Goal: Task Accomplishment & Management: Manage account settings

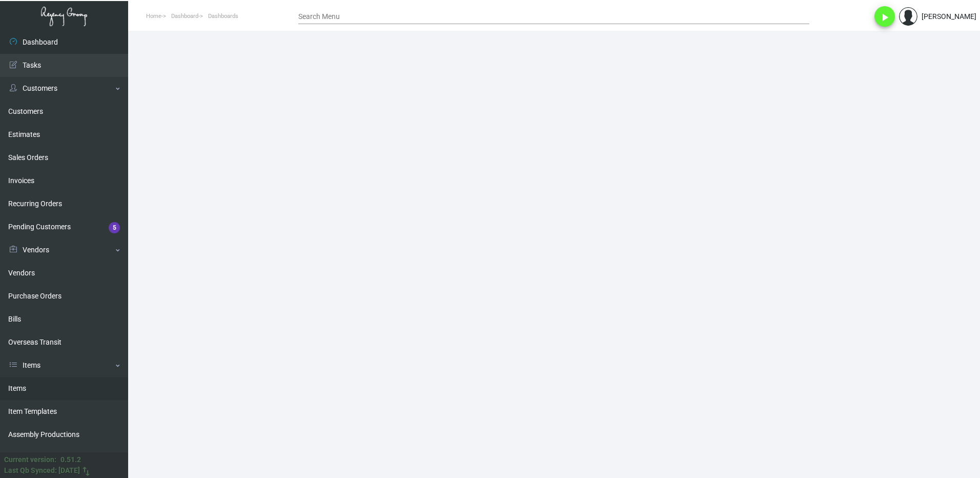
click at [33, 384] on link "Items" at bounding box center [64, 388] width 128 height 23
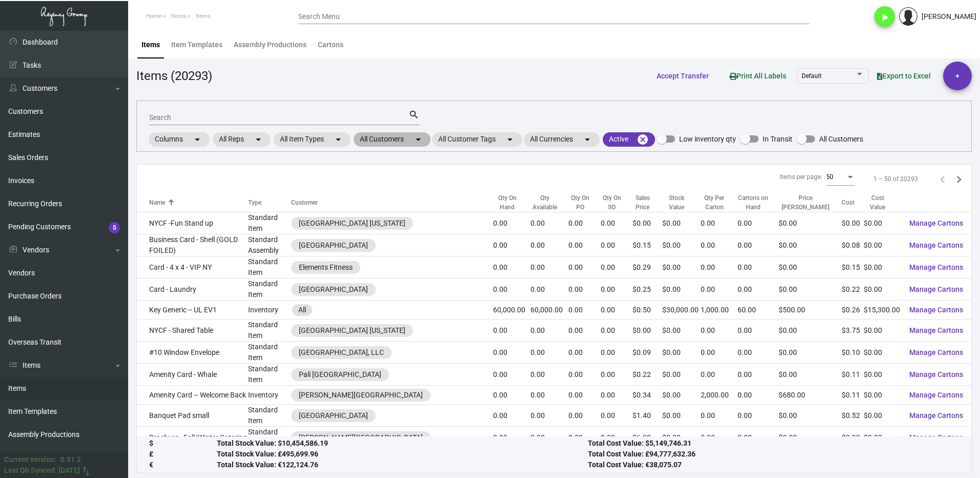
click at [398, 141] on mat-chip "All Customers arrow_drop_down" at bounding box center [392, 139] width 77 height 14
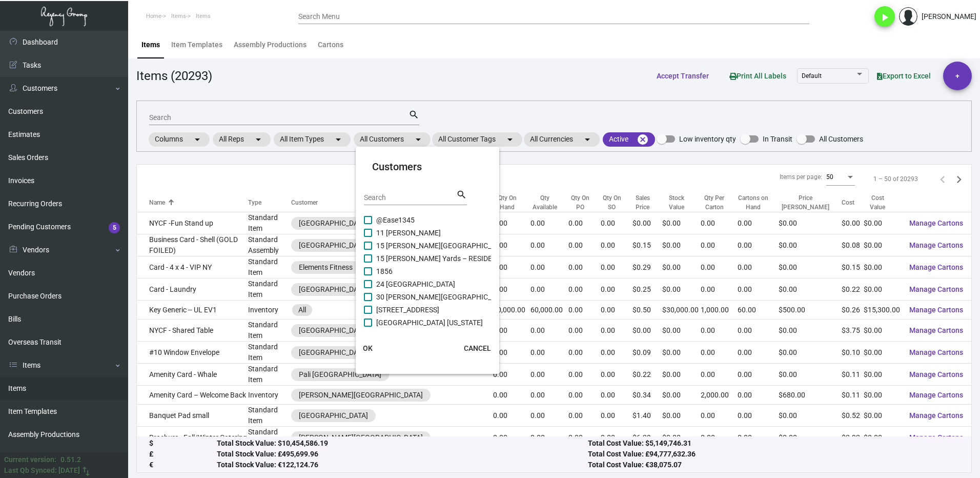
click at [400, 203] on div "Search" at bounding box center [410, 197] width 92 height 16
type input "pali"
click at [373, 258] on label "Pali Hollywood" at bounding box center [393, 258] width 59 height 12
click at [368, 262] on input "Pali Hollywood" at bounding box center [368, 262] width 1 height 1
checkbox input "true"
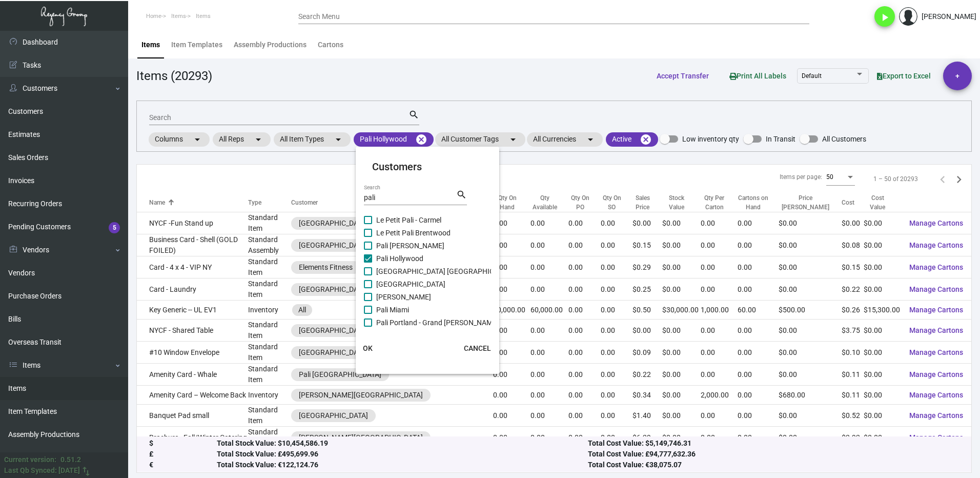
click at [373, 245] on label "Pali [PERSON_NAME]" at bounding box center [404, 245] width 80 height 12
click at [368, 250] on input "Pali [PERSON_NAME]" at bounding box center [368, 250] width 1 height 1
checkbox input "true"
click at [372, 268] on span at bounding box center [368, 271] width 8 height 8
click at [368, 275] on input "[GEOGRAPHIC_DATA] [GEOGRAPHIC_DATA]" at bounding box center [368, 275] width 1 height 1
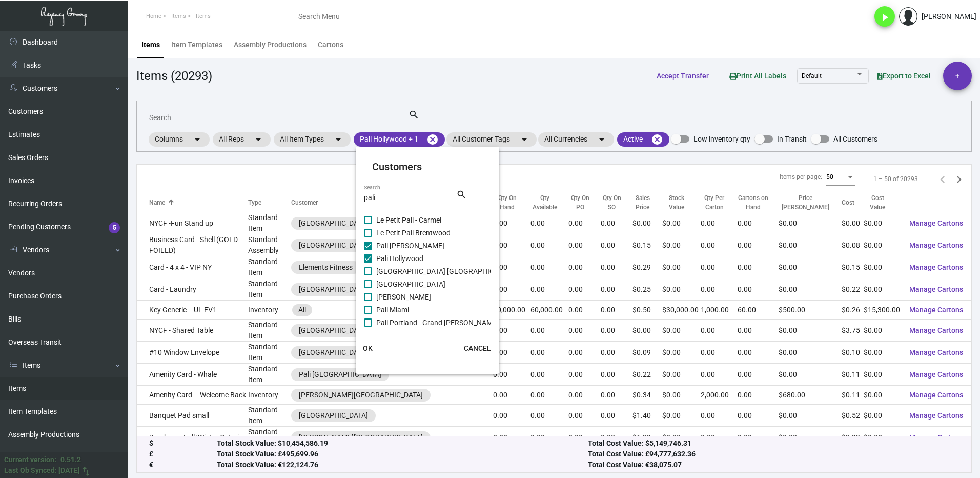
checkbox input "true"
click at [371, 288] on label "[GEOGRAPHIC_DATA]" at bounding box center [405, 284] width 82 height 12
click at [368, 288] on input "[GEOGRAPHIC_DATA]" at bounding box center [368, 288] width 1 height 1
checkbox input "true"
click at [371, 297] on span at bounding box center [368, 297] width 8 height 8
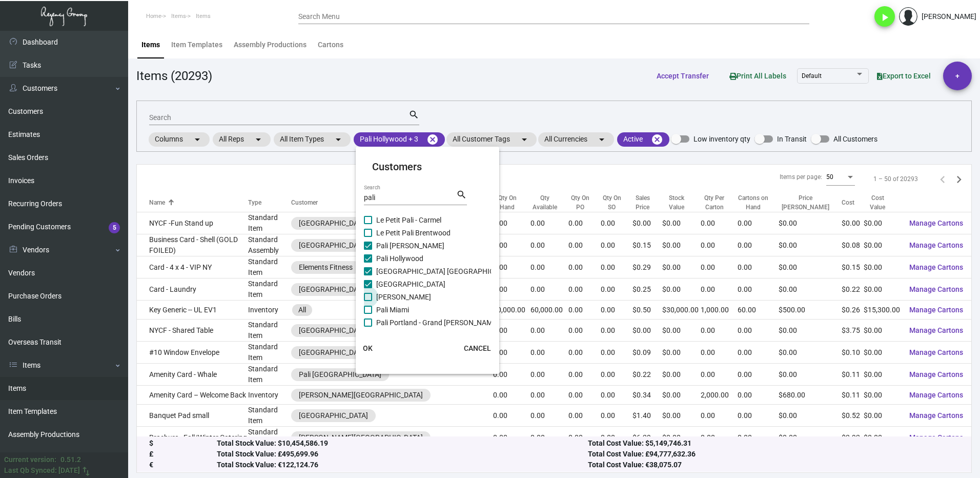
click at [368, 301] on input "[PERSON_NAME]" at bounding box center [368, 301] width 1 height 1
checkbox input "true"
click at [370, 306] on label "Pali Miami" at bounding box center [386, 309] width 45 height 12
click at [368, 314] on input "Pali Miami" at bounding box center [368, 314] width 1 height 1
checkbox input "true"
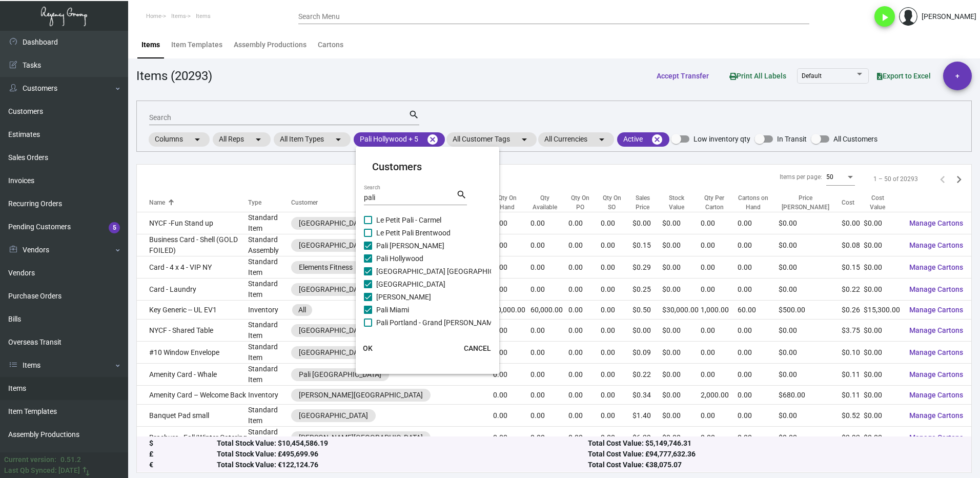
scroll to position [51, 0]
click at [378, 269] on span "Pali Portland - Grand [PERSON_NAME]" at bounding box center [437, 271] width 123 height 12
click at [368, 275] on input "Pali Portland - Grand [PERSON_NAME]" at bounding box center [368, 275] width 1 height 1
checkbox input "true"
click at [370, 283] on span at bounding box center [368, 284] width 8 height 8
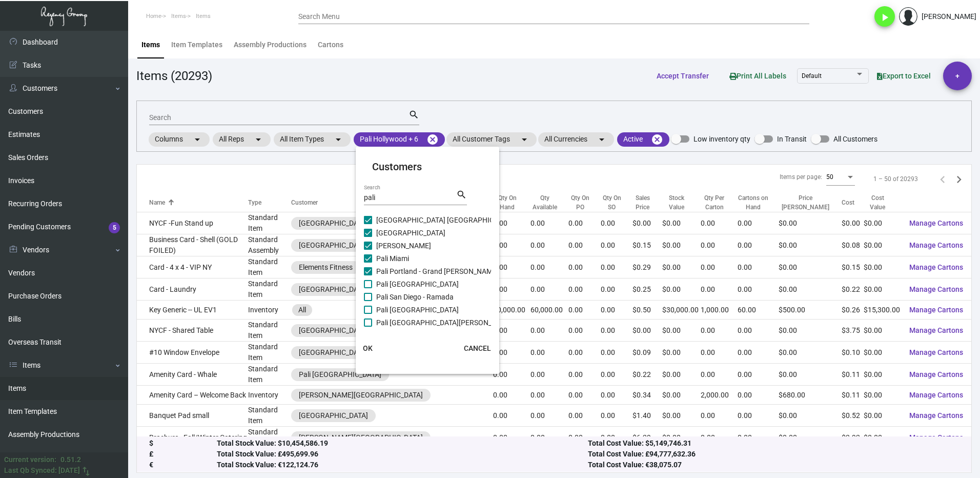
click at [368, 288] on input "Pali [GEOGRAPHIC_DATA]" at bounding box center [368, 288] width 1 height 1
checkbox input "true"
click at [372, 297] on label "Pali San Diego - Ramada" at bounding box center [409, 297] width 90 height 12
click at [368, 301] on input "Pali San Diego - Ramada" at bounding box center [368, 301] width 1 height 1
checkbox input "true"
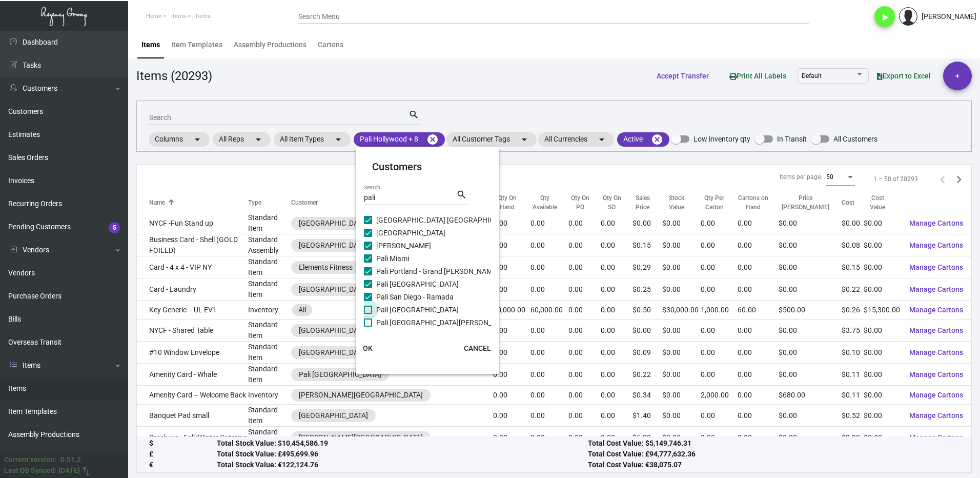
click at [373, 307] on label "Pali [GEOGRAPHIC_DATA]" at bounding box center [411, 309] width 95 height 12
click at [368, 314] on input "Pali [GEOGRAPHIC_DATA]" at bounding box center [368, 314] width 1 height 1
checkbox input "true"
click at [367, 322] on span at bounding box center [368, 322] width 8 height 8
click at [368, 327] on input "Pali [GEOGRAPHIC_DATA][PERSON_NAME]" at bounding box center [368, 327] width 1 height 1
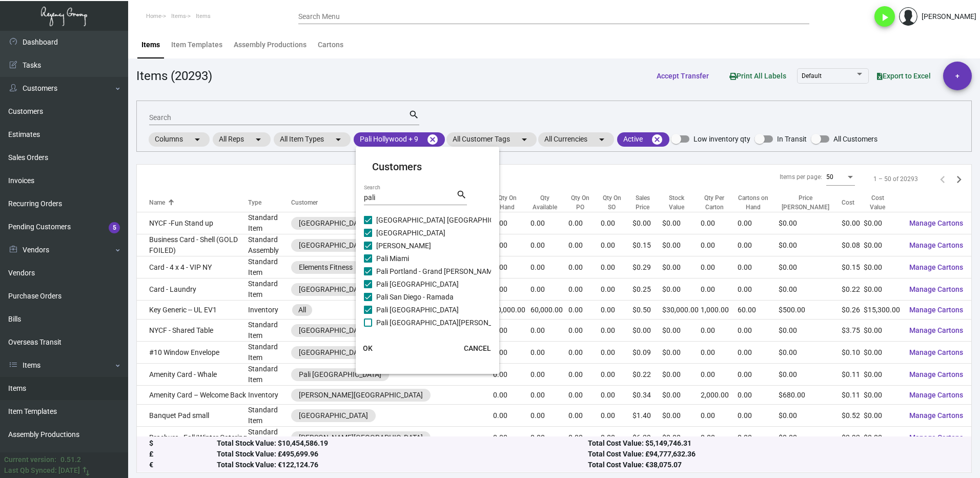
checkbox input "true"
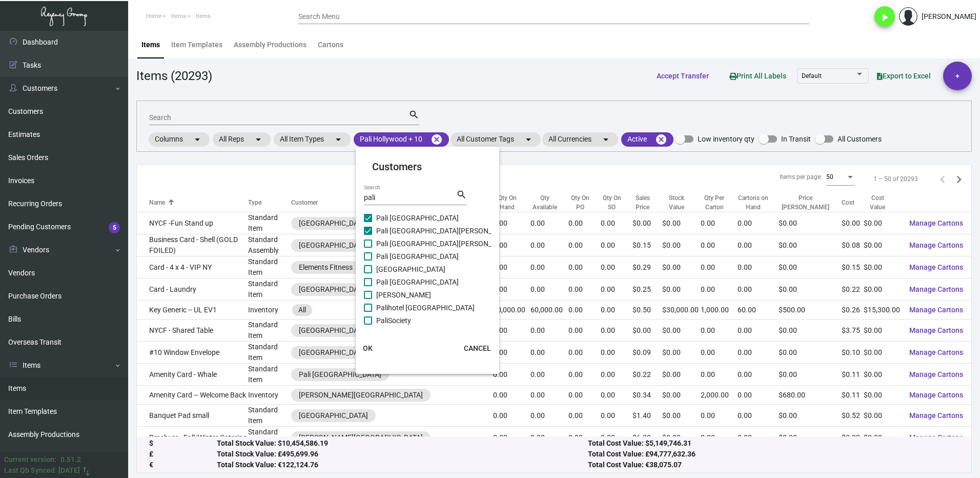
scroll to position [144, 0]
click at [368, 239] on span at bounding box center [368, 243] width 8 height 8
click at [368, 247] on input "Pali [GEOGRAPHIC_DATA][PERSON_NAME]" at bounding box center [368, 247] width 1 height 1
checkbox input "true"
click at [369, 255] on span at bounding box center [368, 256] width 8 height 8
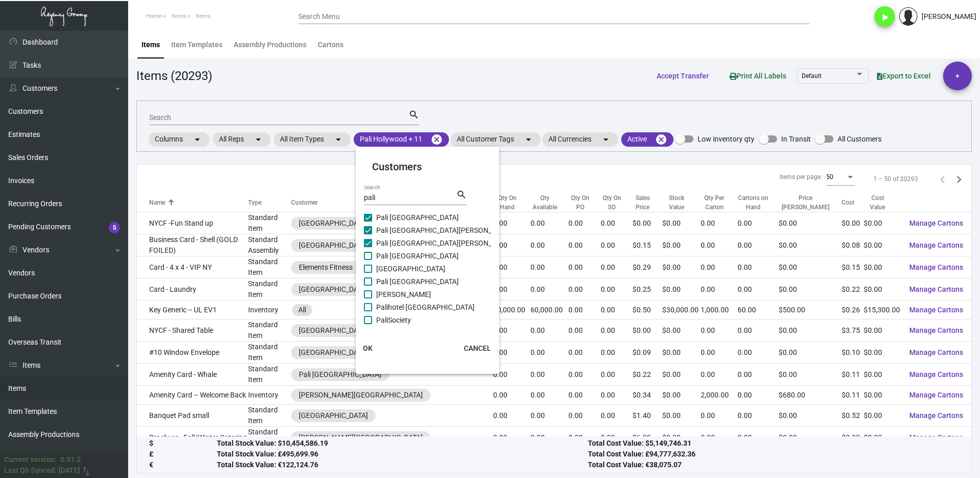
click at [368, 260] on input "Pali [GEOGRAPHIC_DATA]" at bounding box center [368, 260] width 1 height 1
checkbox input "true"
click at [372, 265] on label "[GEOGRAPHIC_DATA]" at bounding box center [405, 268] width 82 height 12
click at [368, 273] on input "[GEOGRAPHIC_DATA]" at bounding box center [368, 273] width 1 height 1
checkbox input "true"
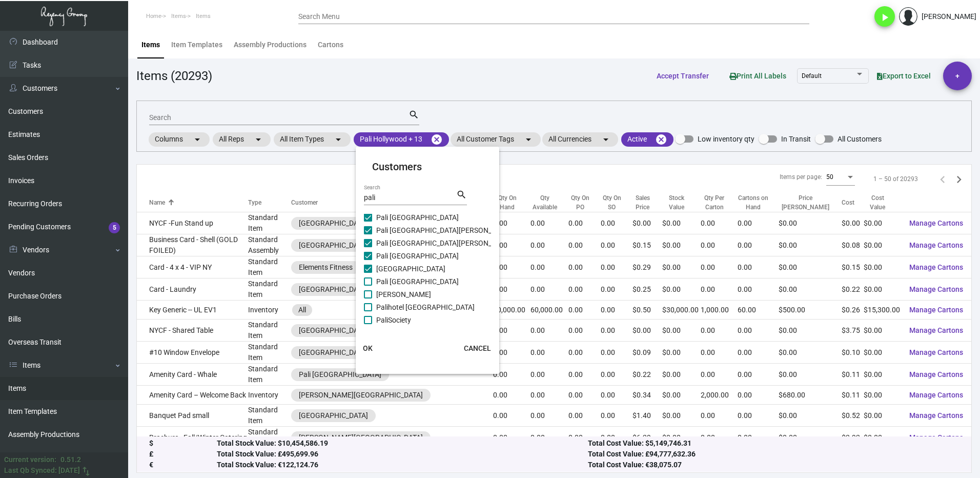
click at [374, 279] on label "Pali [GEOGRAPHIC_DATA]" at bounding box center [411, 281] width 95 height 12
click at [368, 286] on input "Pali [GEOGRAPHIC_DATA]" at bounding box center [368, 286] width 1 height 1
checkbox input "true"
click at [376, 290] on span "[PERSON_NAME]" at bounding box center [403, 294] width 55 height 12
click at [368, 298] on input "[PERSON_NAME]" at bounding box center [368, 298] width 1 height 1
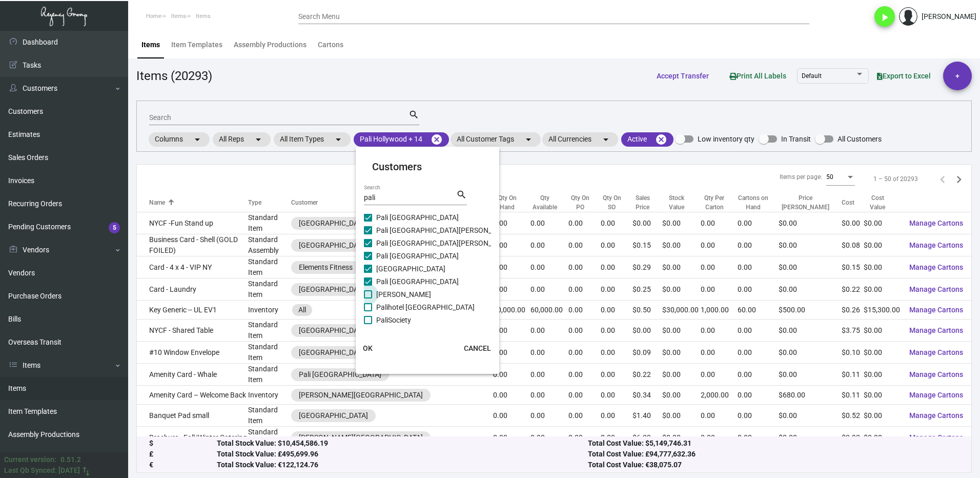
checkbox input "true"
click at [373, 309] on label "Palihotel [GEOGRAPHIC_DATA]" at bounding box center [419, 307] width 111 height 12
click at [368, 311] on input "Palihotel [GEOGRAPHIC_DATA]" at bounding box center [368, 311] width 1 height 1
checkbox input "true"
click at [371, 319] on span at bounding box center [368, 320] width 8 height 8
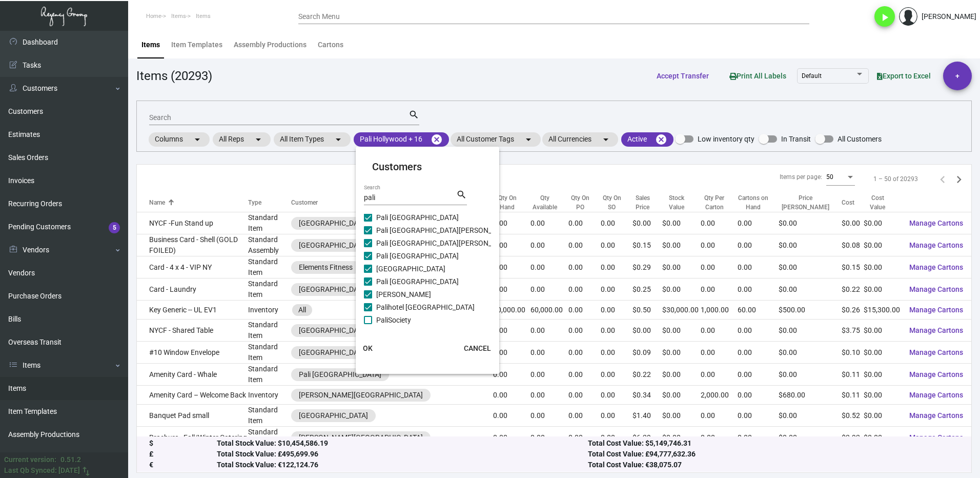
click at [368, 324] on input "PaliSociety" at bounding box center [368, 324] width 1 height 1
checkbox input "true"
click at [375, 349] on button "OK" at bounding box center [368, 348] width 33 height 18
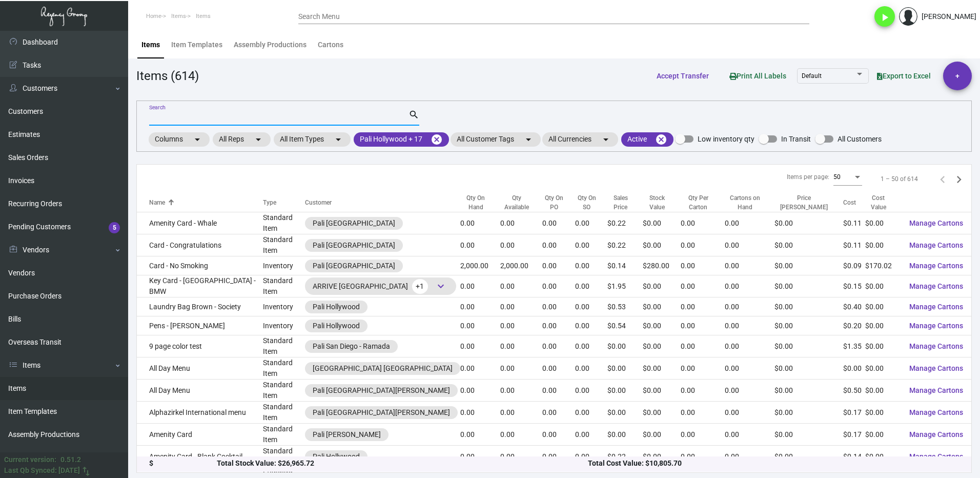
click at [178, 116] on input "Search" at bounding box center [278, 118] width 259 height 8
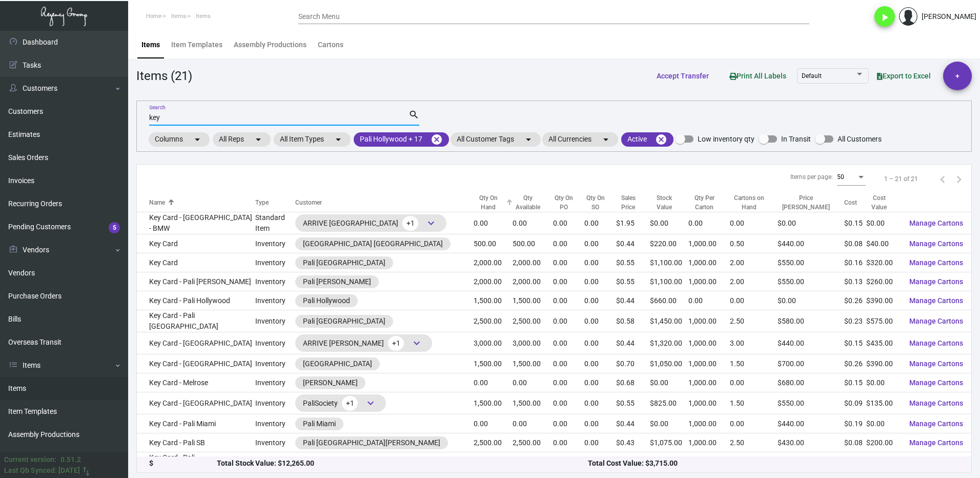
type input "key"
click at [509, 201] on div at bounding box center [510, 201] width 3 height 3
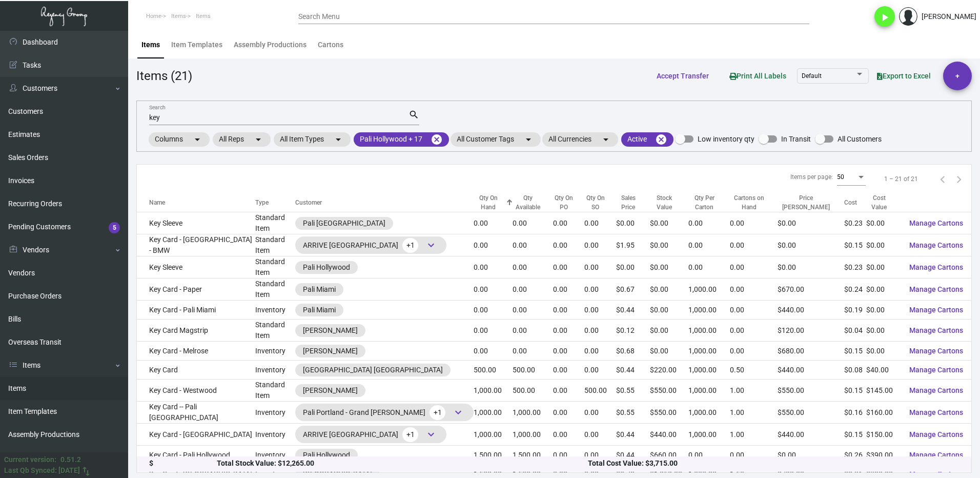
click at [509, 201] on div at bounding box center [510, 201] width 3 height 3
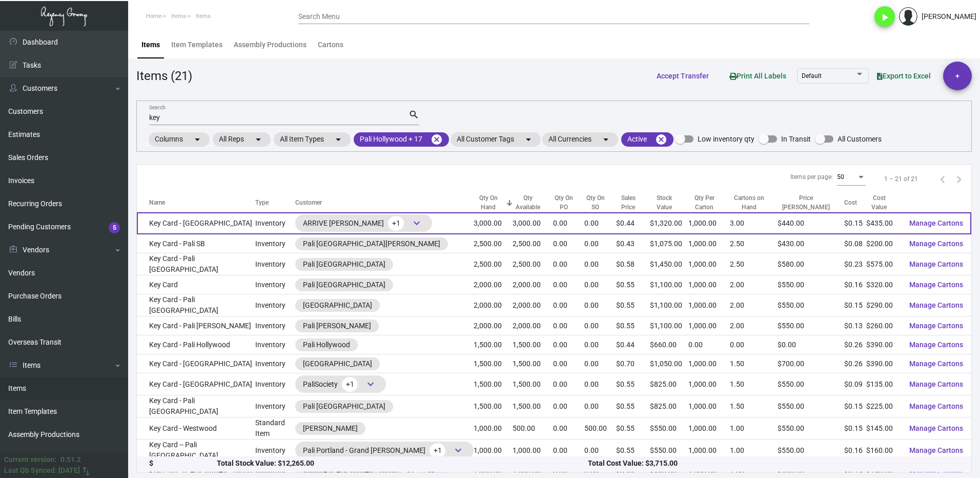
click at [214, 223] on td "Key Card - [GEOGRAPHIC_DATA]" at bounding box center [196, 223] width 118 height 22
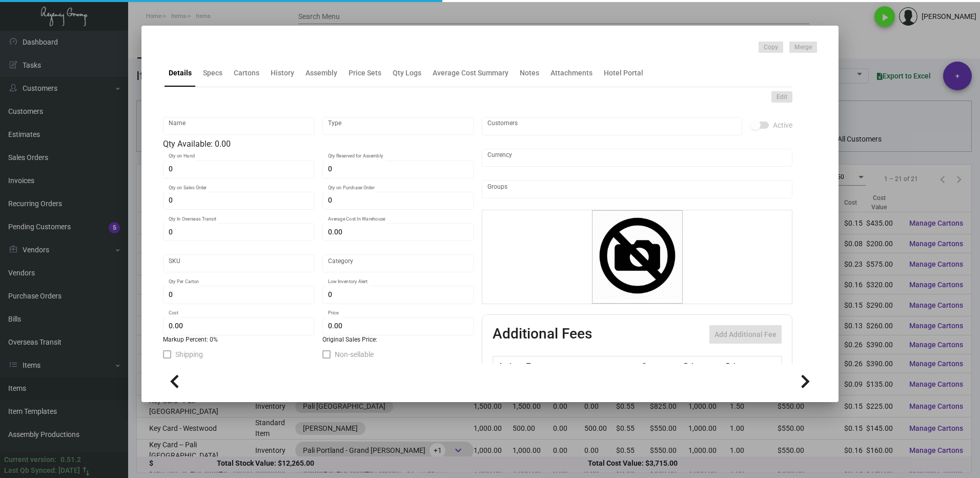
type input "Key Card - [GEOGRAPHIC_DATA]"
type input "Inventory"
type input "3,000"
type input "2,500"
type input "$ 0.475"
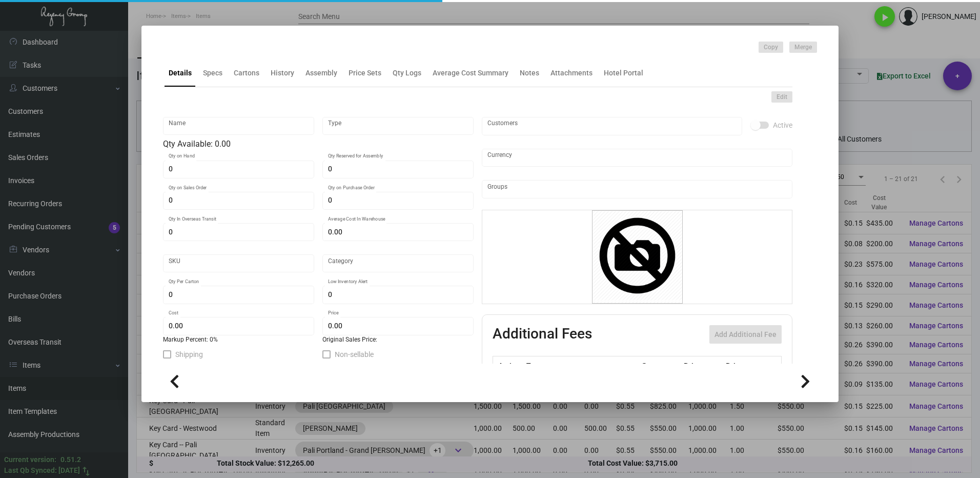
type input "Overseas"
type input "1,000"
type input "$ 0.145"
type input "$ 0.44"
checkbox input "true"
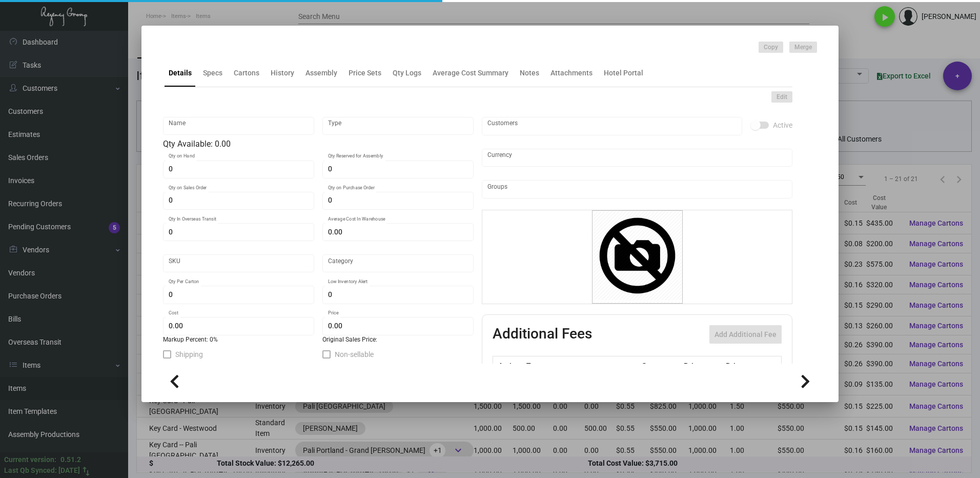
checkbox input "true"
type input "United States Dollar $"
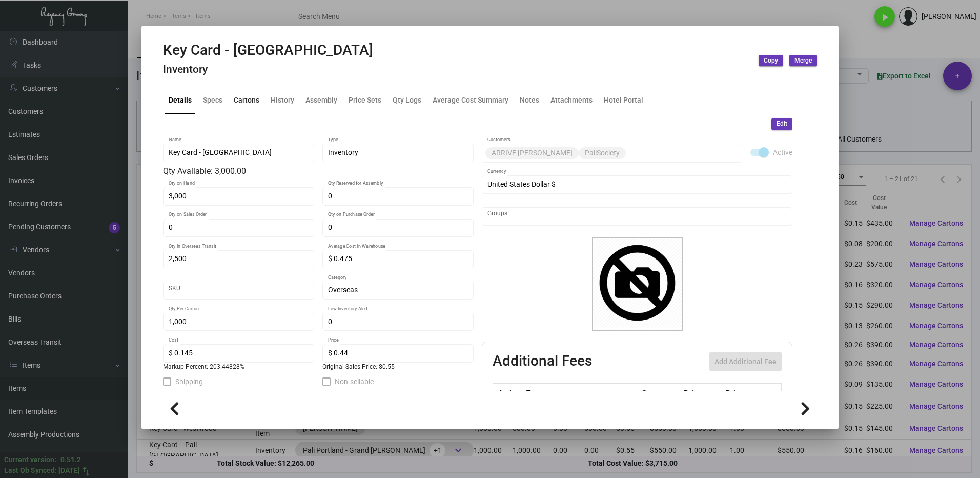
click at [246, 101] on div "Cartons" at bounding box center [247, 99] width 26 height 11
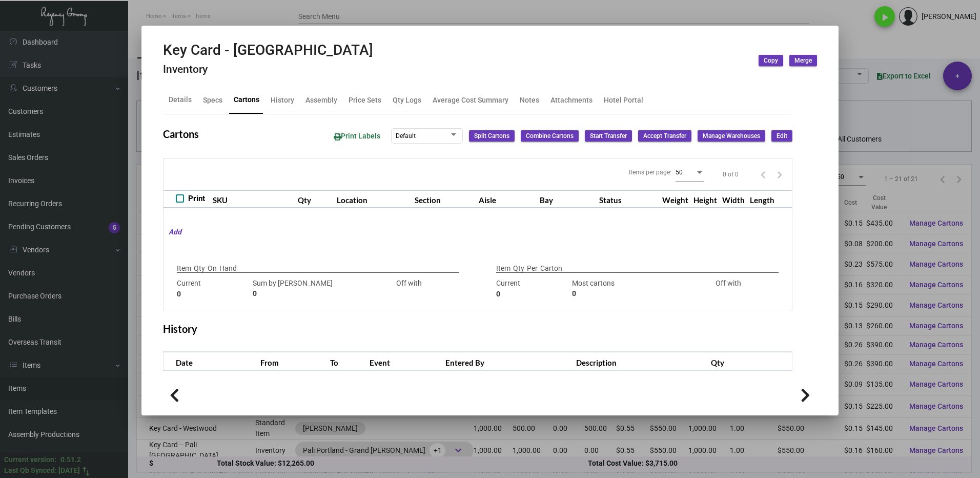
type input "3,000"
type input "3000"
type input "0"
type input "1,000"
type input "1600"
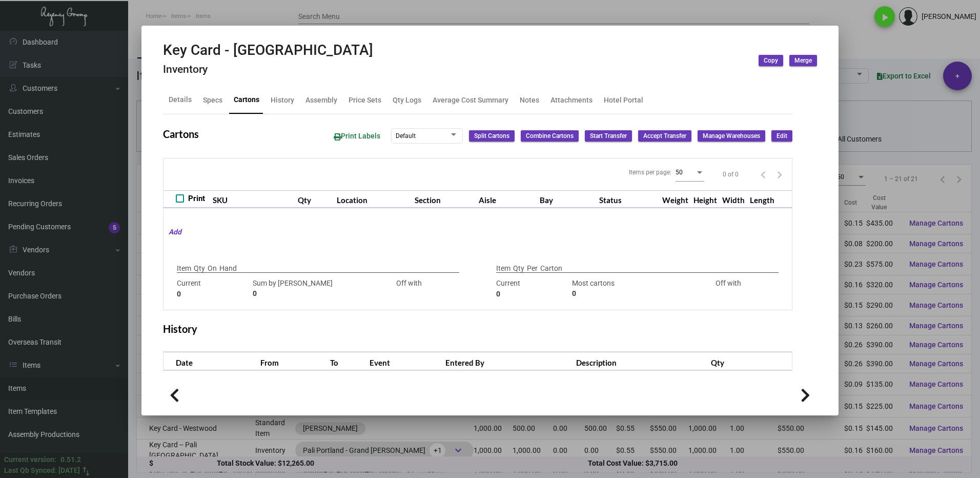
type input "-600"
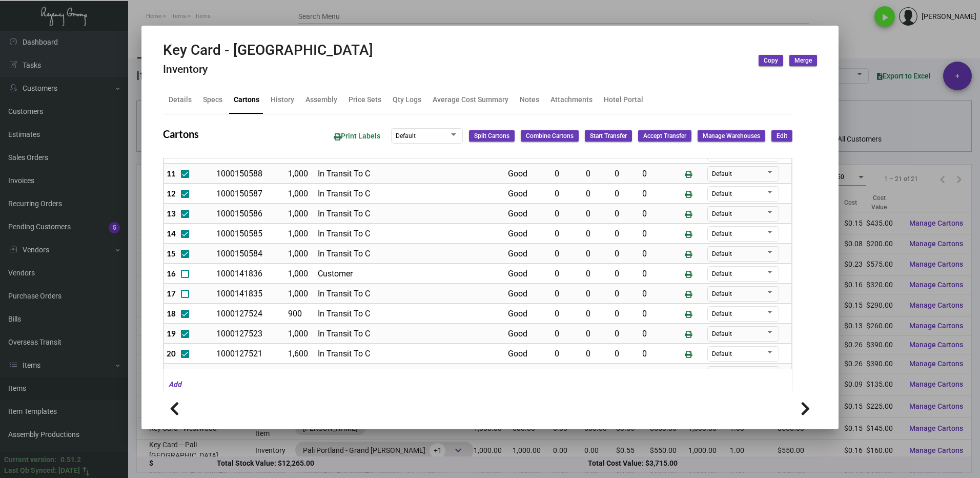
scroll to position [231, 0]
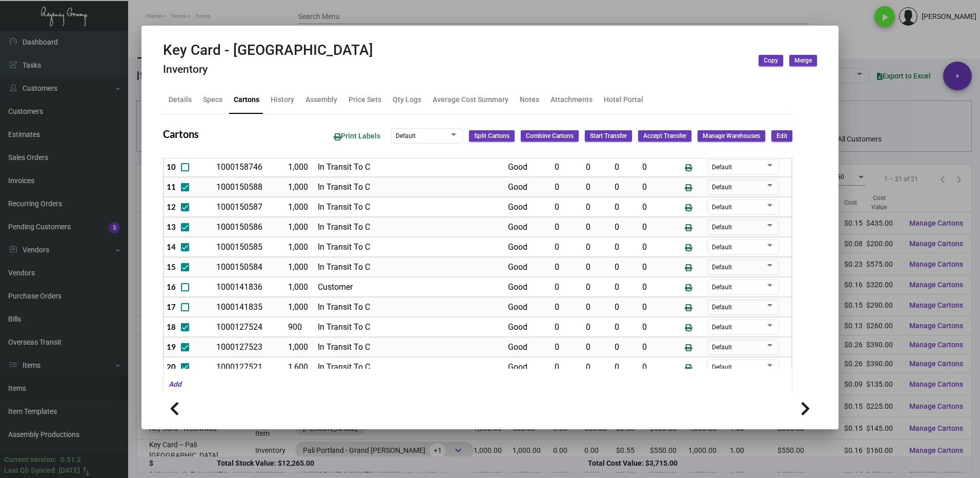
click at [885, 51] on div at bounding box center [490, 239] width 980 height 478
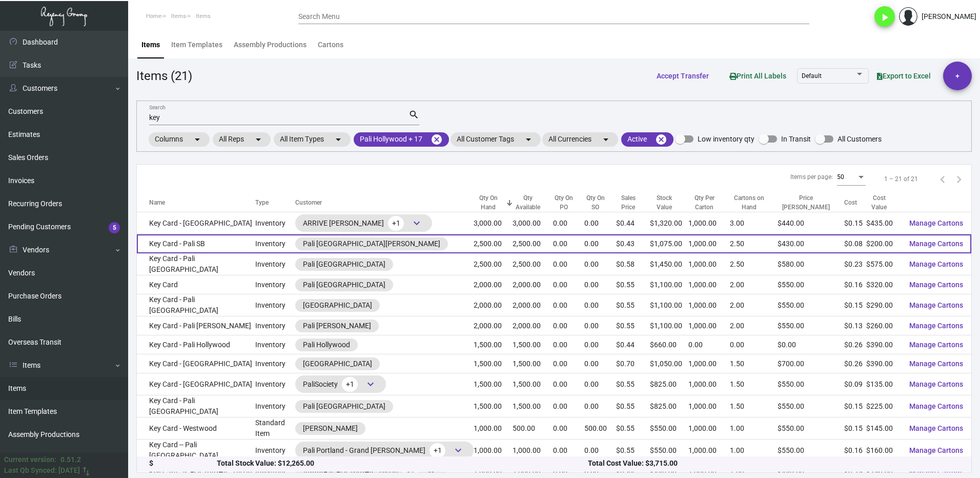
click at [220, 240] on td "Key Card - Pali SB" at bounding box center [196, 243] width 118 height 19
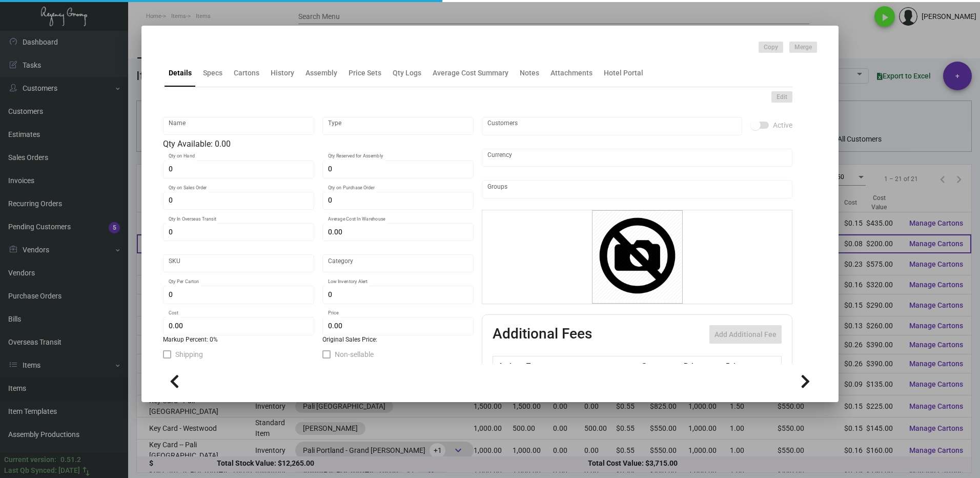
type input "Key Card - Pali SB"
type input "Inventory"
type input "2,500"
type input "1,000"
type input "$ 0.09889"
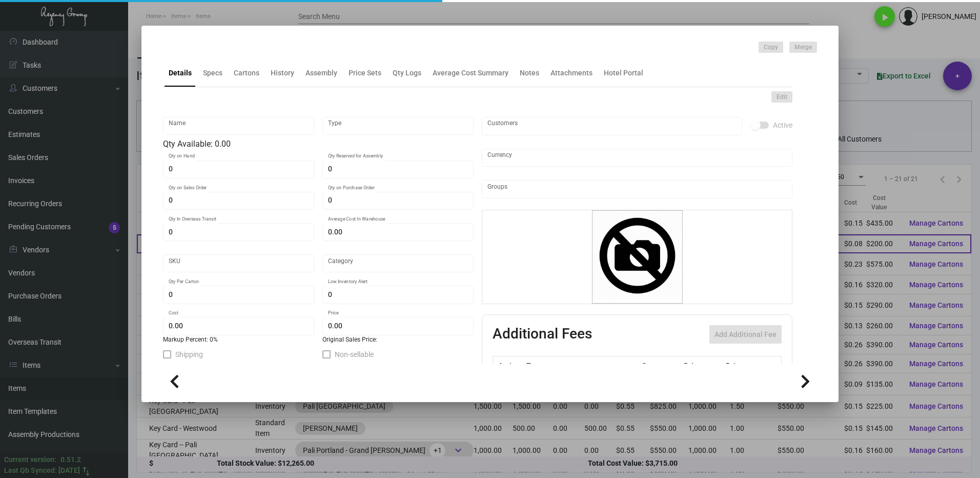
type input "SB-Key Card -0"
type input "Standard"
type input "1,000"
type input "$ 0.08"
type input "$ 0.43"
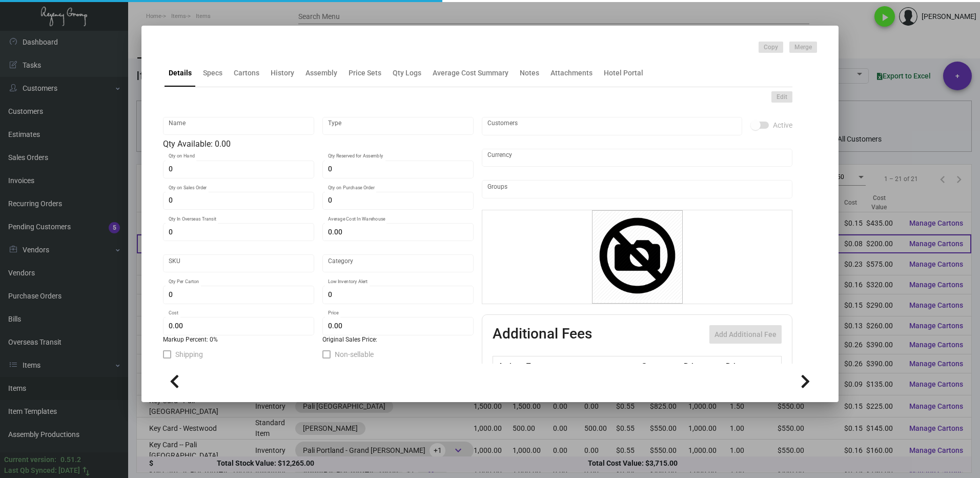
checkbox input "true"
type input "United States Dollar $"
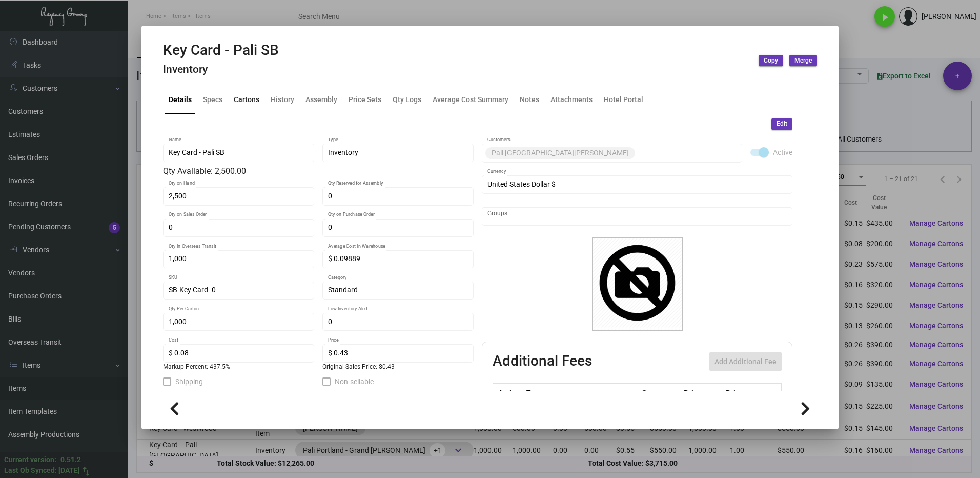
click at [247, 103] on div "Cartons" at bounding box center [247, 99] width 26 height 11
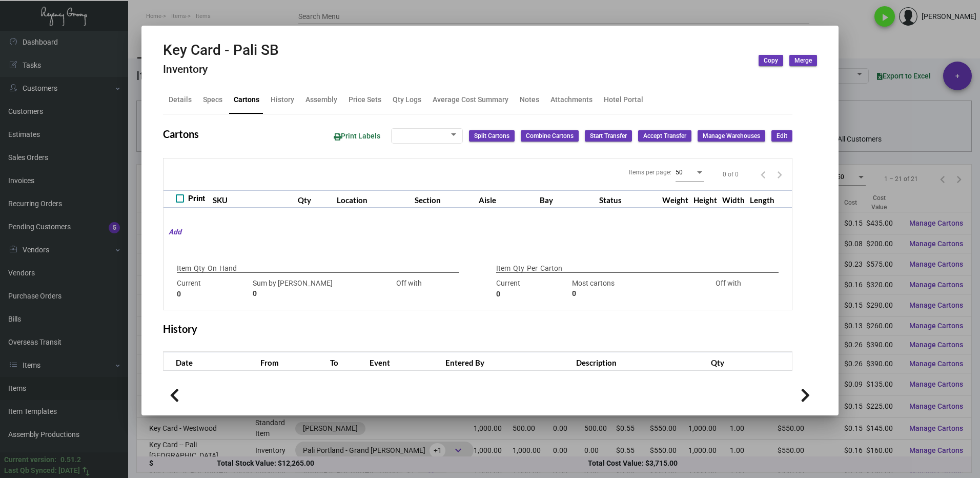
type input "2,500"
type input "3400"
type input "-900"
type input "1,000"
type input "1000"
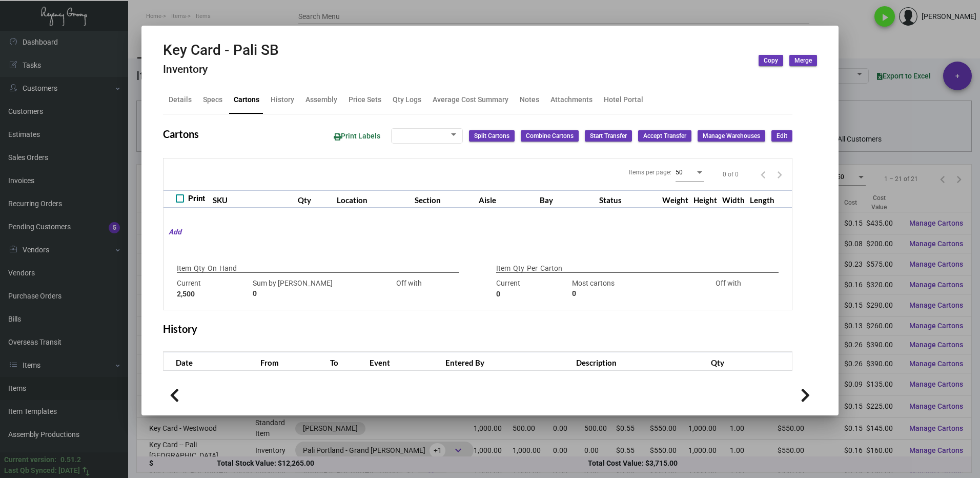
type input "0"
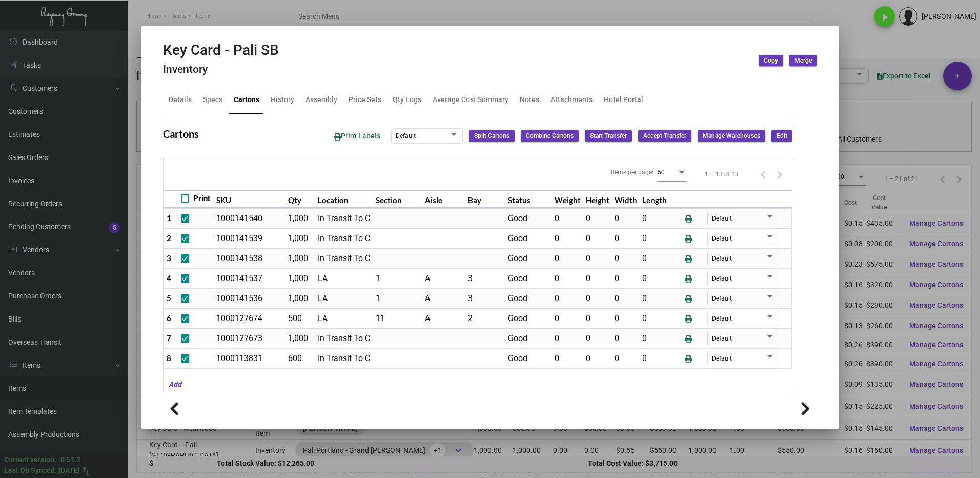
click at [867, 43] on div at bounding box center [490, 239] width 980 height 478
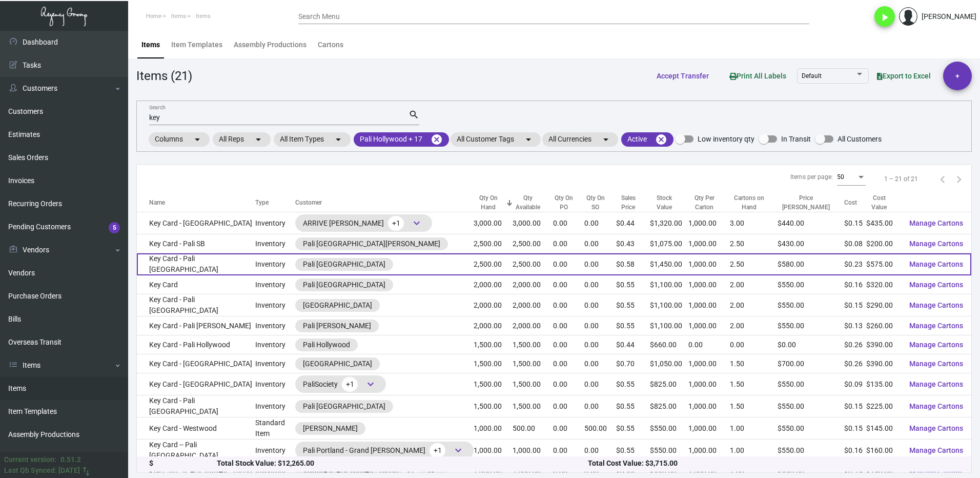
click at [202, 263] on td "Key Card - Pali [GEOGRAPHIC_DATA]" at bounding box center [196, 264] width 118 height 22
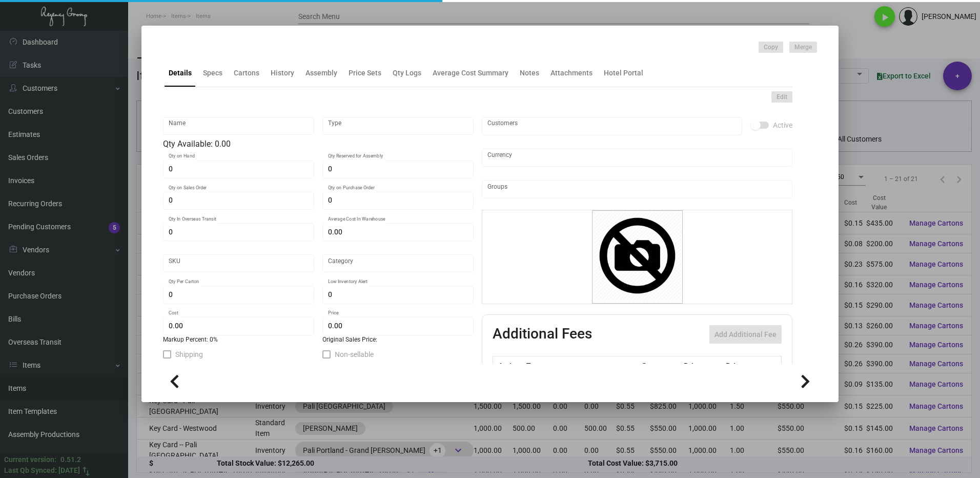
type input "Key Card - Pali [GEOGRAPHIC_DATA]"
type input "Inventory"
type input "2,500"
type input "$ 0.26409"
type input "PALI [PERSON_NAME]-Key Card -45"
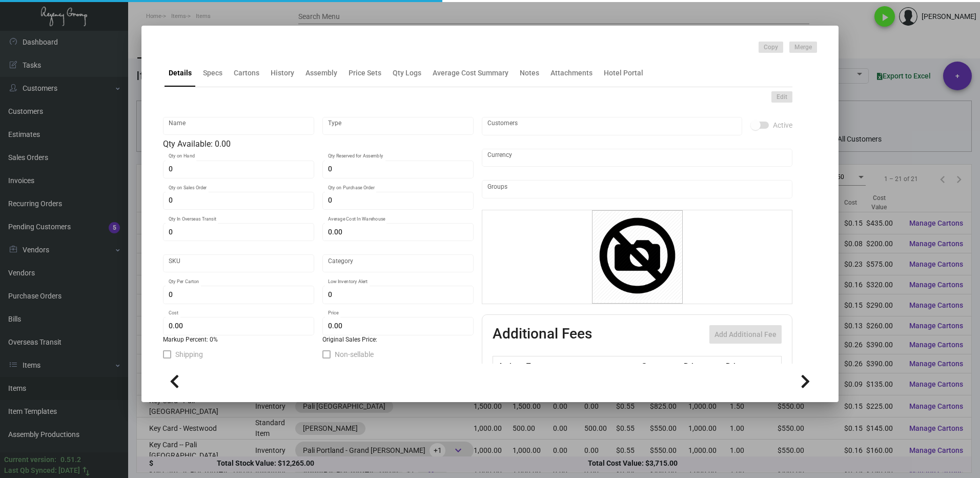
type input "Standard"
type input "1,000"
type input "$ 0.23"
type input "$ 0.58"
checkbox input "true"
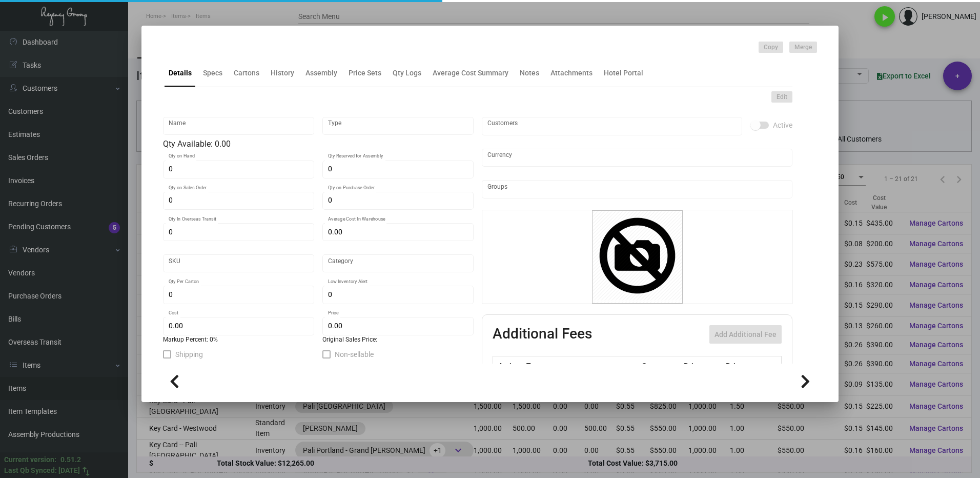
type input "United States Dollar $"
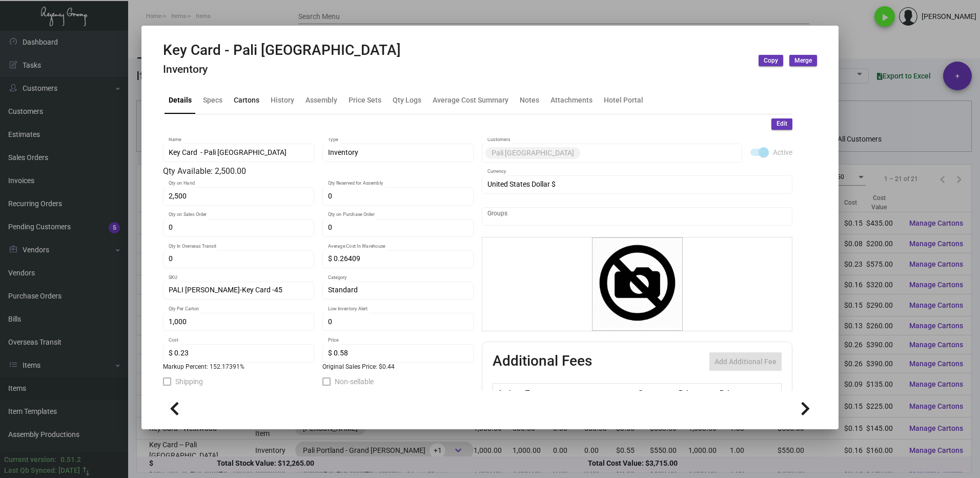
click at [234, 100] on div "Cartons" at bounding box center [247, 99] width 26 height 11
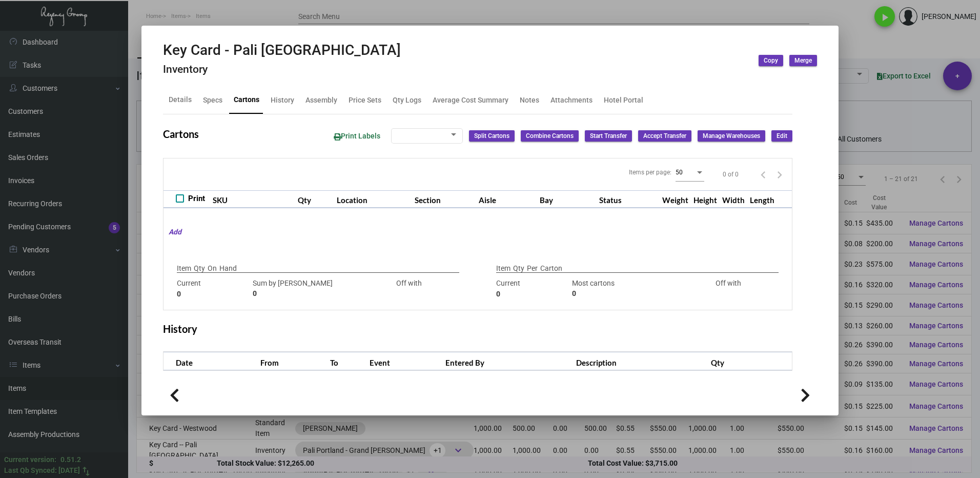
type input "2,500"
type input "11500"
type input "-9000"
type input "1,000"
type input "1000"
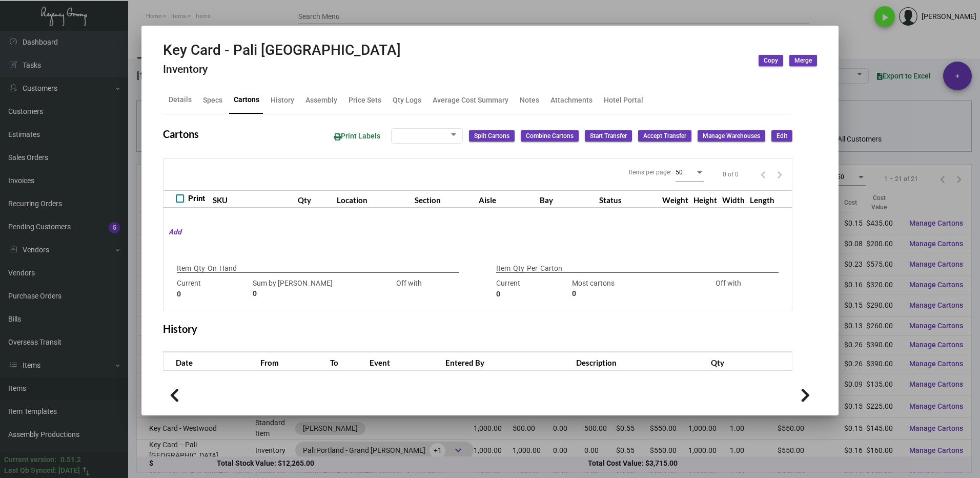
type input "0"
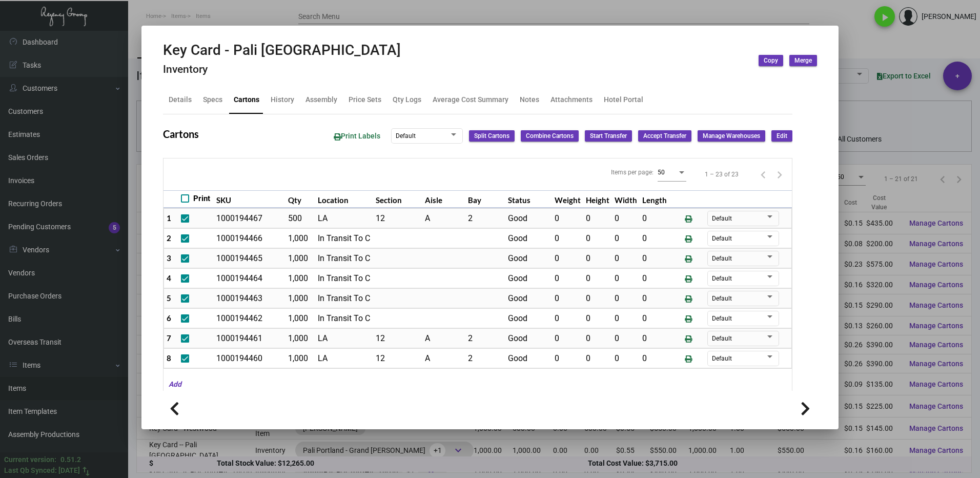
click at [871, 40] on div at bounding box center [490, 239] width 980 height 478
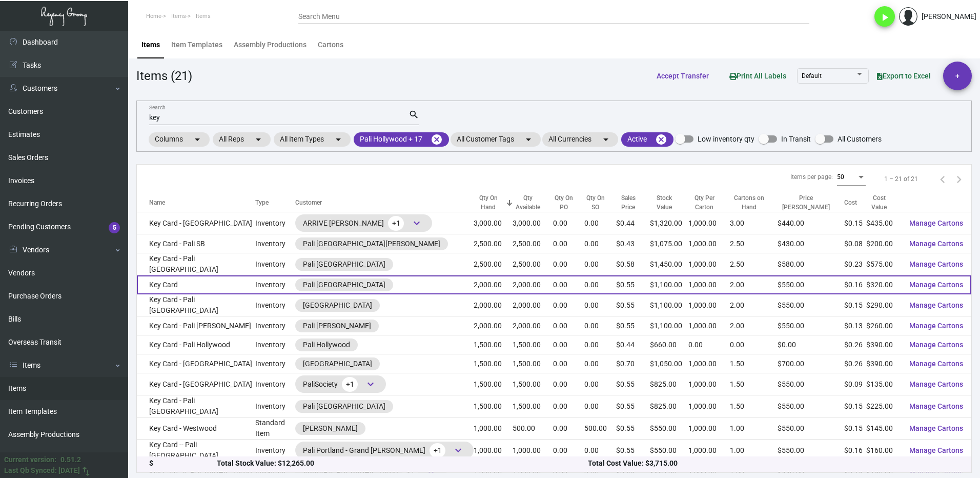
click at [382, 282] on div "Pali [GEOGRAPHIC_DATA]" at bounding box center [384, 284] width 178 height 13
click at [198, 280] on td "Key Card" at bounding box center [196, 284] width 118 height 19
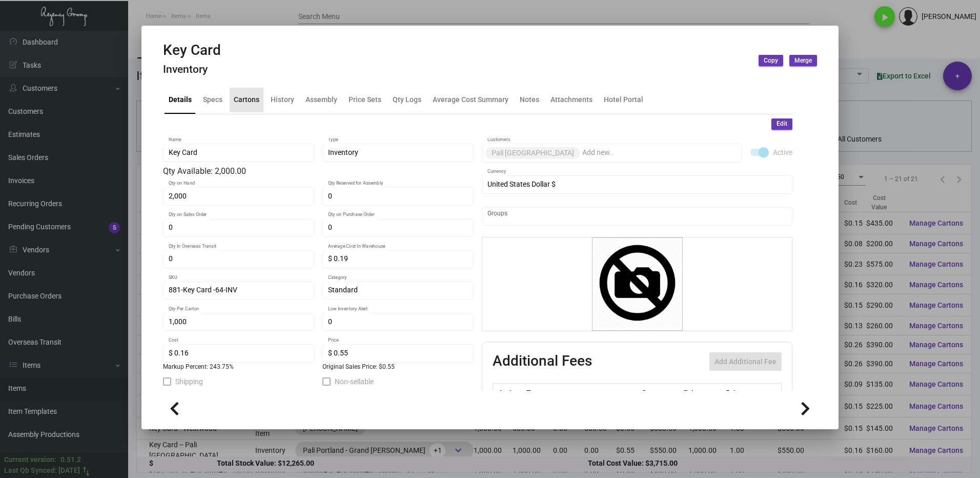
click at [237, 103] on div "Cartons" at bounding box center [247, 99] width 26 height 11
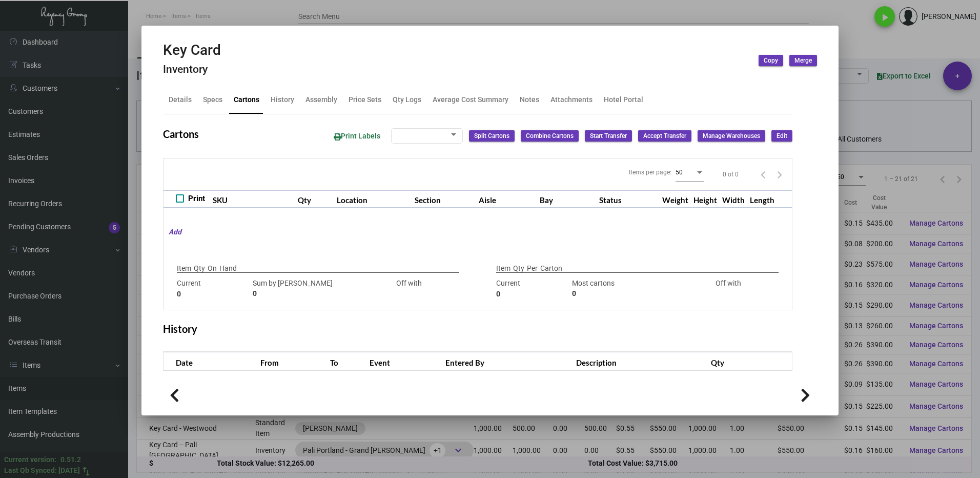
type input "2,000"
type input "2000"
type input "0"
type input "1,000"
type input "1000"
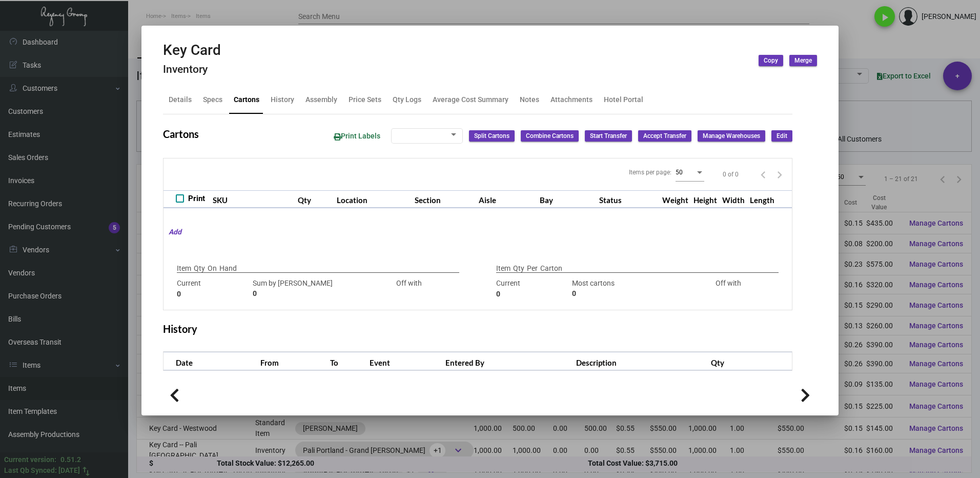
type input "0"
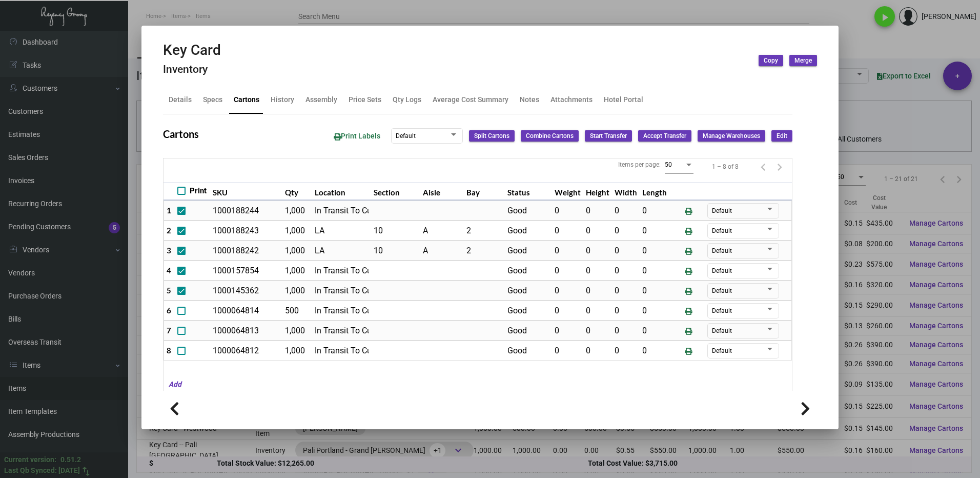
click at [852, 40] on div at bounding box center [490, 239] width 980 height 478
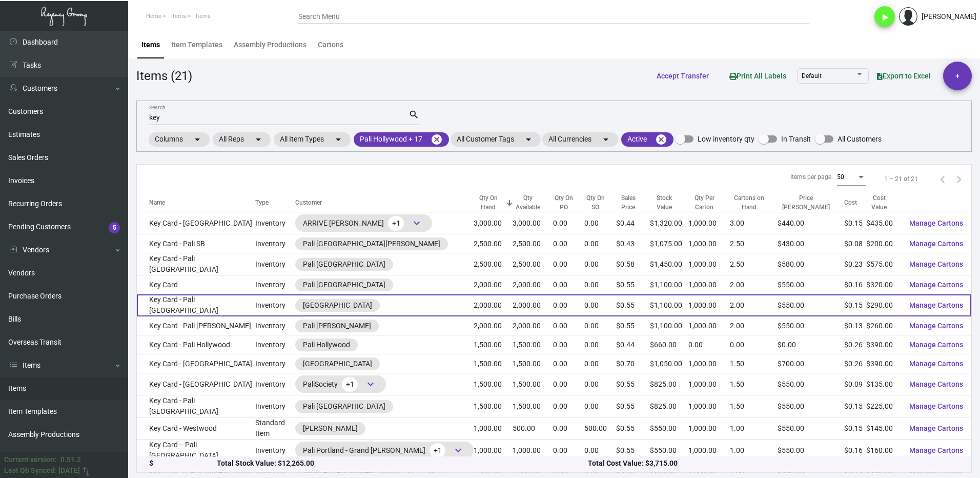
click at [230, 299] on td "Key Card - Pali [GEOGRAPHIC_DATA]" at bounding box center [196, 305] width 118 height 22
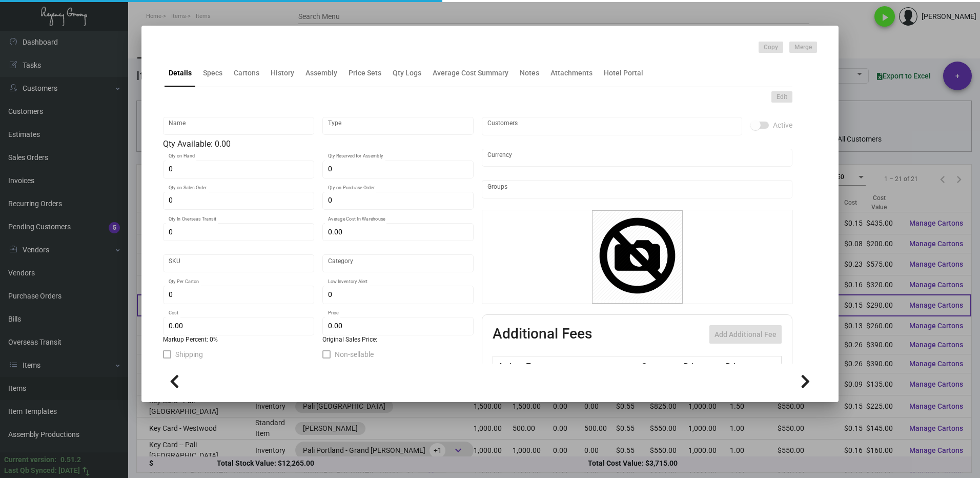
type input "Key Card - Pali [GEOGRAPHIC_DATA]"
type input "Inventory"
type input "2,000"
type input "$ 0.159"
type input "Standard"
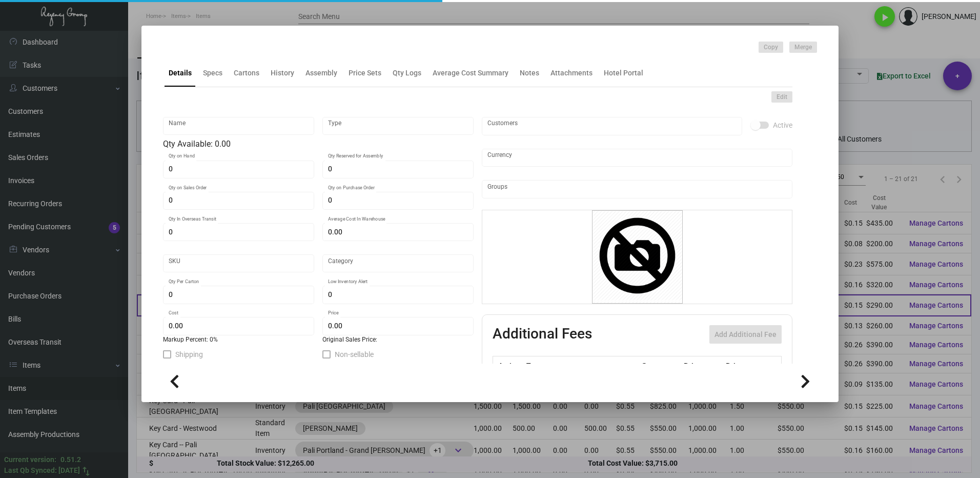
type input "1,000"
type input "$ 0.145"
type input "$ 0.55"
checkbox input "true"
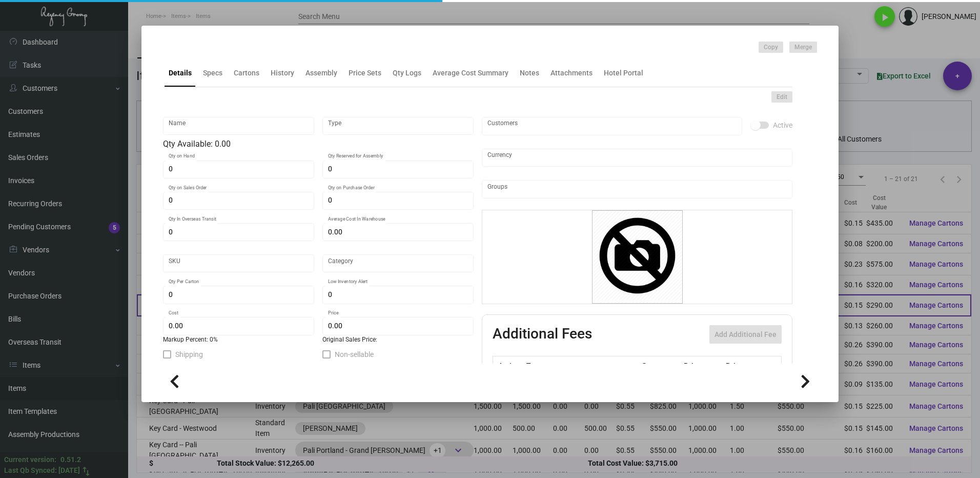
type input "United States Dollar $"
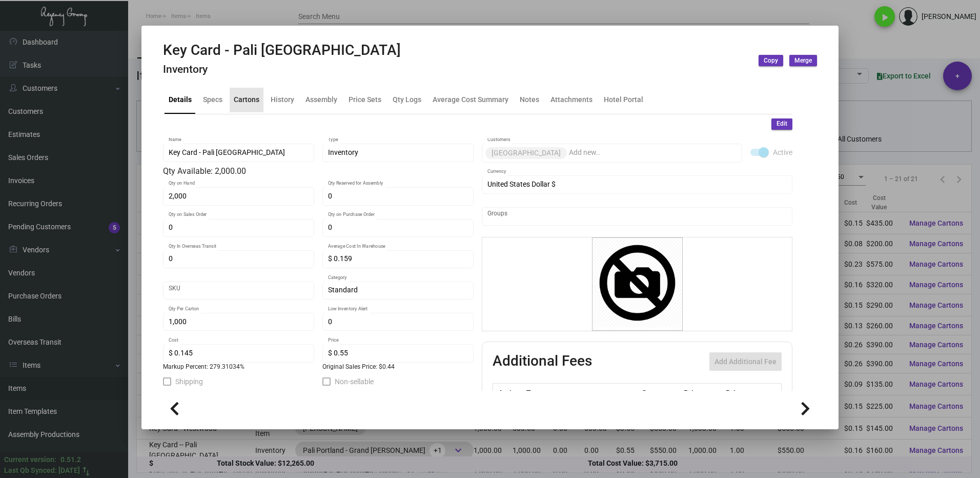
click at [243, 103] on div "Cartons" at bounding box center [247, 99] width 26 height 11
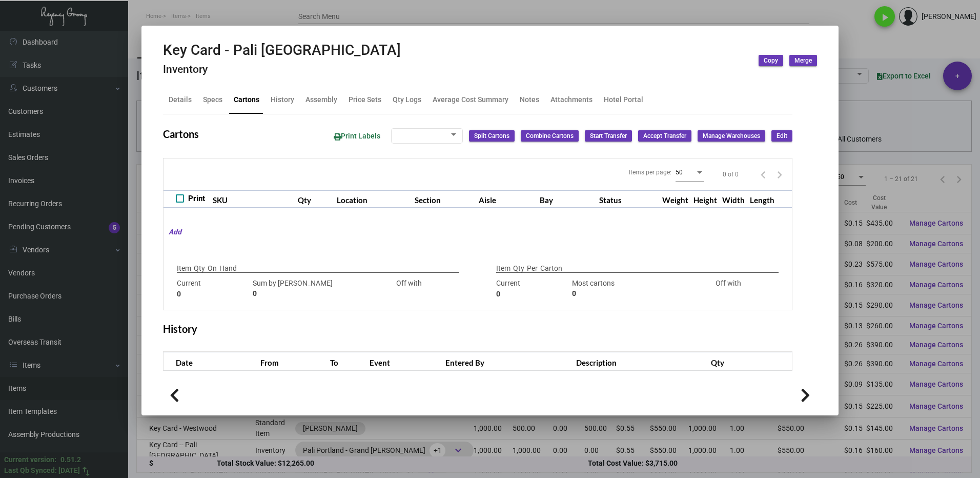
type input "2,000"
type input "2500"
type input "-500"
type input "1,000"
type input "1000"
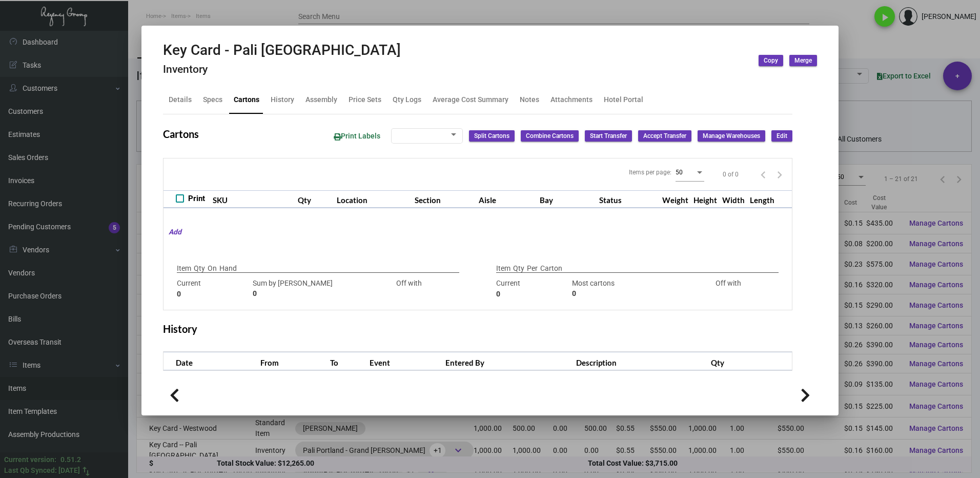
type input "0"
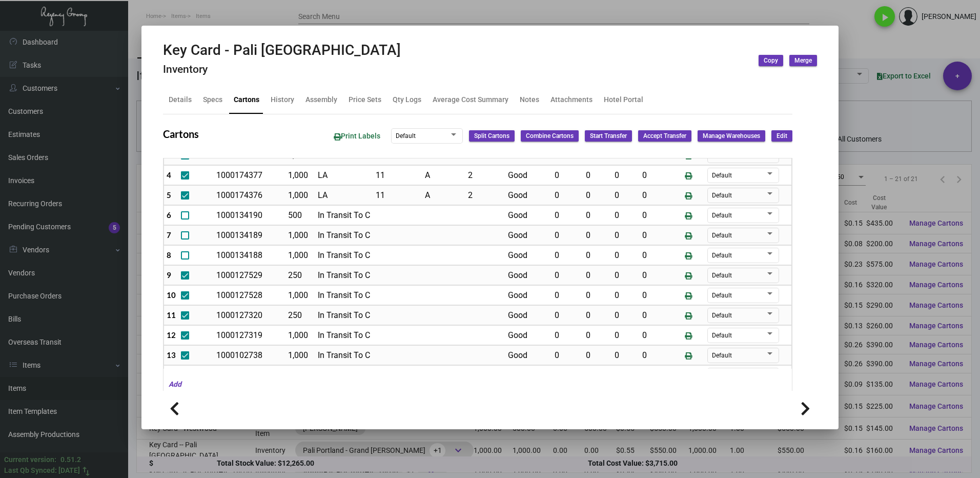
scroll to position [208, 0]
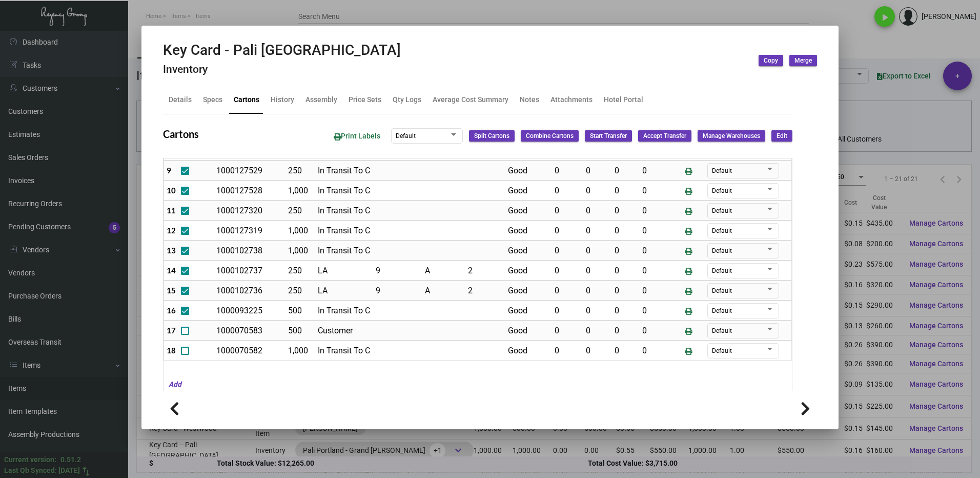
click at [871, 40] on div at bounding box center [490, 239] width 980 height 478
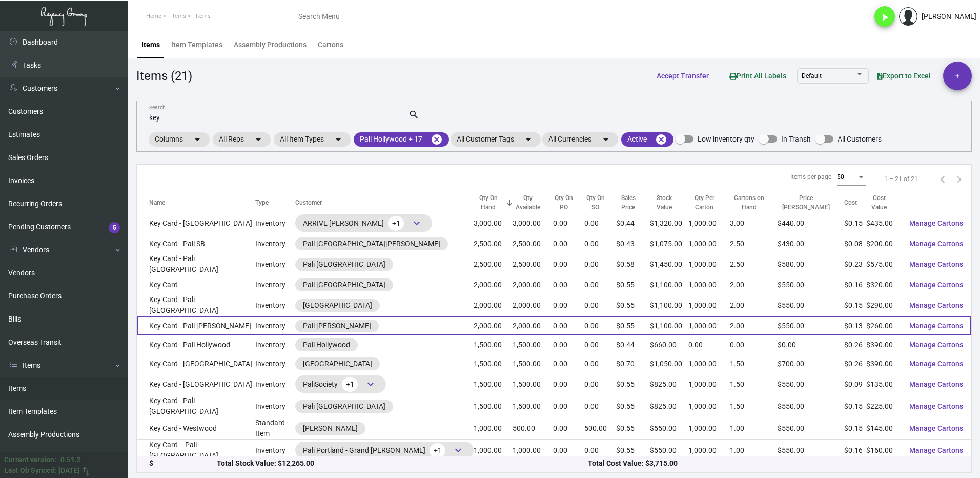
click at [234, 320] on td "Key Card - Pali [PERSON_NAME]" at bounding box center [196, 325] width 118 height 19
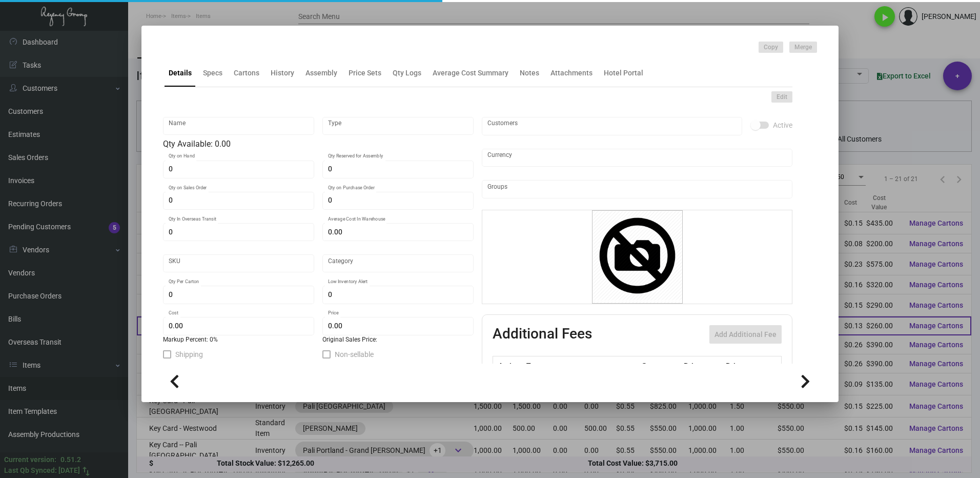
type input "Key Card - Pali [PERSON_NAME]"
type input "Inventory"
type input "2,000"
type input "5,000"
type input "$ 0.1712"
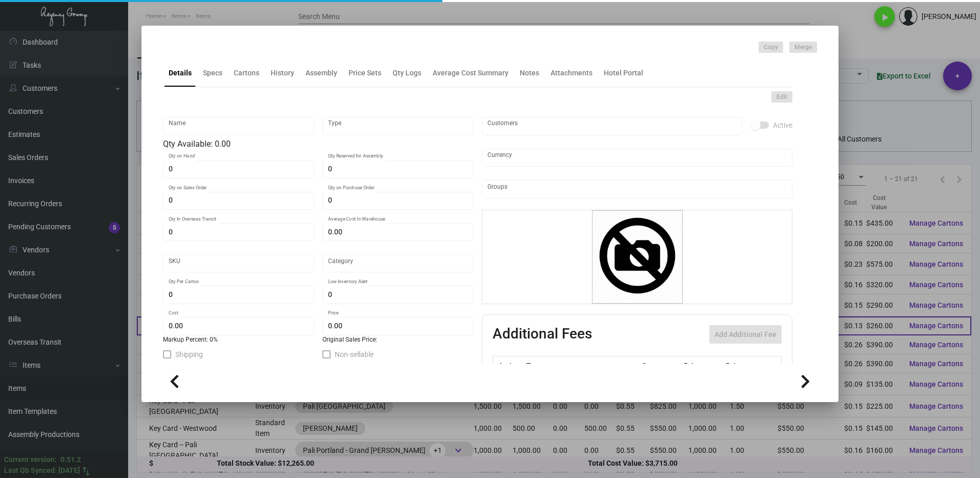
type input "PALI [PERSON_NAME]-Key Card -45"
type input "Standard"
type input "1,000"
type input "$ 0.13"
type input "$ 0.55"
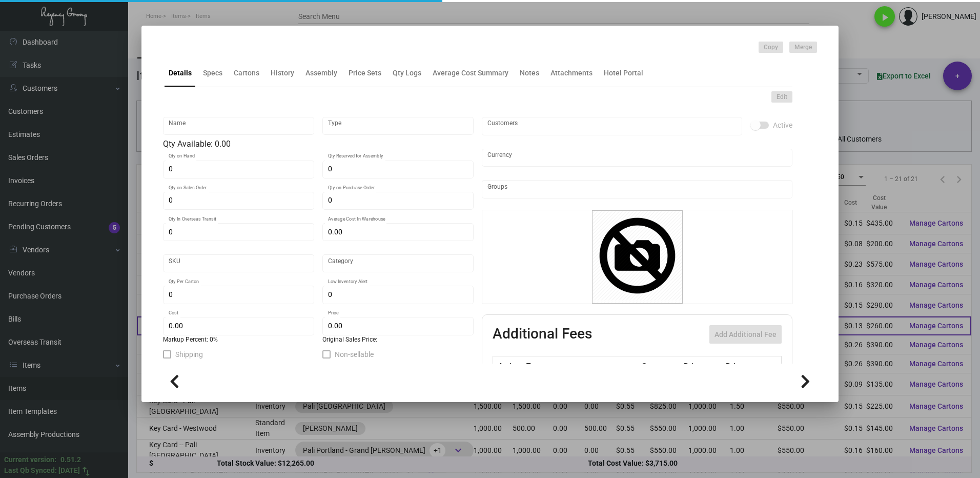
checkbox input "true"
type input "United States Dollar $"
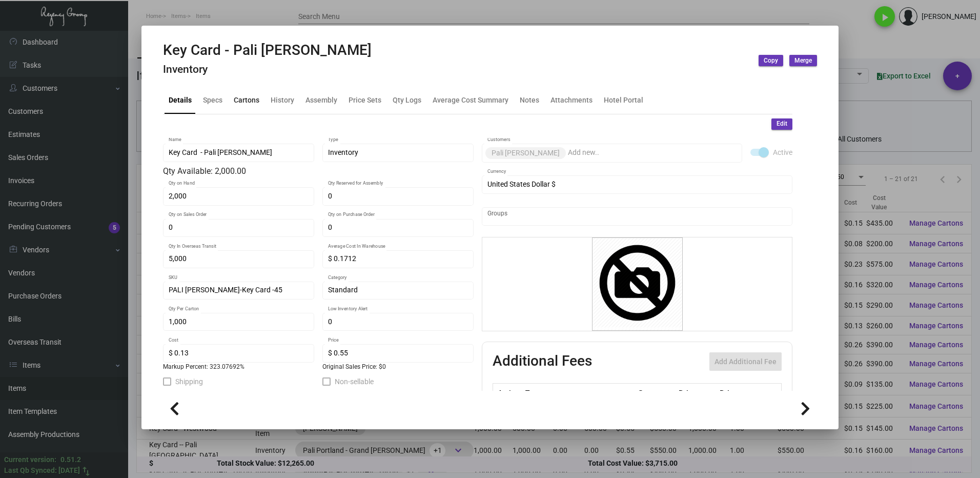
click at [237, 103] on div "Cartons" at bounding box center [247, 99] width 26 height 11
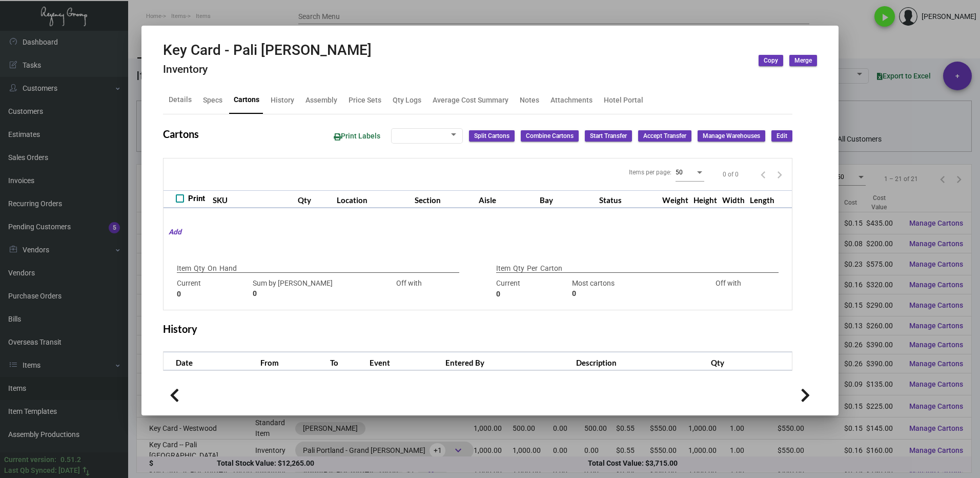
type input "2,000"
type input "2000"
type input "0"
type input "1,000"
type input "1000"
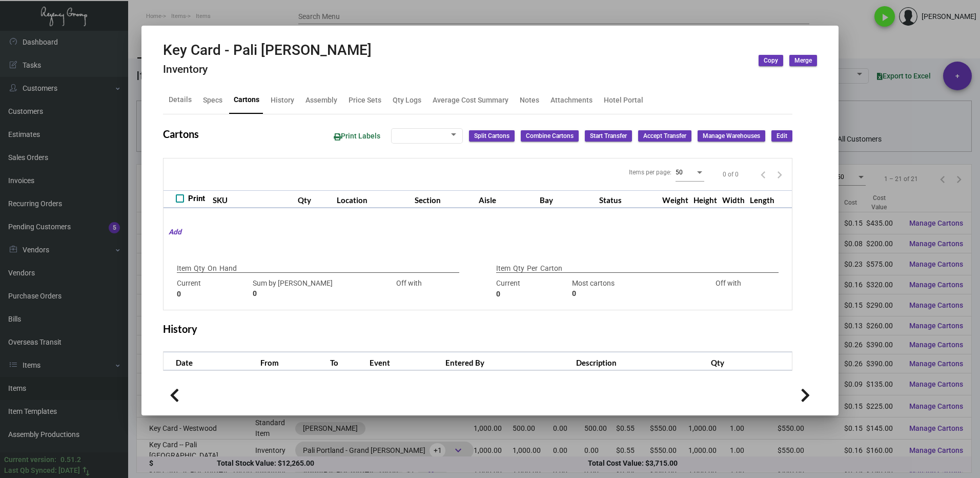
type input "0"
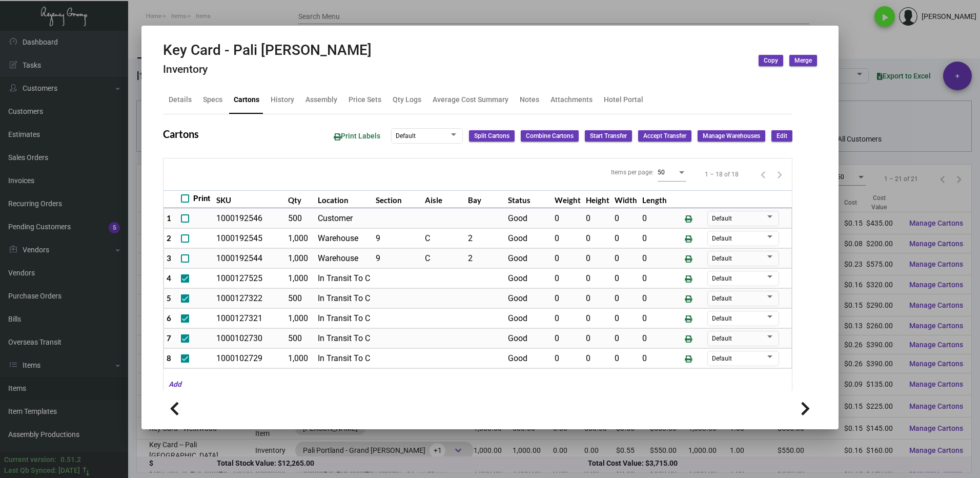
click at [859, 47] on div at bounding box center [490, 239] width 980 height 478
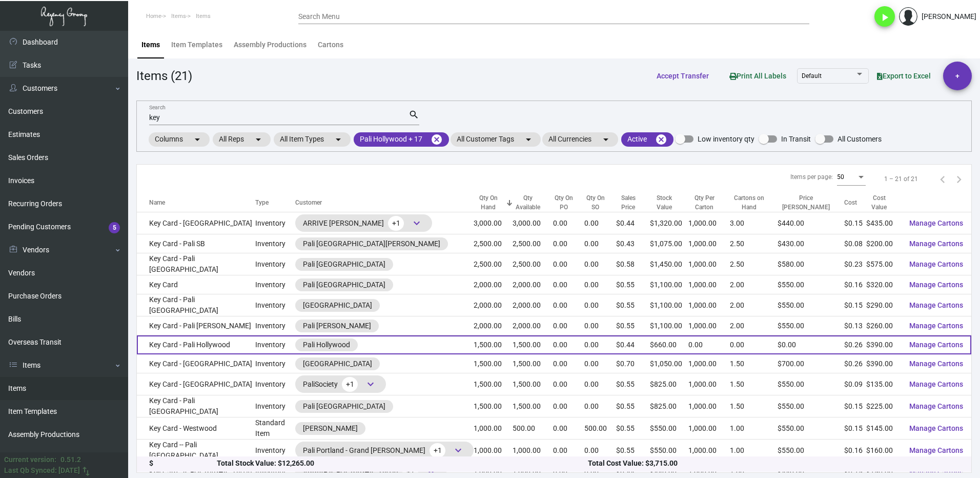
click at [220, 342] on td "Key Card - Pali Hollywood" at bounding box center [196, 344] width 118 height 19
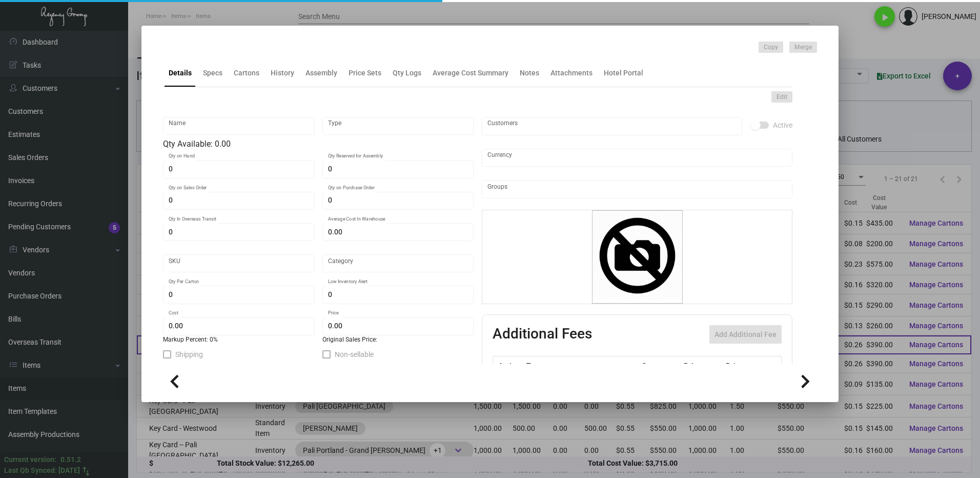
type input "Key Card - Pali Hollywood"
type input "Inventory"
type input "1,500"
type input "$ 0.29"
type input "PALI [PERSON_NAME]-Key Card -45"
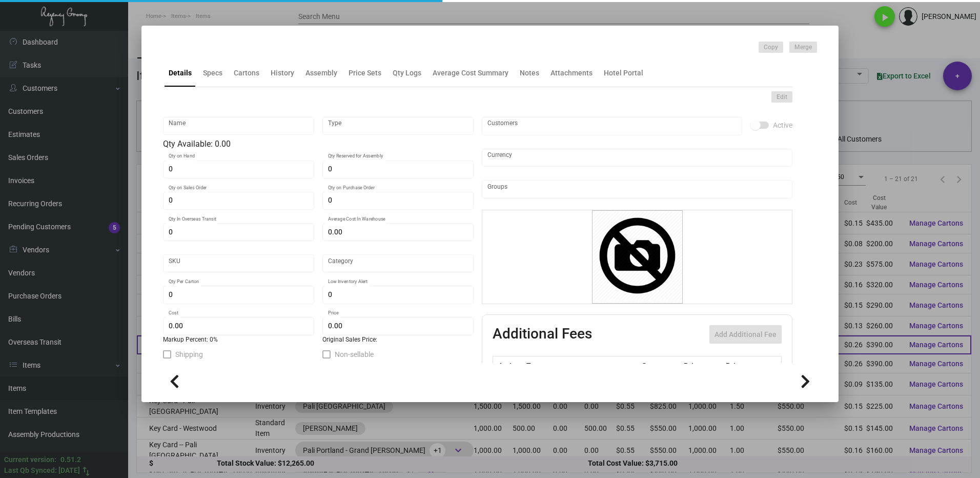
type input "Standard"
type input "$ 0.26"
type input "$ 0.44"
checkbox input "true"
type input "United States Dollar $"
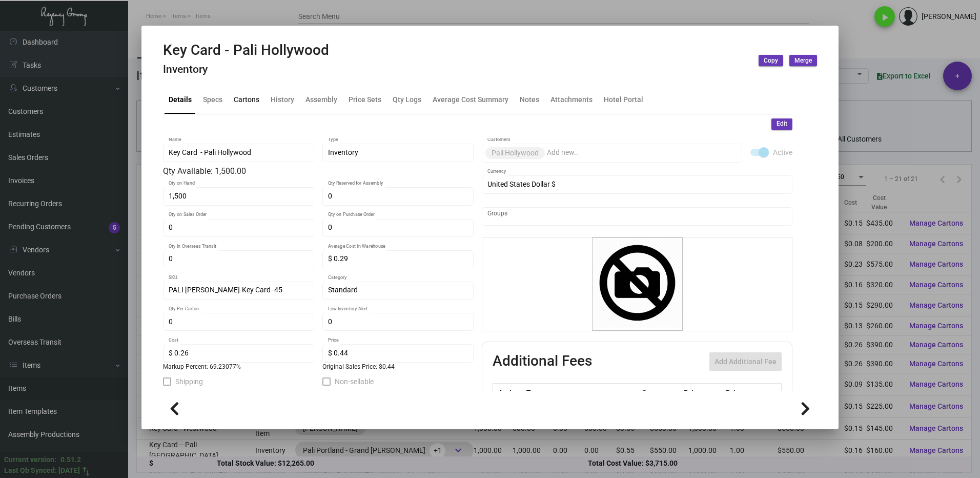
click at [245, 101] on div "Cartons" at bounding box center [247, 99] width 26 height 11
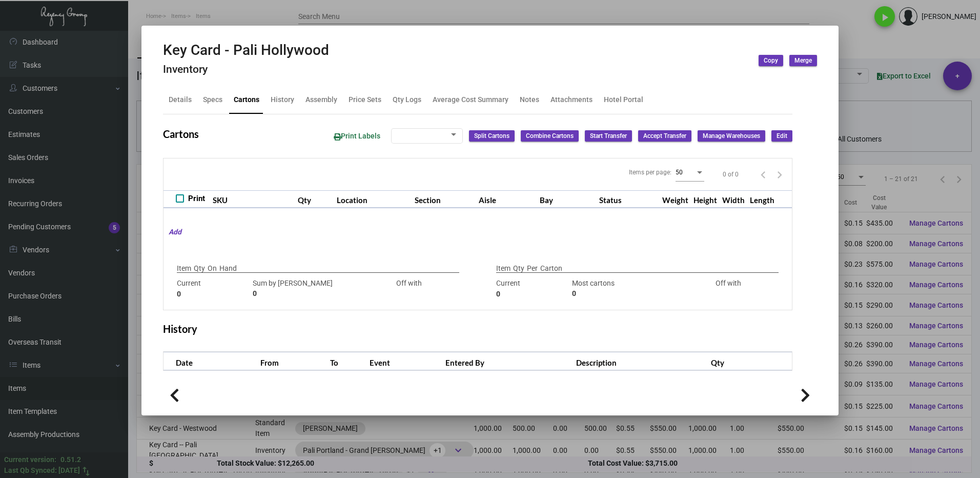
checkbox input "true"
type input "1,500"
type input "1500"
type input "0"
type input "1000"
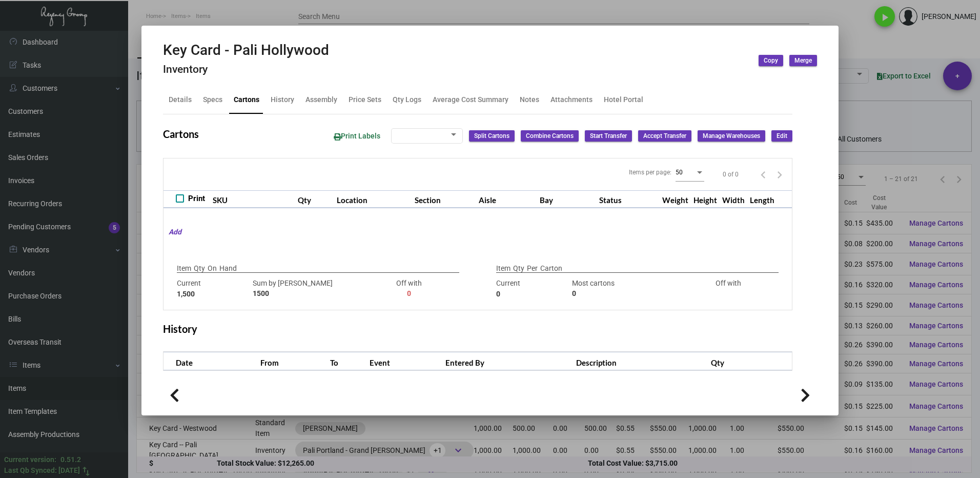
type input "-1000"
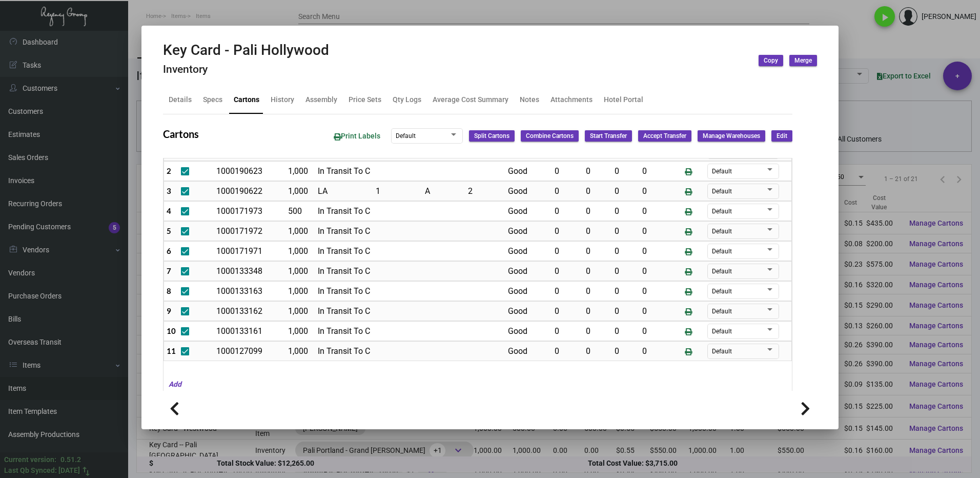
scroll to position [68, 0]
click at [878, 47] on div at bounding box center [490, 239] width 980 height 478
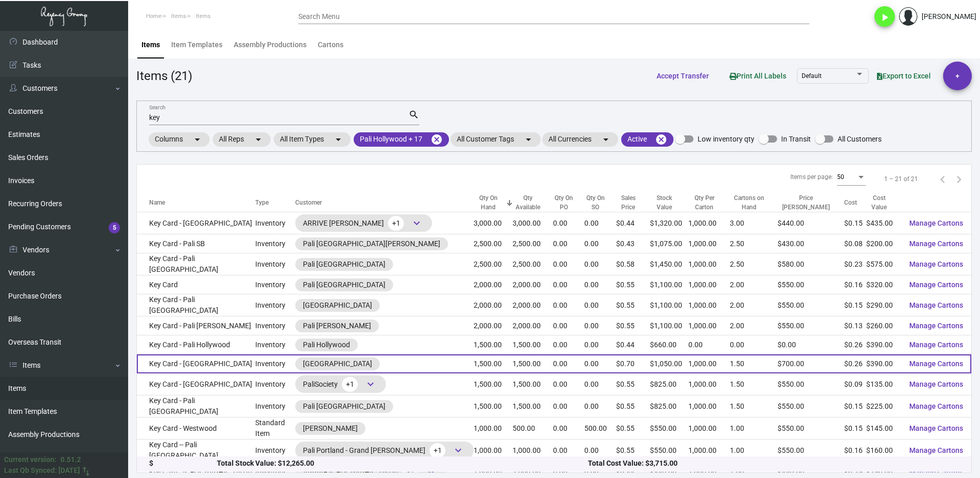
click at [233, 356] on td "Key Card - [GEOGRAPHIC_DATA]" at bounding box center [196, 363] width 118 height 19
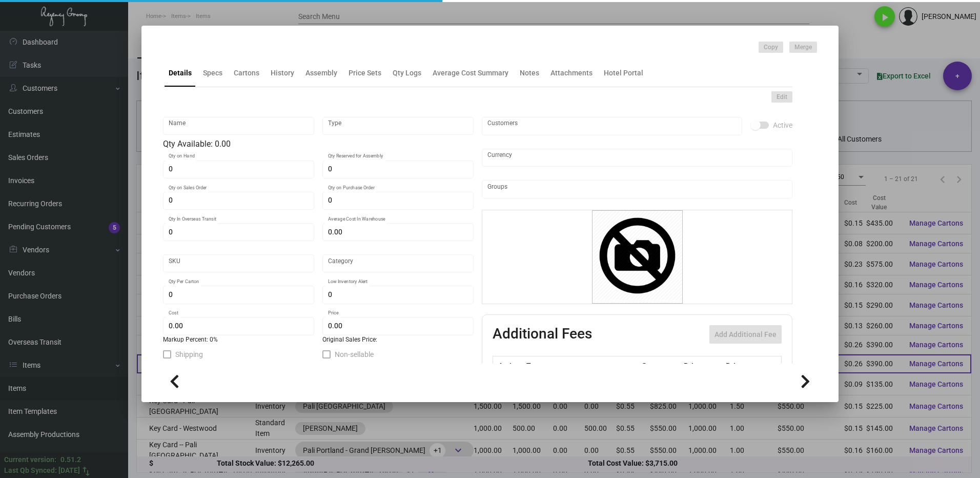
type input "Key Card - [GEOGRAPHIC_DATA]"
type input "Inventory"
type input "1,500"
type input "$ 0.26"
type input "Overseas"
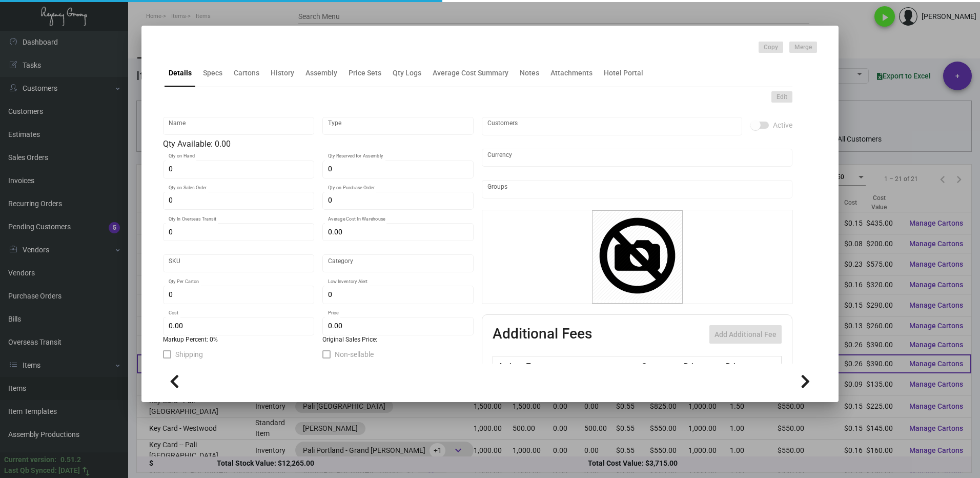
type input "1,000"
type input "$ 0.26"
type input "$ 0.70"
checkbox input "true"
type input "United States Dollar $"
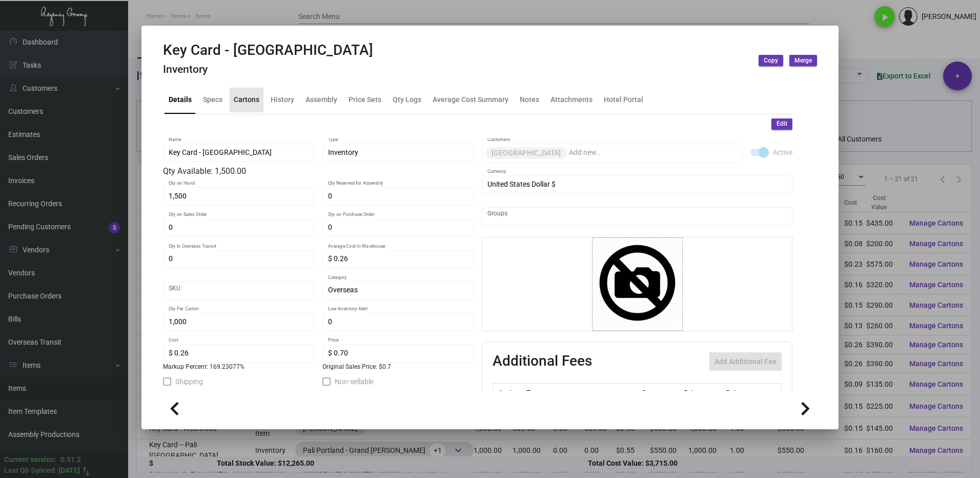
click at [251, 99] on div "Cartons" at bounding box center [247, 99] width 26 height 11
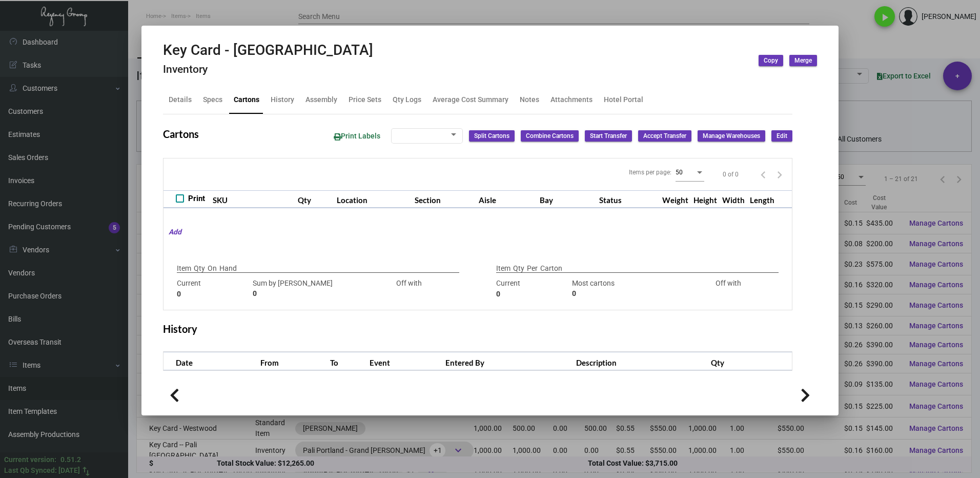
type input "1,500"
type input "1500"
type input "0"
type input "1,000"
type input "1000"
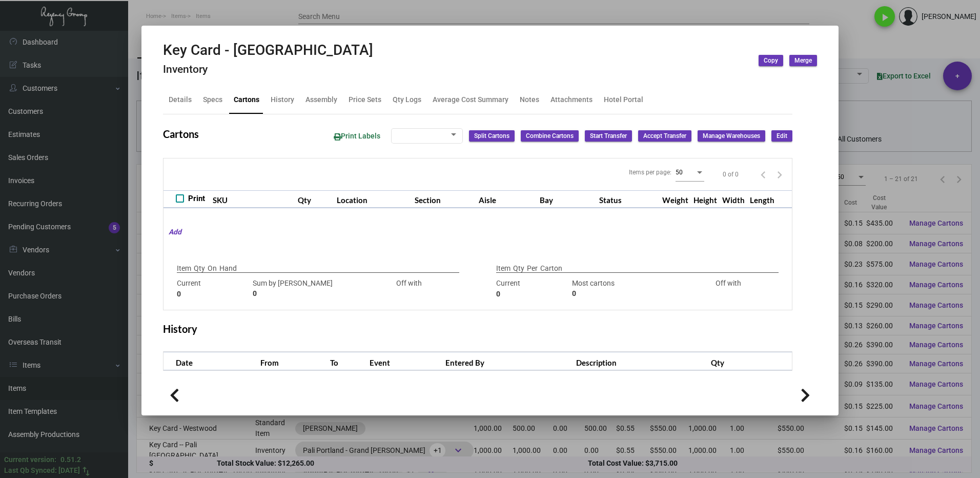
type input "0"
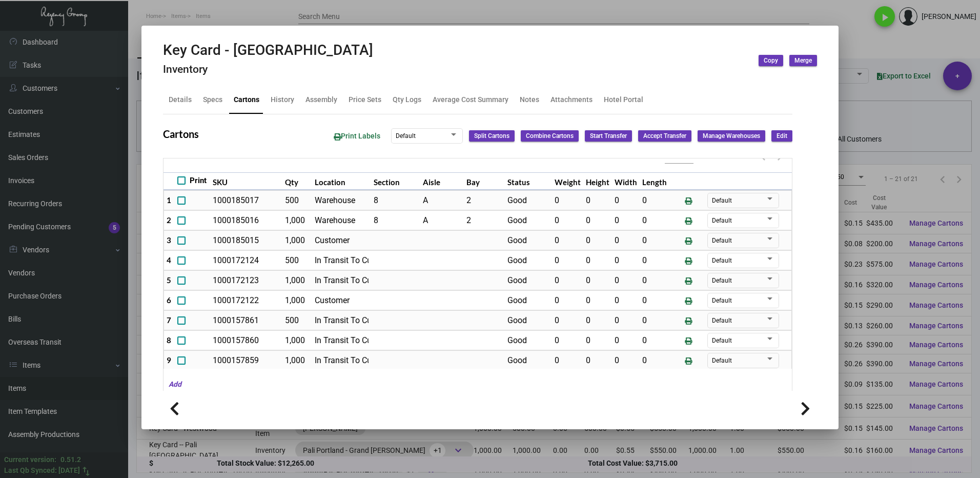
scroll to position [28, 0]
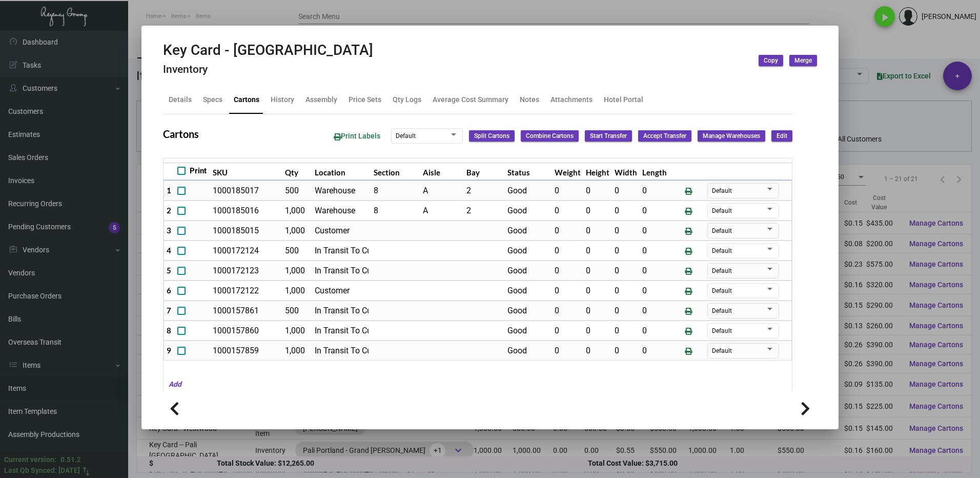
click at [852, 45] on div at bounding box center [490, 239] width 980 height 478
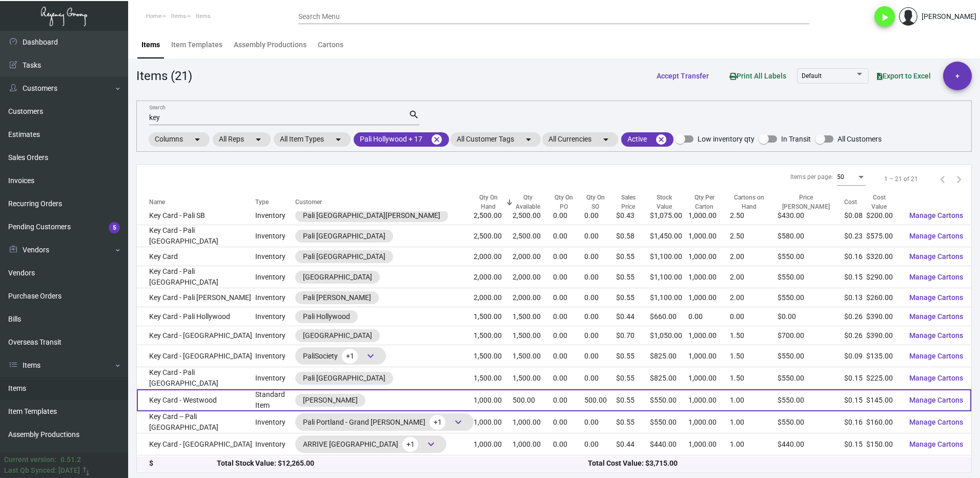
scroll to position [51, 0]
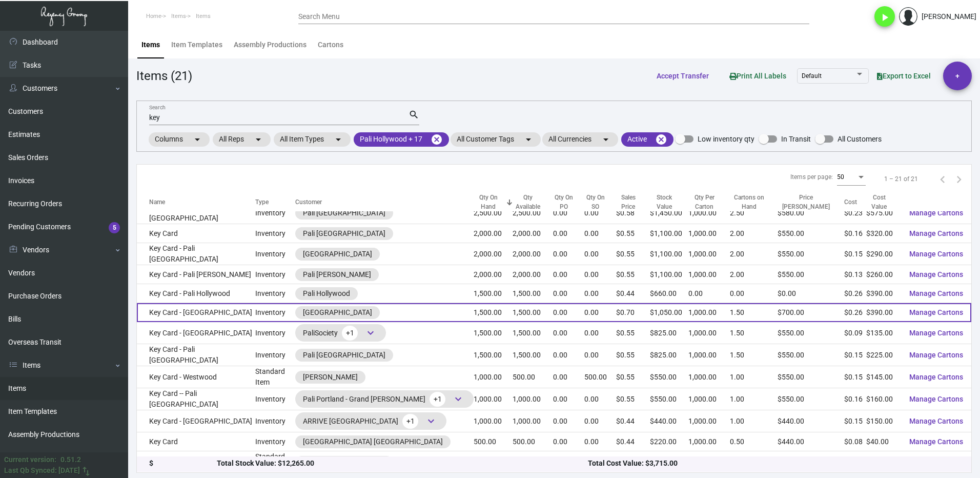
click at [207, 304] on td "Key Card - [GEOGRAPHIC_DATA]" at bounding box center [196, 312] width 118 height 19
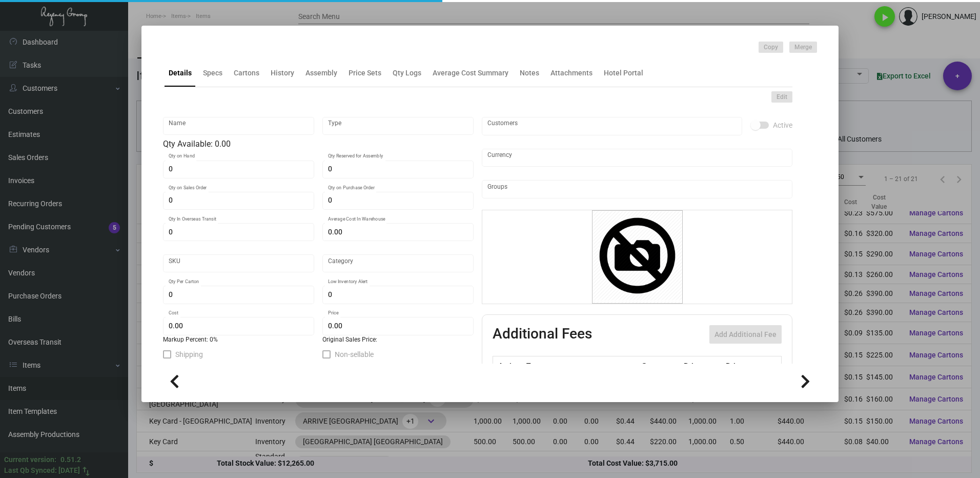
type input "Key Card - [GEOGRAPHIC_DATA]"
type input "Inventory"
type input "1,500"
type input "$ 0.26"
type input "Overseas"
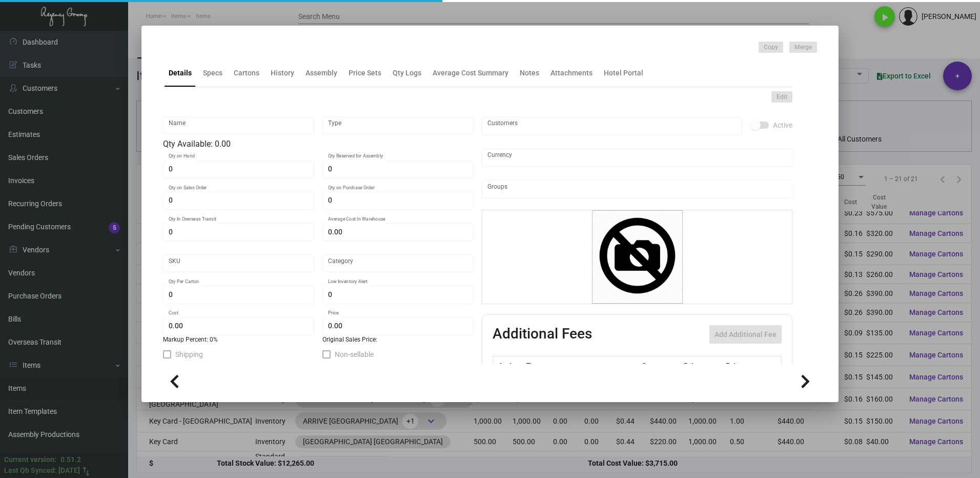
type input "1,000"
type input "$ 0.26"
type input "$ 0.70"
checkbox input "true"
type input "United States Dollar $"
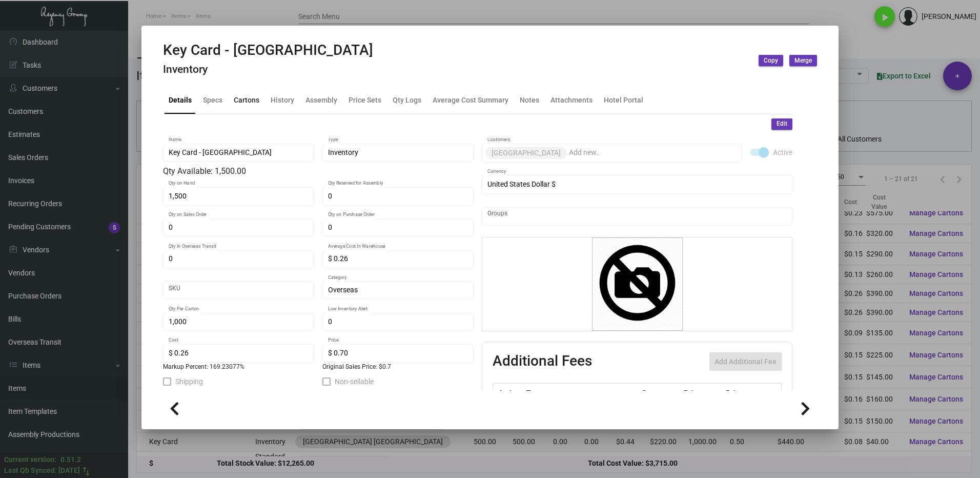
click at [252, 97] on div "Cartons" at bounding box center [247, 99] width 26 height 11
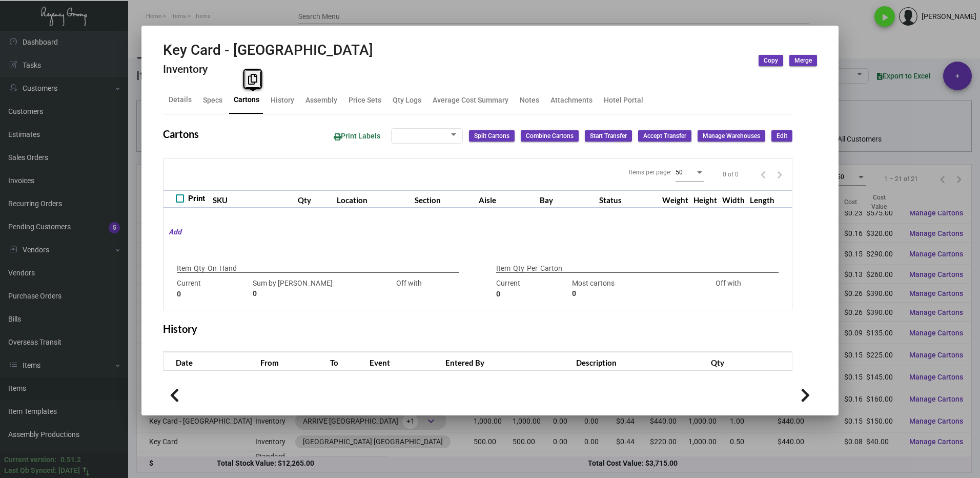
type input "1,500"
type input "1500"
type input "0"
type input "1,000"
type input "1000"
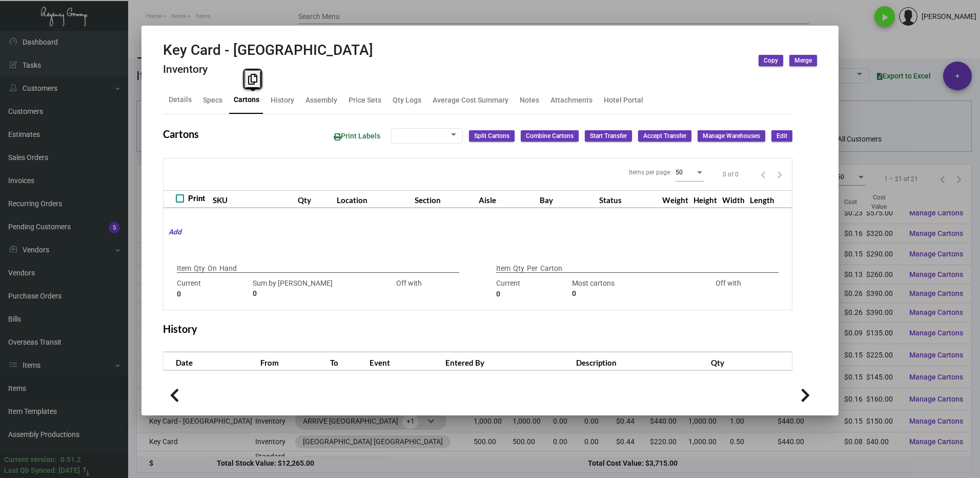
type input "0"
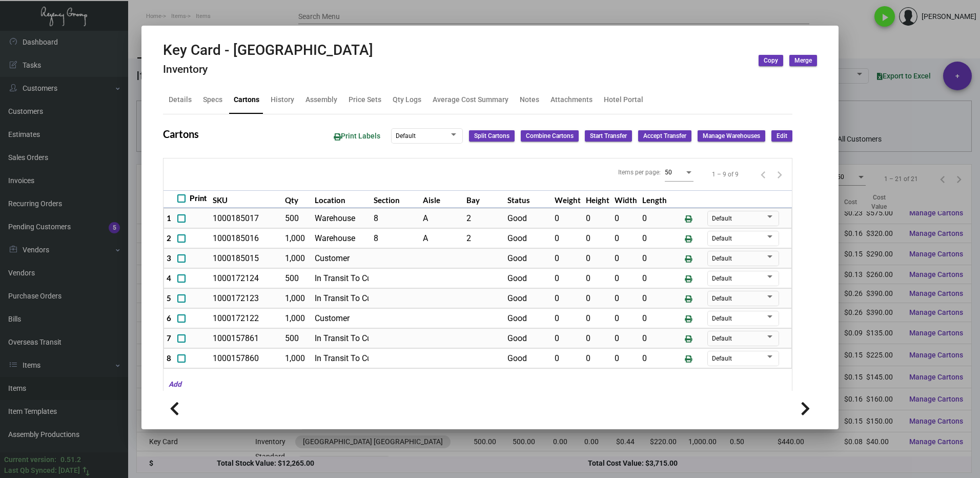
click at [863, 55] on div at bounding box center [490, 239] width 980 height 478
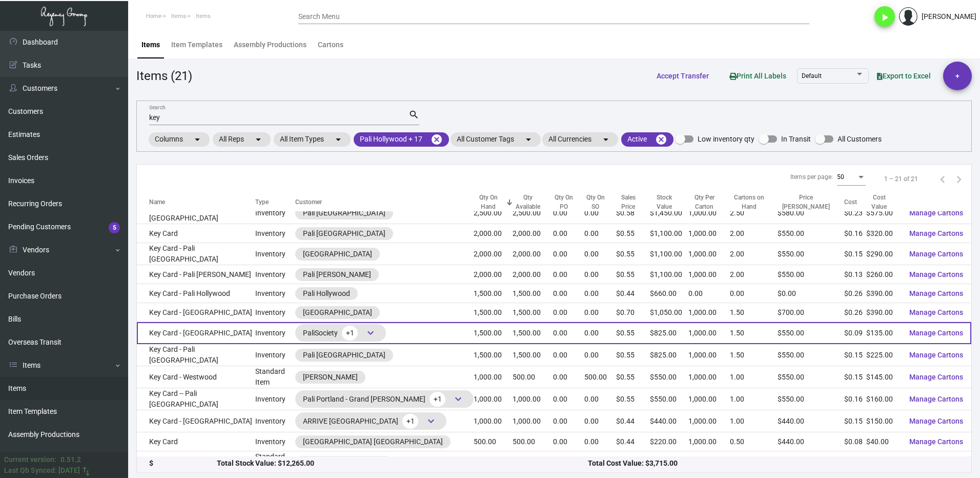
click at [230, 326] on td "Key Card - [GEOGRAPHIC_DATA]" at bounding box center [196, 333] width 118 height 22
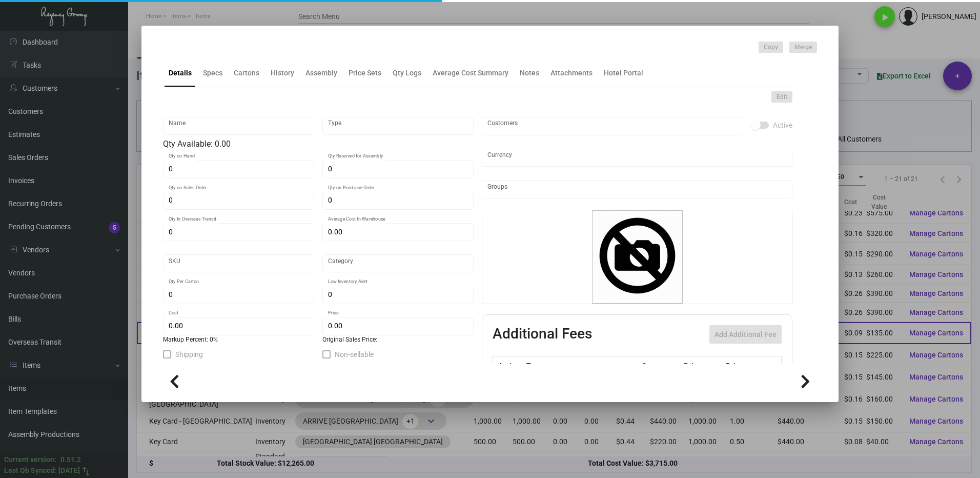
type input "Key Card - [GEOGRAPHIC_DATA]"
type input "Inventory"
type input "1,500"
type input "2,500"
type input "$ 0.16667"
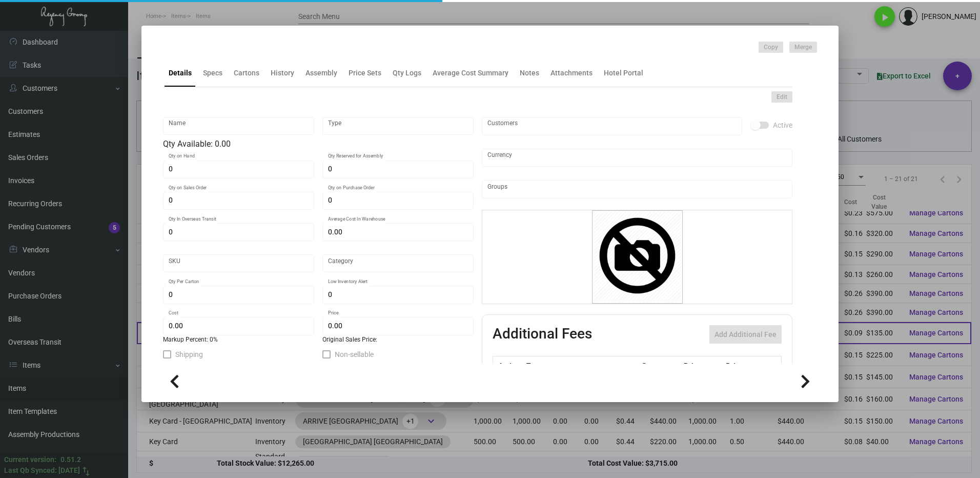
type input "Overseas"
type input "1,000"
type input "$ 0.09"
type input "$ 0.55"
checkbox input "true"
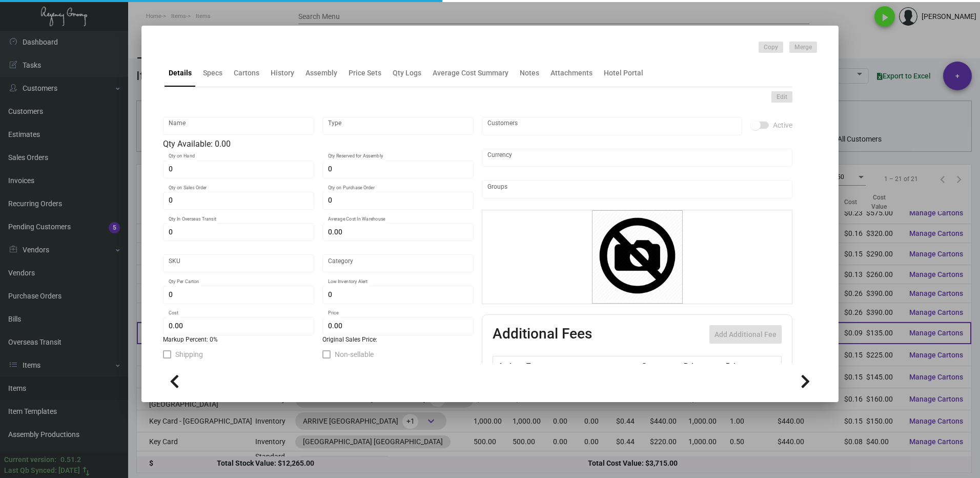
checkbox input "true"
type input "United States Dollar $"
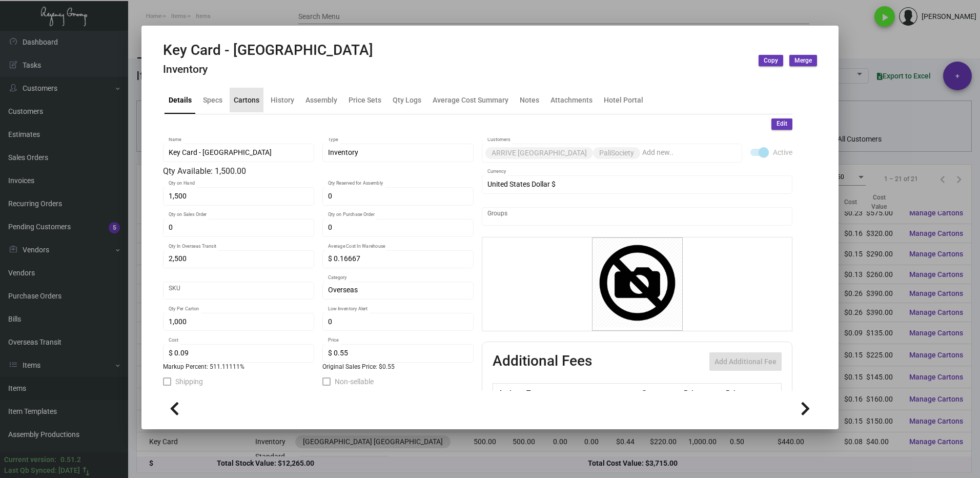
click at [246, 99] on div "Cartons" at bounding box center [247, 99] width 26 height 11
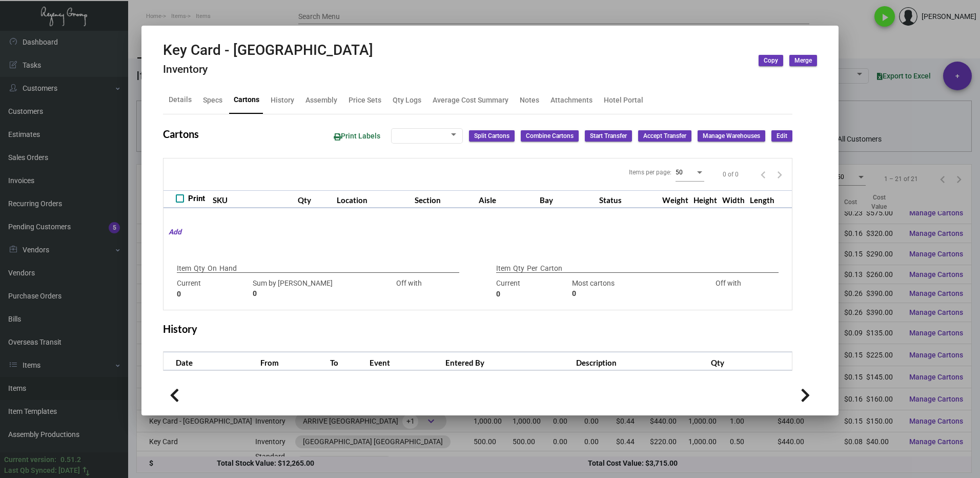
type input "1,500"
type input "2500"
type input "-1000"
type input "1,000"
type input "1200"
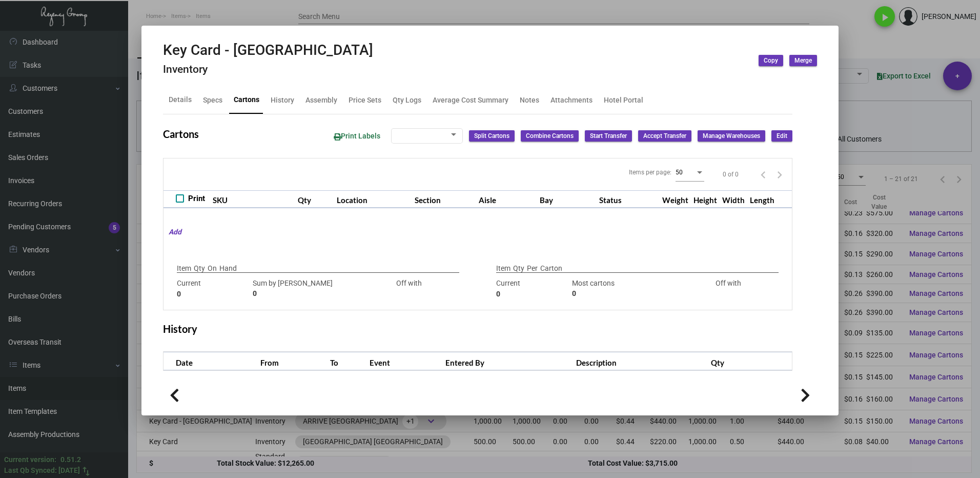
type input "-200"
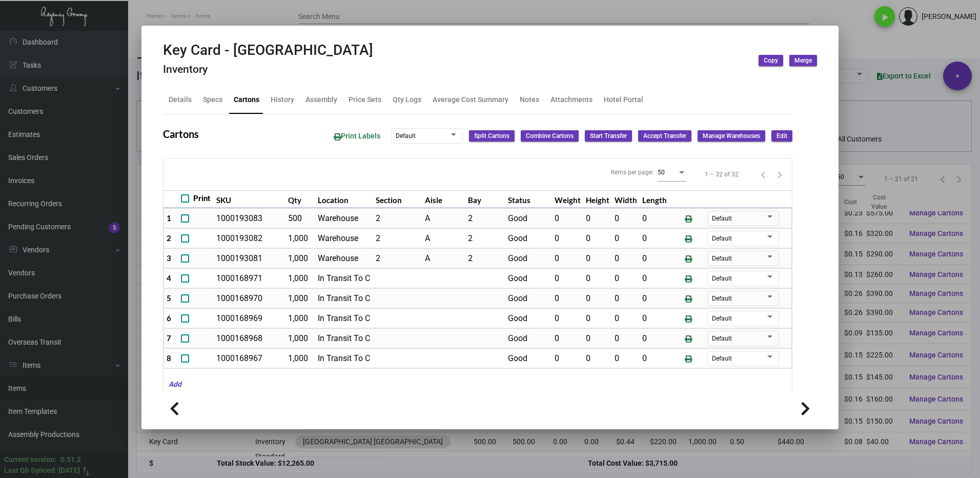
click at [848, 33] on div at bounding box center [490, 239] width 980 height 478
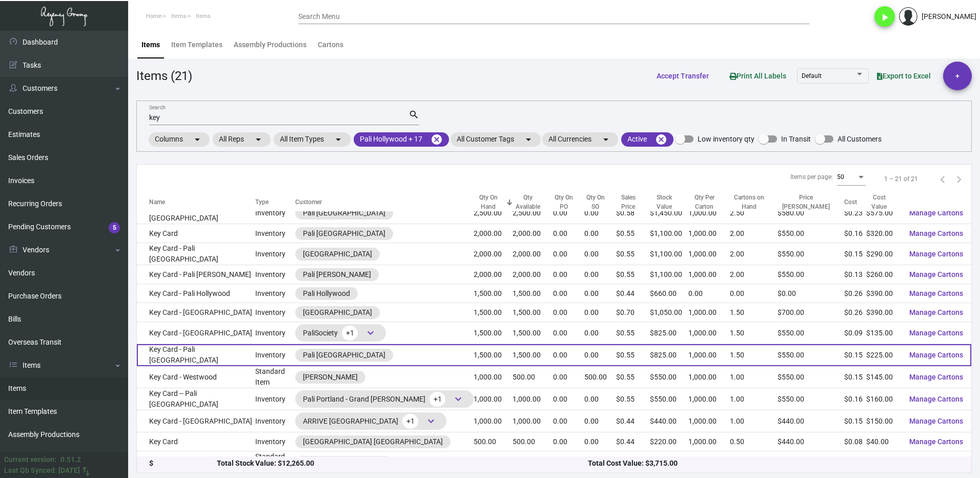
click at [222, 349] on td "Key Card - Pali [GEOGRAPHIC_DATA]" at bounding box center [196, 355] width 118 height 22
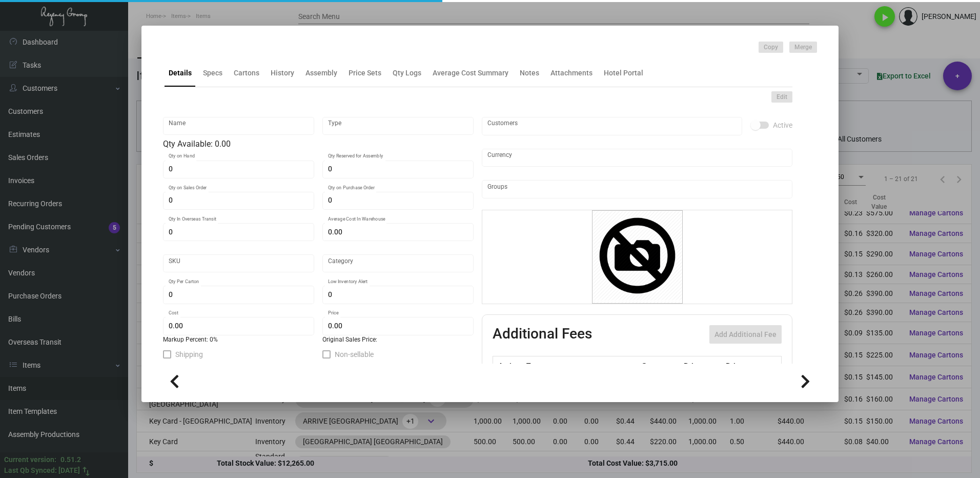
type input "Key Card - Pali [GEOGRAPHIC_DATA]"
type input "Inventory"
type input "1,500"
type input "3,000"
type input "$ 0.17267"
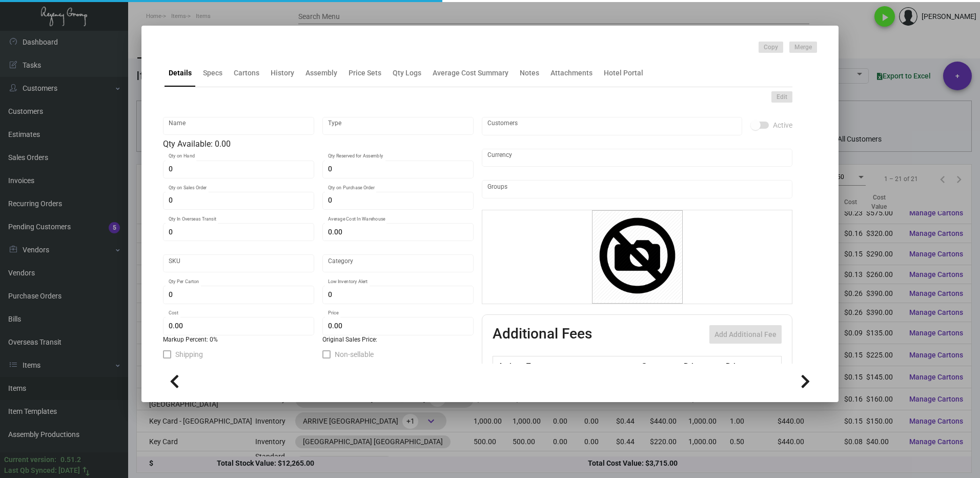
type input "Overseas"
type input "1,000"
type input "$ 0.15"
type input "$ 0.55"
checkbox input "true"
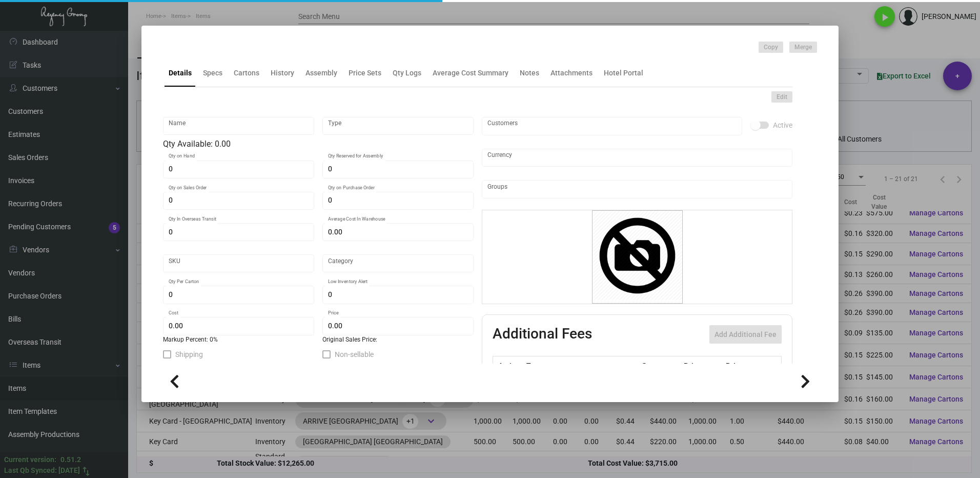
checkbox input "true"
type input "United States Dollar $"
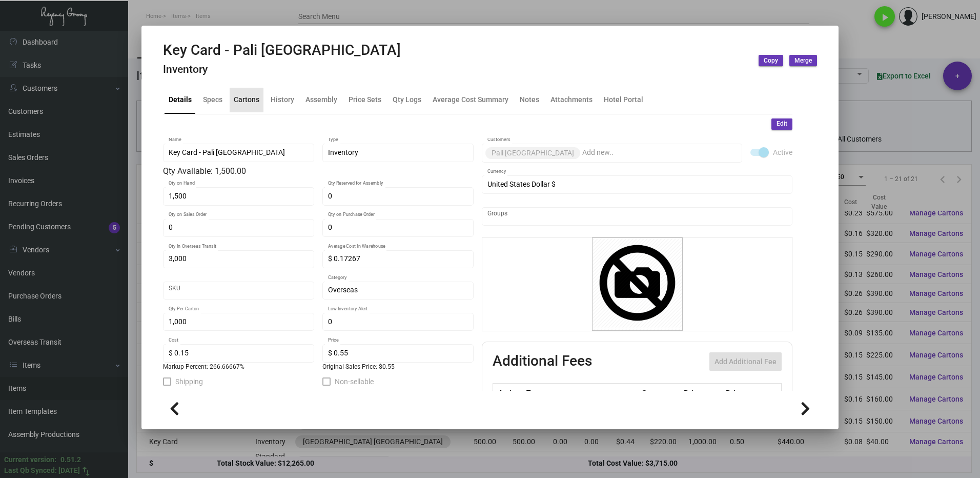
click at [240, 100] on div "Cartons" at bounding box center [247, 99] width 26 height 11
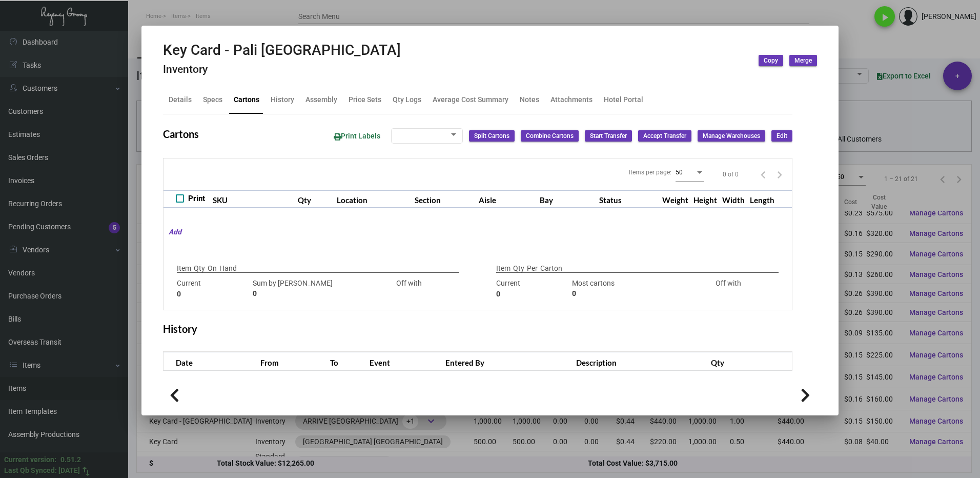
type input "1,500"
type input "1500"
type input "0"
type input "1,000"
type input "1000"
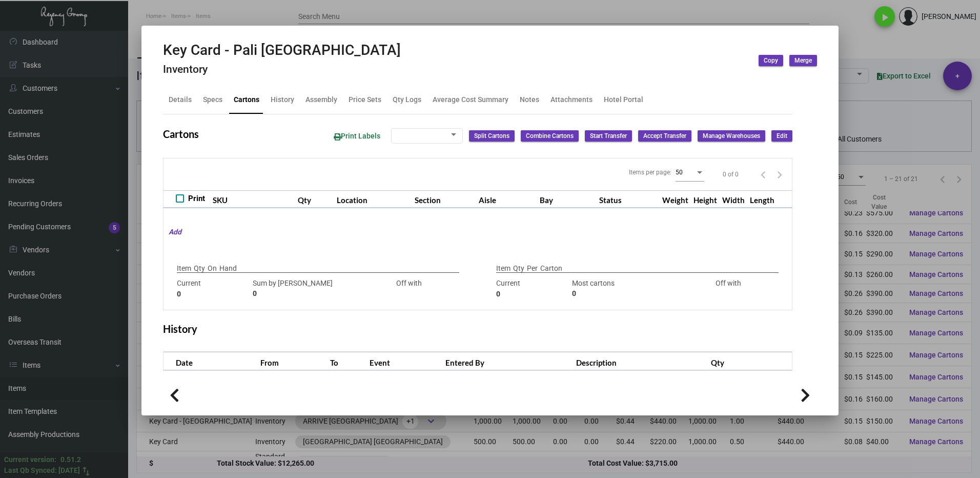
type input "0"
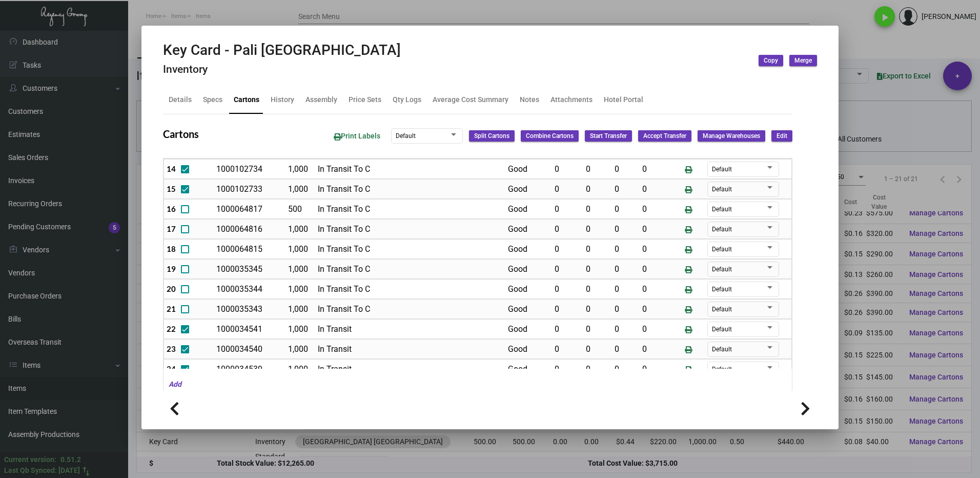
scroll to position [328, 0]
click at [863, 43] on div at bounding box center [490, 239] width 980 height 478
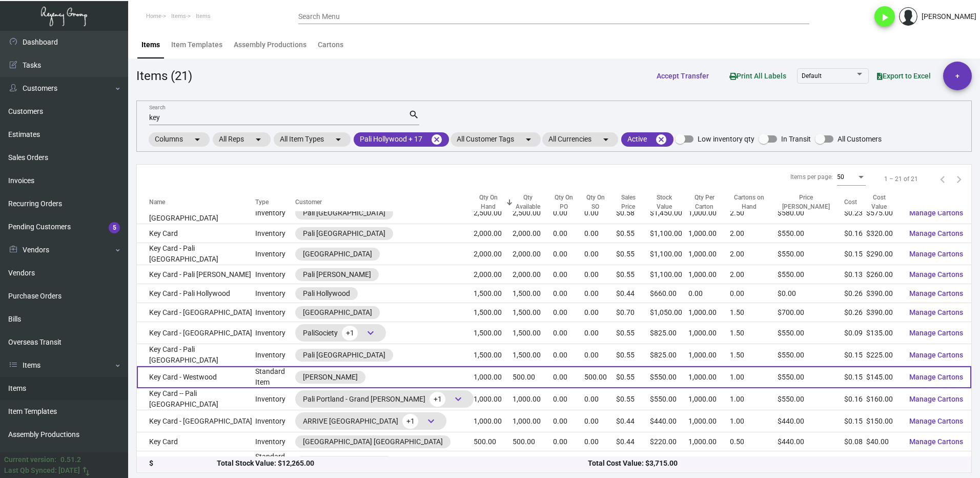
click at [229, 373] on td "Key Card - Westwood" at bounding box center [196, 377] width 118 height 22
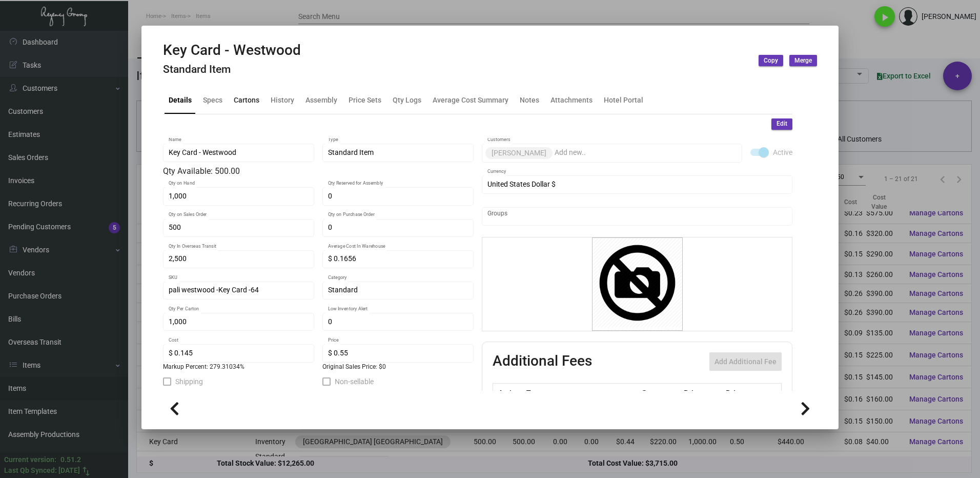
click at [243, 103] on div "Cartons" at bounding box center [247, 99] width 26 height 11
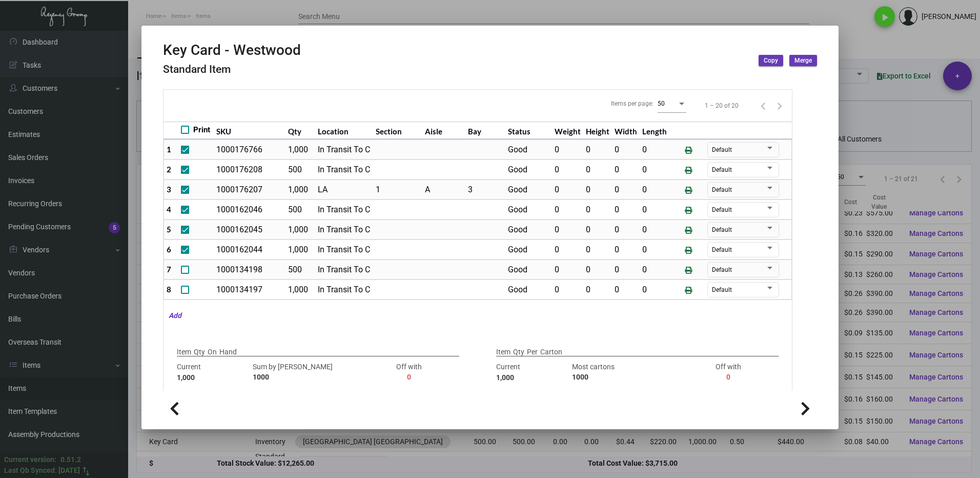
click at [863, 53] on div at bounding box center [490, 239] width 980 height 478
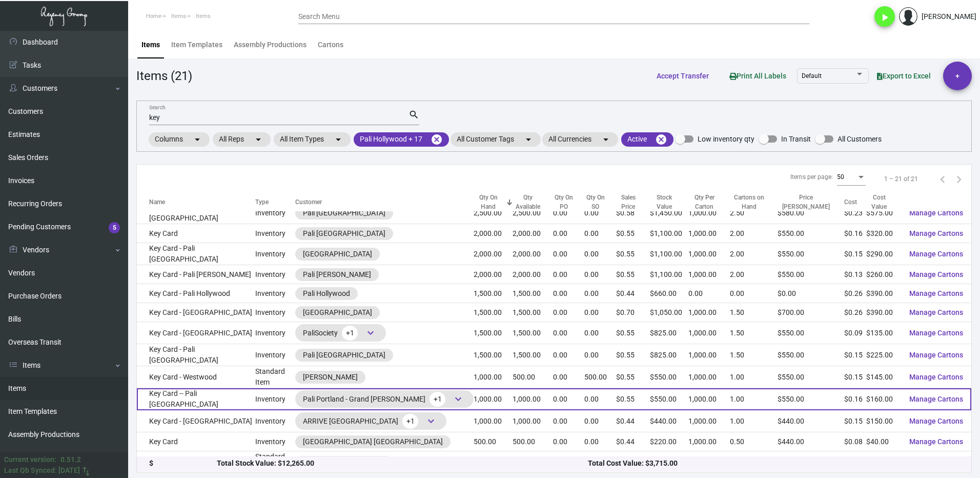
click at [232, 391] on td "Key Card -- Pali [GEOGRAPHIC_DATA]" at bounding box center [196, 399] width 118 height 22
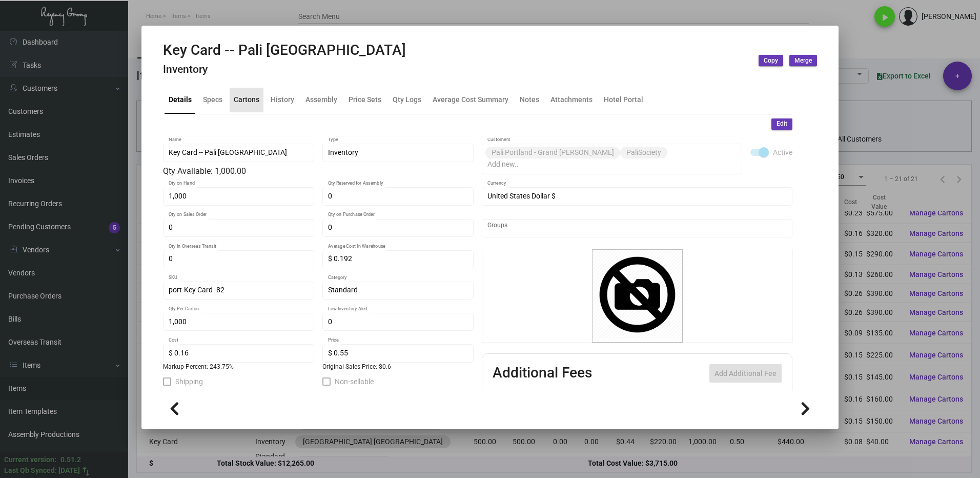
click at [247, 107] on div "Cartons" at bounding box center [247, 100] width 34 height 25
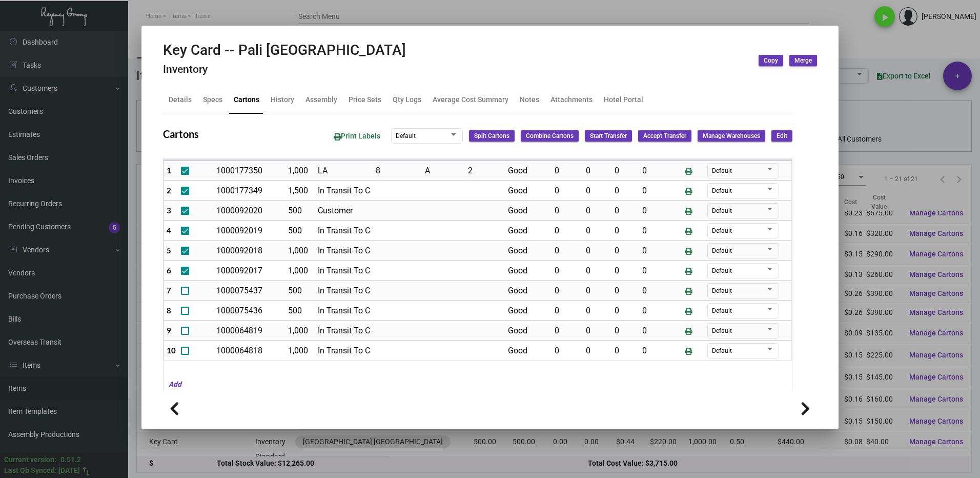
scroll to position [204, 0]
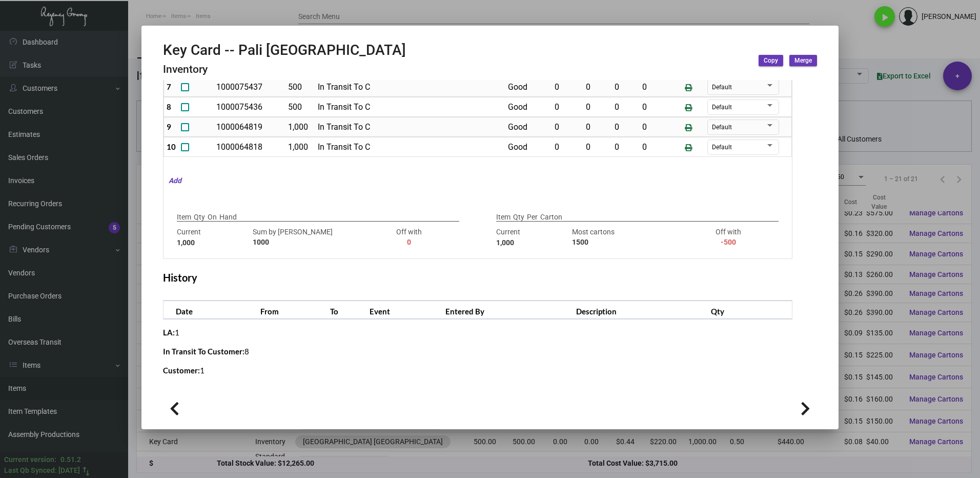
click at [847, 33] on div at bounding box center [490, 239] width 980 height 478
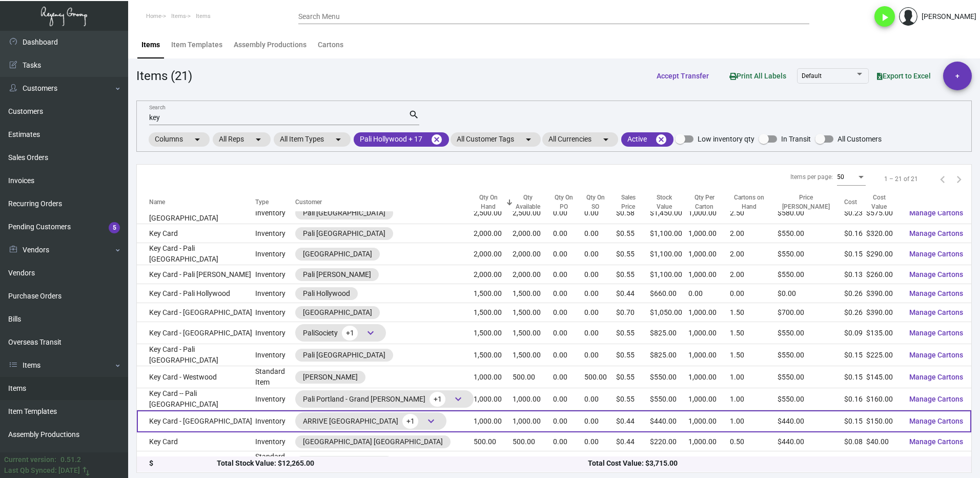
click at [235, 415] on td "Key Card - [GEOGRAPHIC_DATA]" at bounding box center [196, 421] width 118 height 22
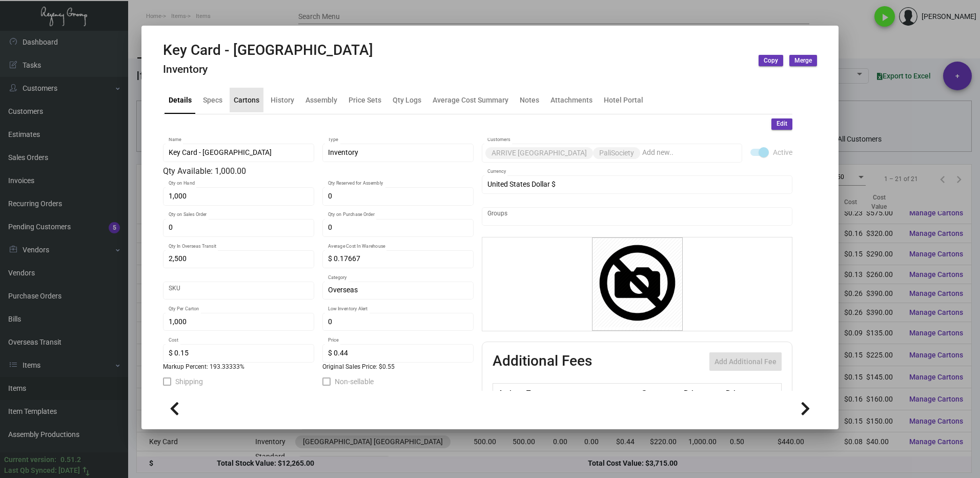
click at [248, 98] on div "Cartons" at bounding box center [247, 99] width 26 height 11
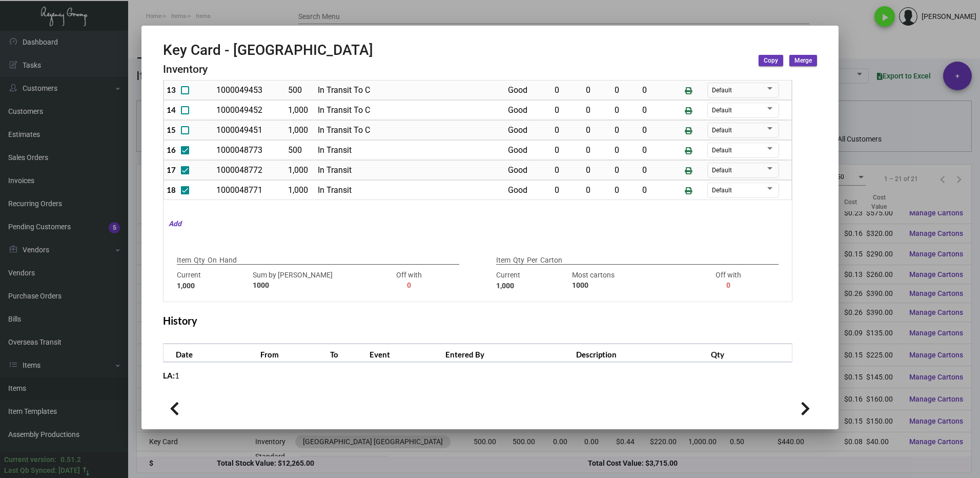
scroll to position [222, 0]
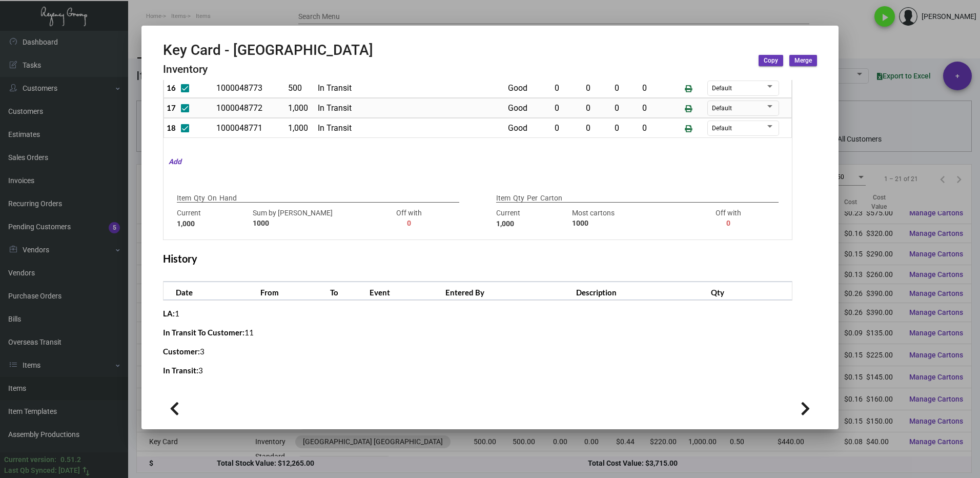
drag, startPoint x: 868, startPoint y: 28, endPoint x: 543, endPoint y: 186, distance: 361.3
click at [868, 28] on div at bounding box center [490, 239] width 980 height 478
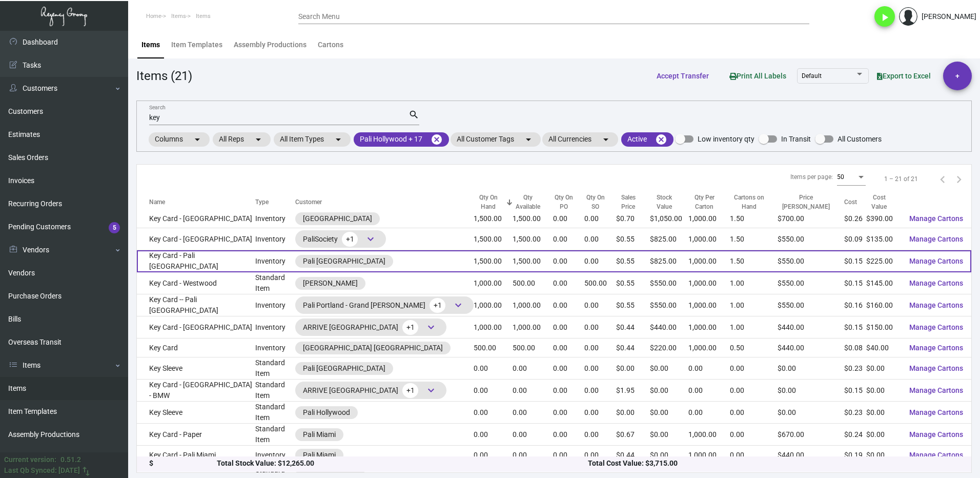
scroll to position [154, 0]
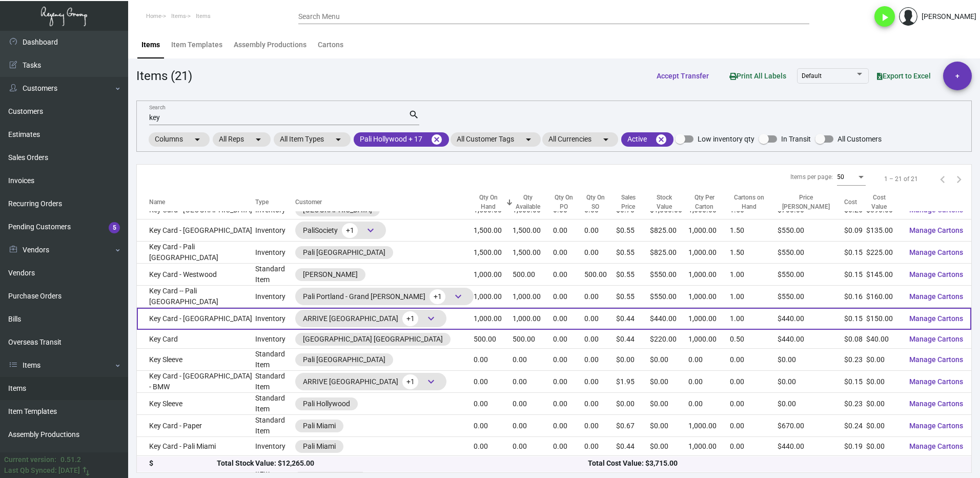
click at [234, 311] on td "Key Card - [GEOGRAPHIC_DATA]" at bounding box center [196, 319] width 118 height 22
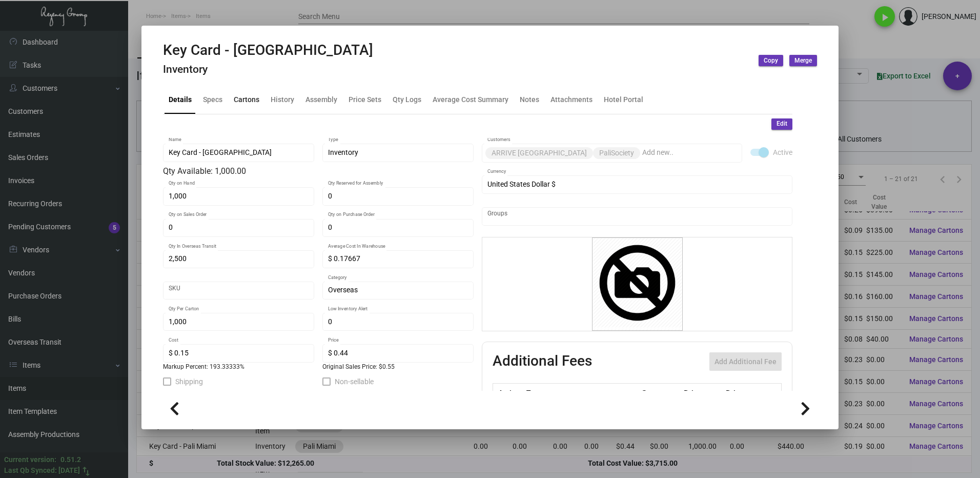
click at [247, 101] on div "Cartons" at bounding box center [247, 99] width 26 height 11
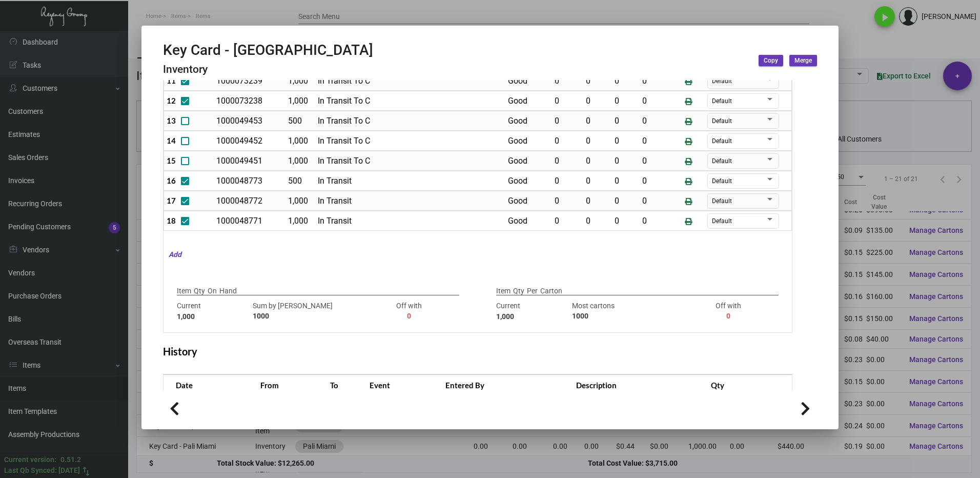
scroll to position [205, 0]
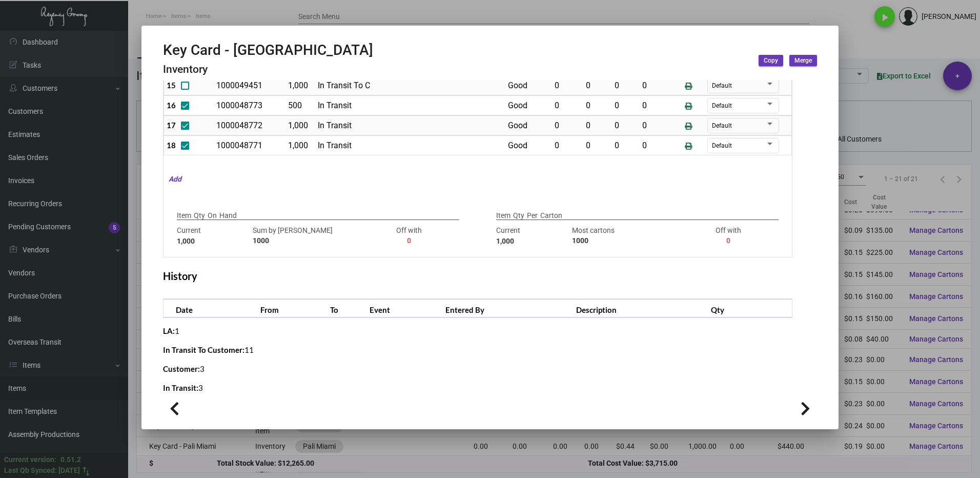
click at [858, 38] on div at bounding box center [490, 239] width 980 height 478
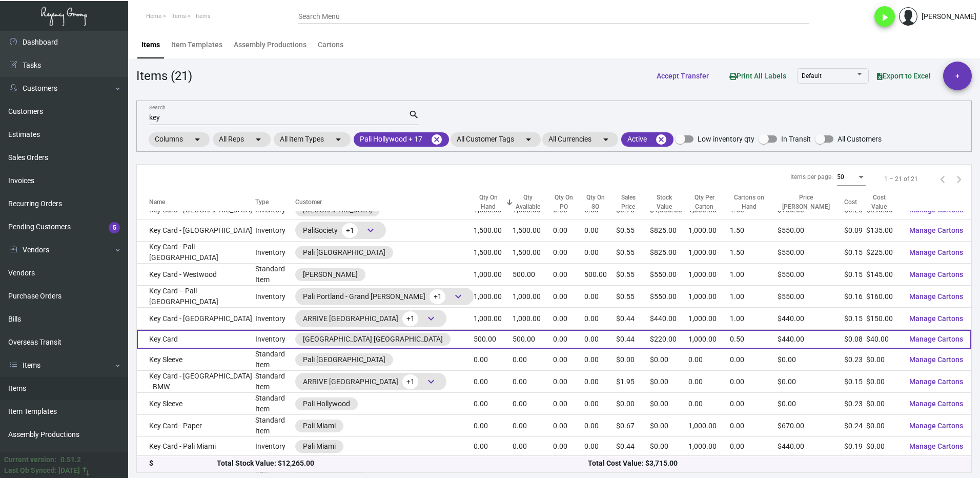
click at [232, 330] on td "Key Card" at bounding box center [196, 339] width 118 height 19
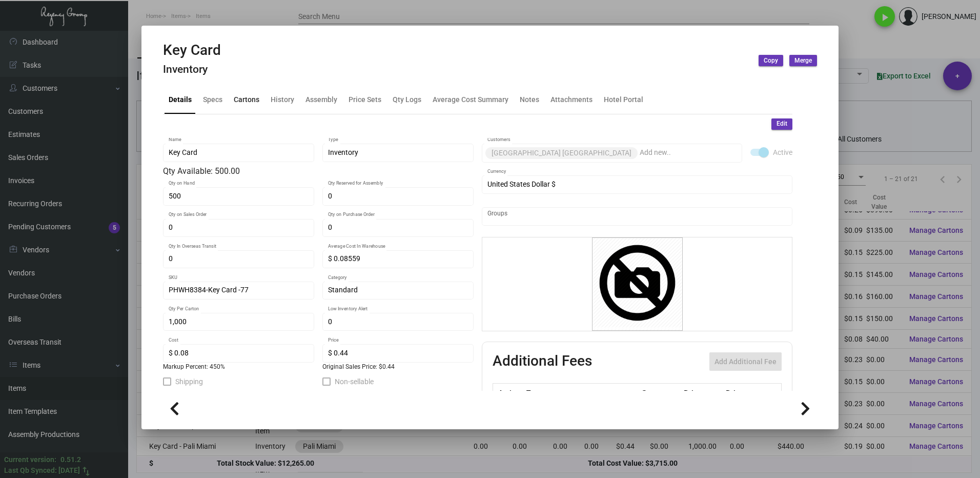
click at [243, 100] on div "Cartons" at bounding box center [247, 99] width 26 height 11
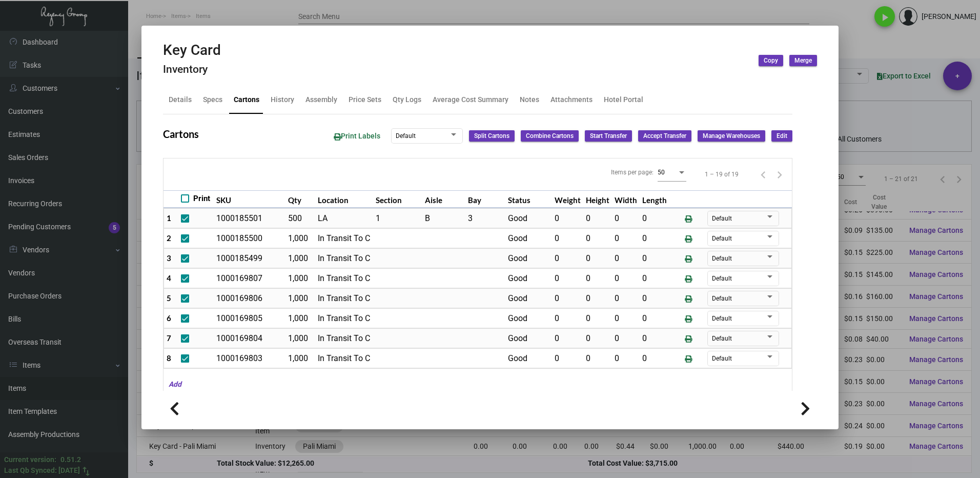
click at [903, 121] on div at bounding box center [490, 239] width 980 height 478
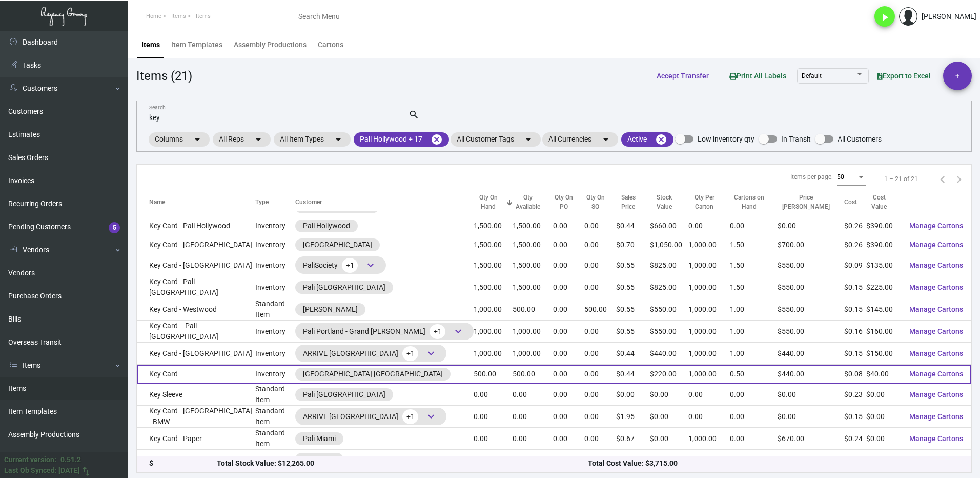
scroll to position [103, 0]
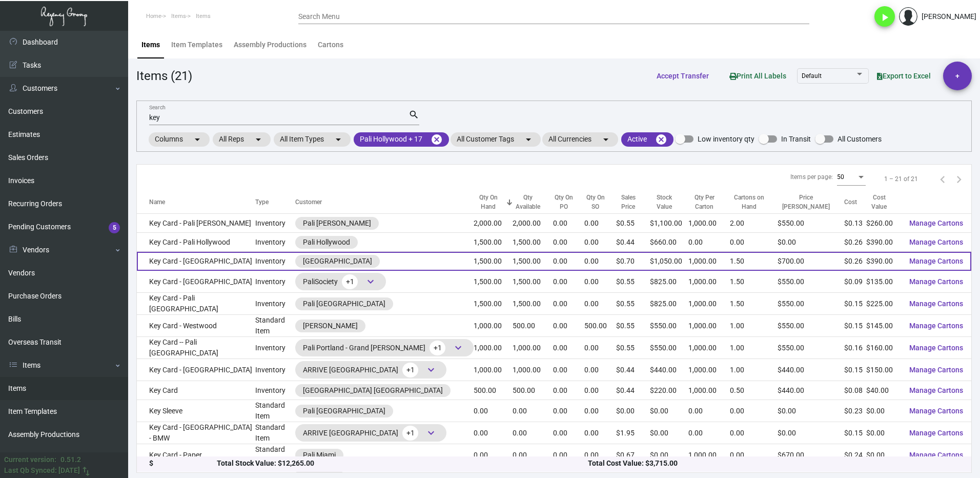
click at [231, 252] on td "Key Card - [GEOGRAPHIC_DATA]" at bounding box center [196, 261] width 118 height 19
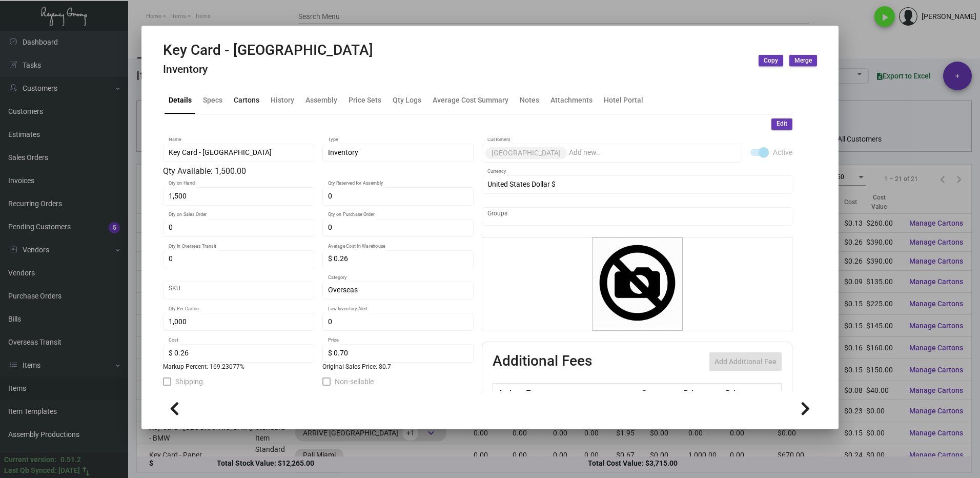
click at [246, 93] on div "Cartons" at bounding box center [247, 100] width 34 height 25
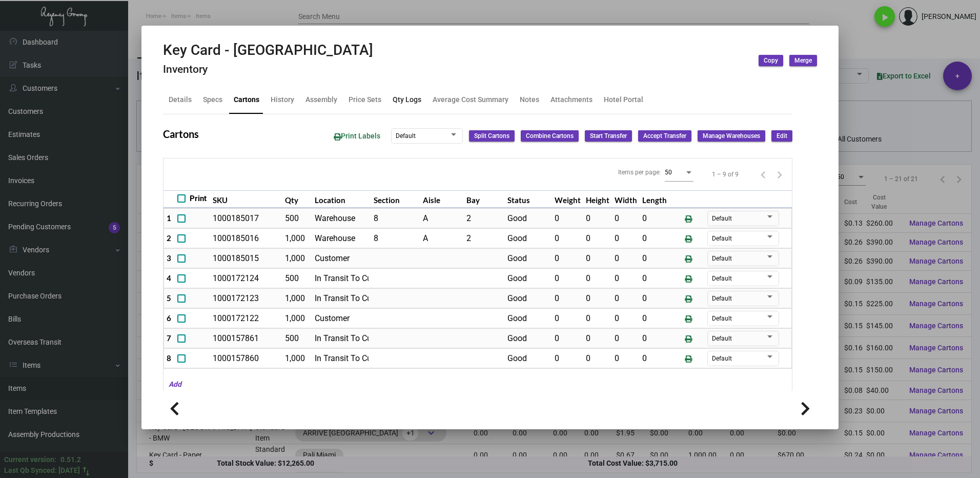
click at [399, 101] on div "Qty Logs" at bounding box center [407, 99] width 29 height 11
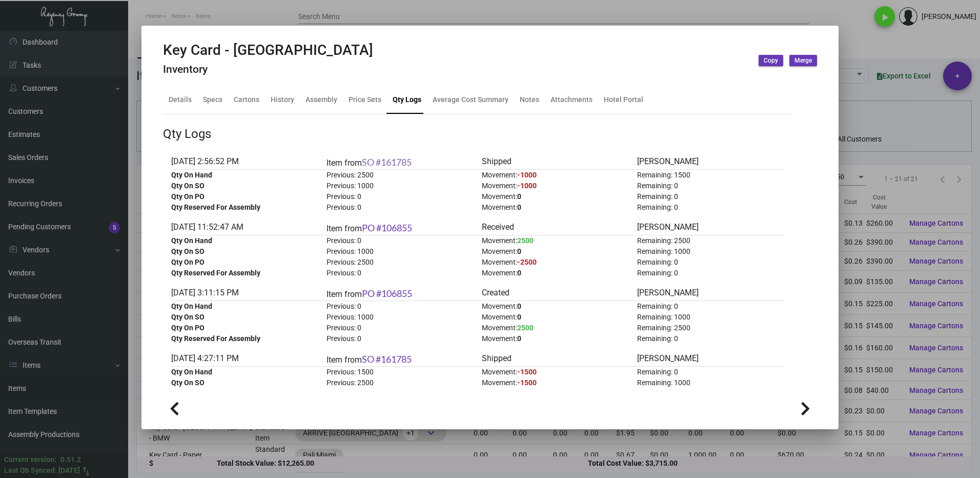
click at [390, 161] on link "SO #161785" at bounding box center [387, 161] width 50 height 11
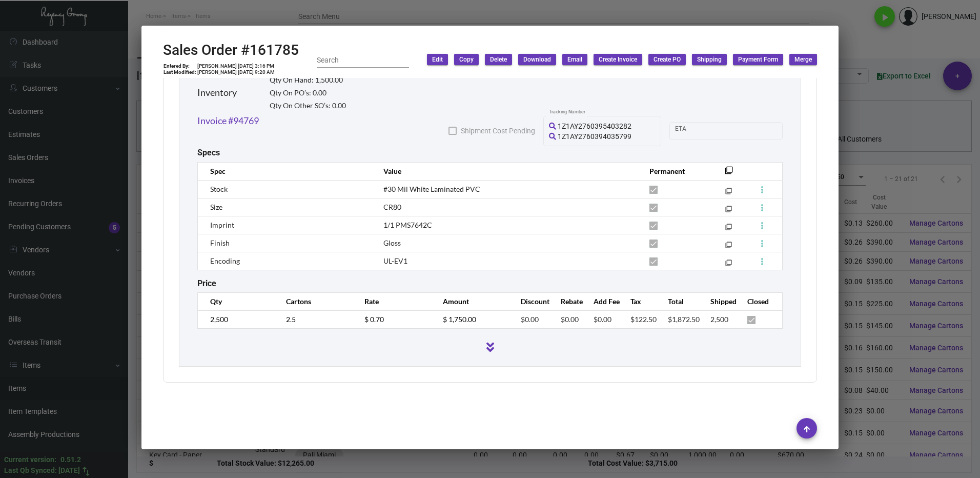
scroll to position [438, 0]
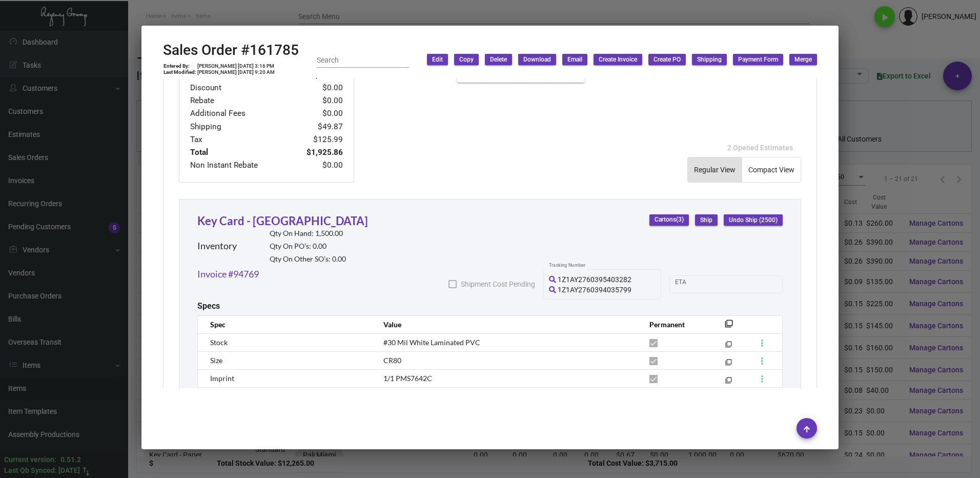
click at [859, 48] on div at bounding box center [490, 239] width 980 height 478
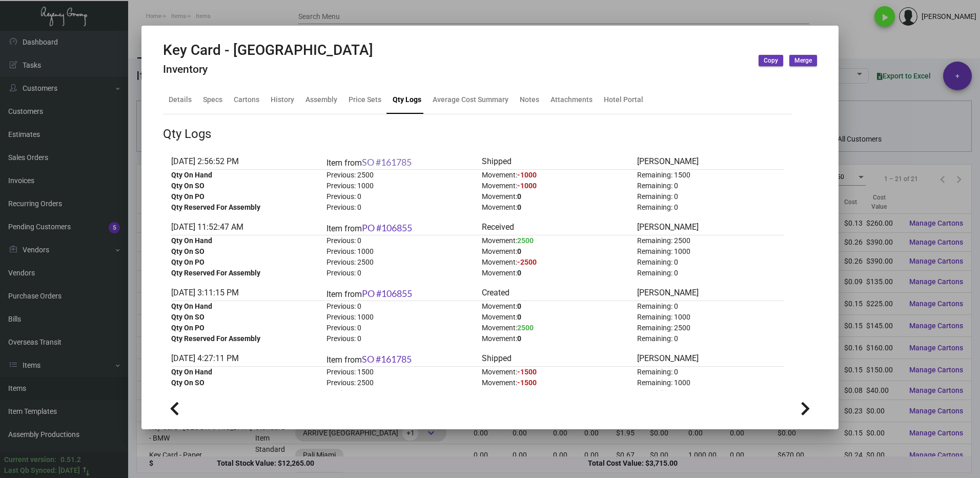
click at [410, 163] on link "SO #161785" at bounding box center [387, 161] width 50 height 11
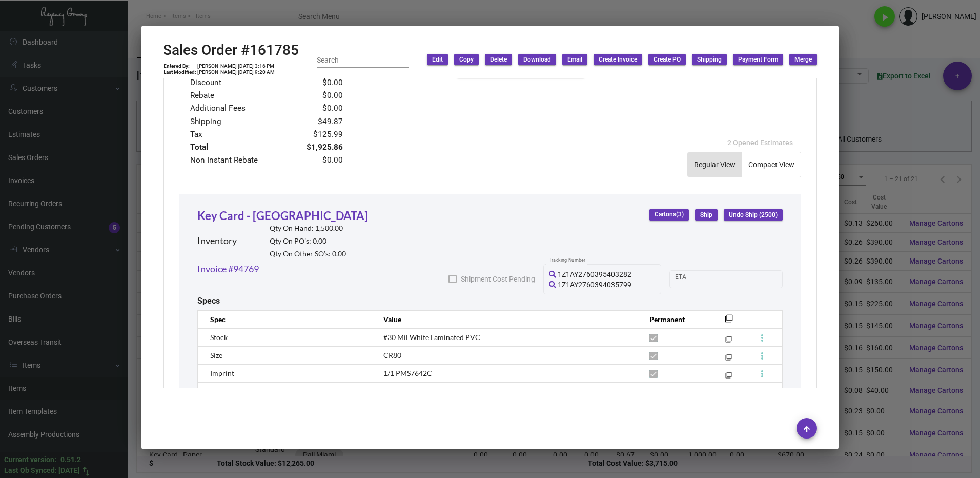
scroll to position [387, 0]
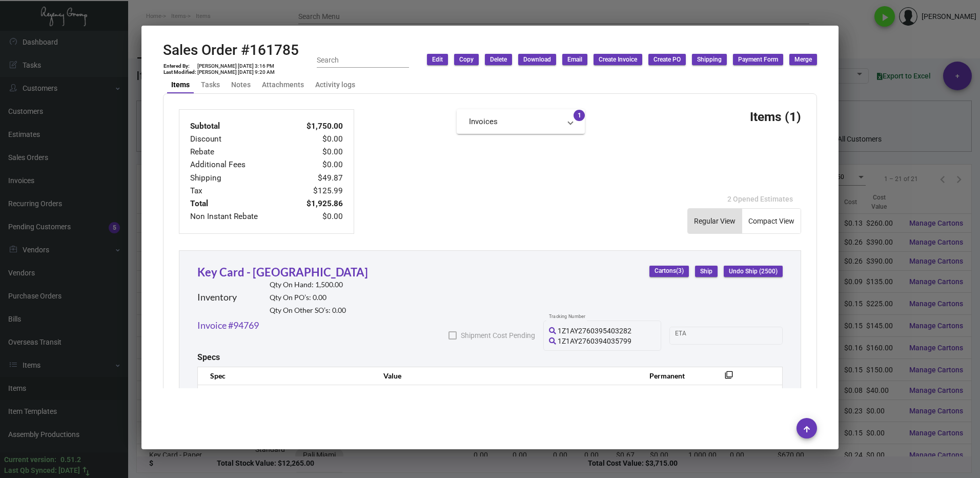
click at [851, 53] on div at bounding box center [490, 239] width 980 height 478
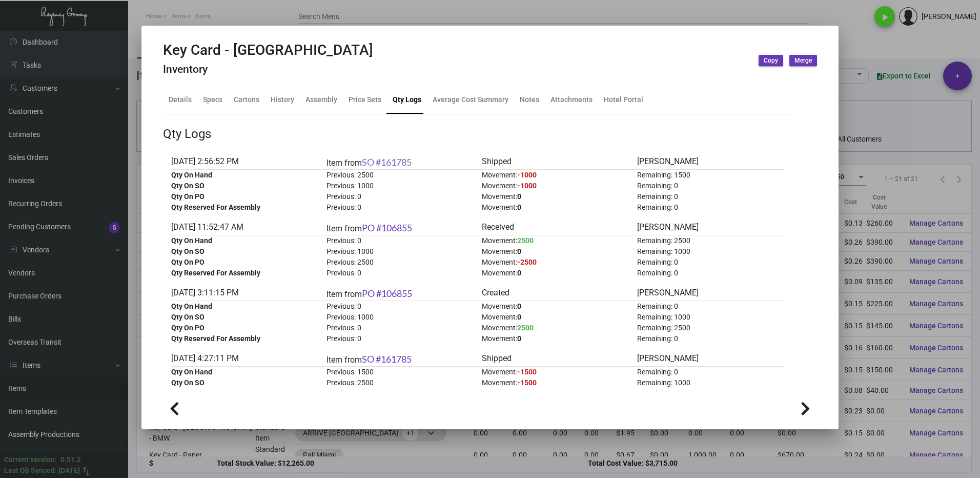
click at [398, 159] on link "SO #161785" at bounding box center [387, 161] width 50 height 11
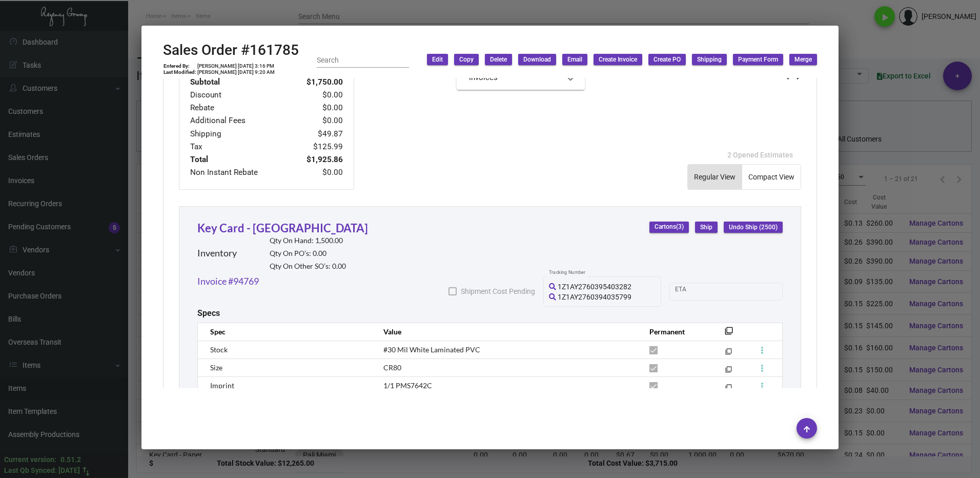
scroll to position [415, 0]
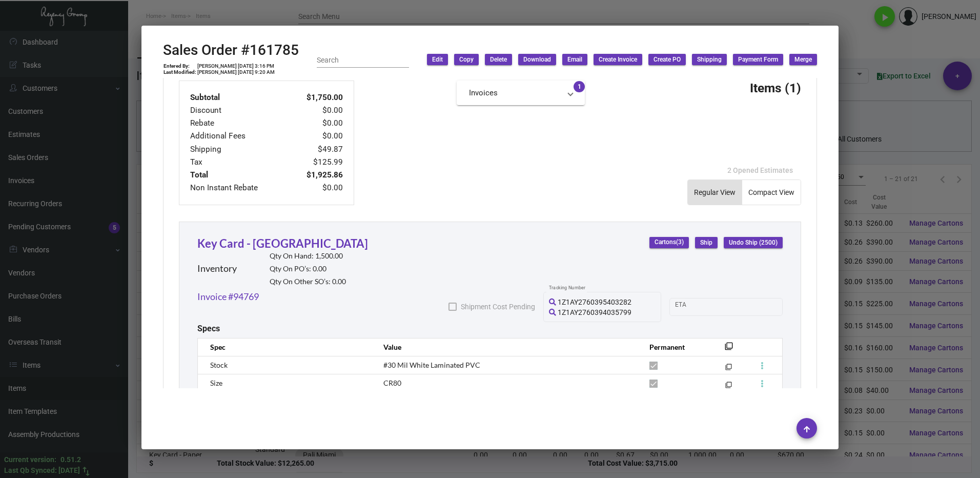
click at [655, 242] on span "Cartons (3)" at bounding box center [669, 242] width 29 height 9
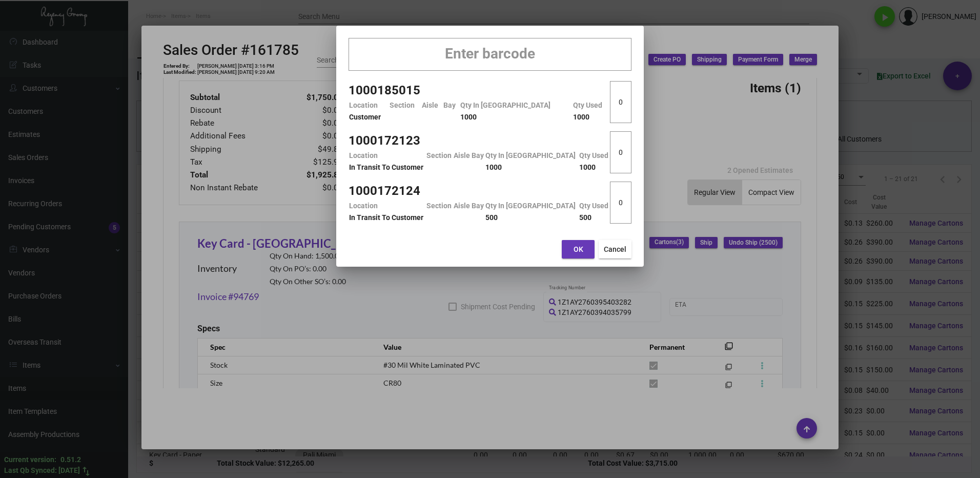
click at [496, 283] on div at bounding box center [490, 239] width 980 height 478
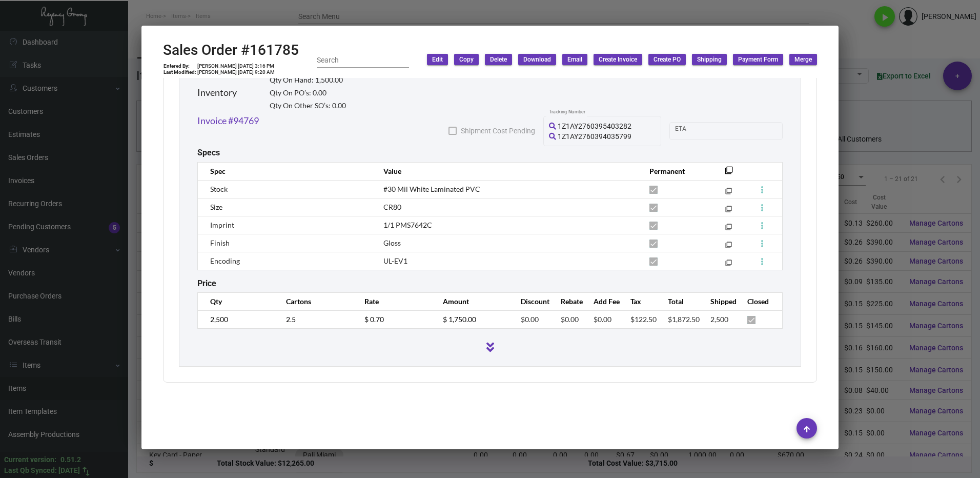
scroll to position [540, 0]
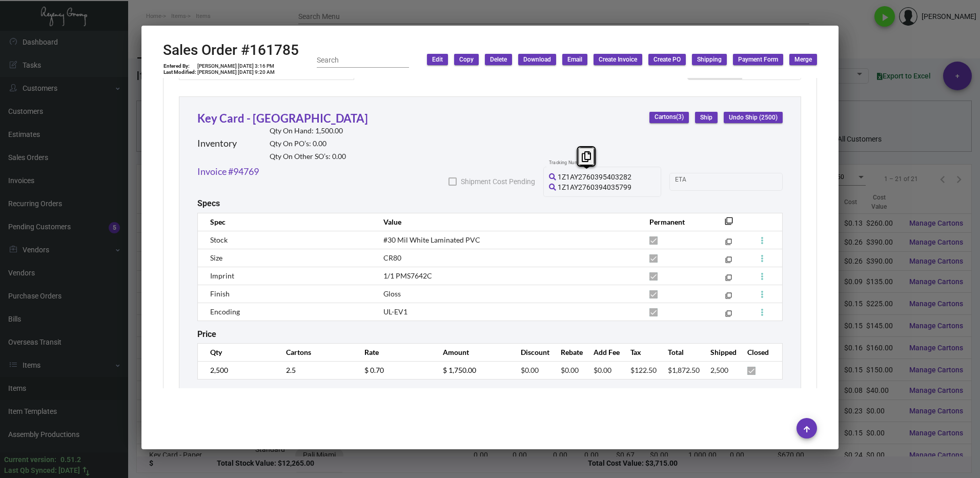
drag, startPoint x: 626, startPoint y: 177, endPoint x: 550, endPoint y: 177, distance: 75.9
click at [550, 177] on div "1Z1AY2760395403282" at bounding box center [602, 177] width 107 height 8
click at [587, 183] on span "1Z1AY2760394035799" at bounding box center [595, 187] width 74 height 8
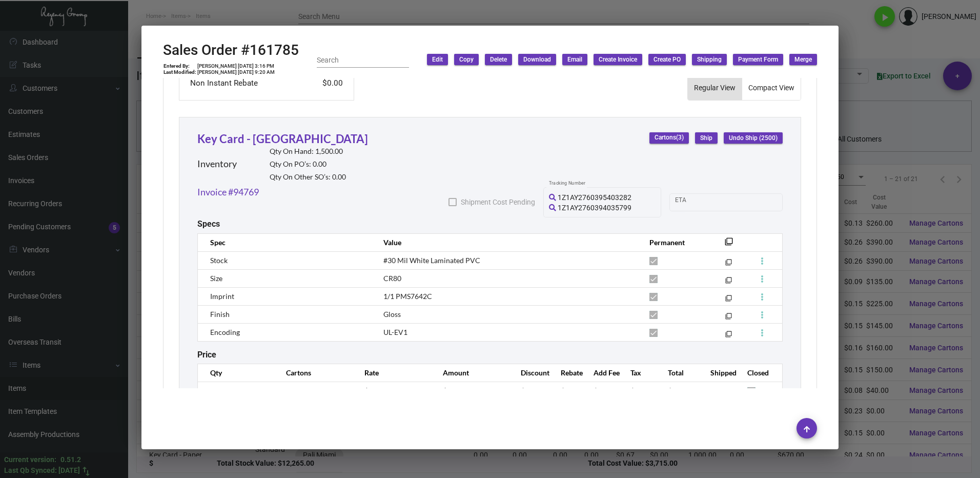
scroll to position [438, 0]
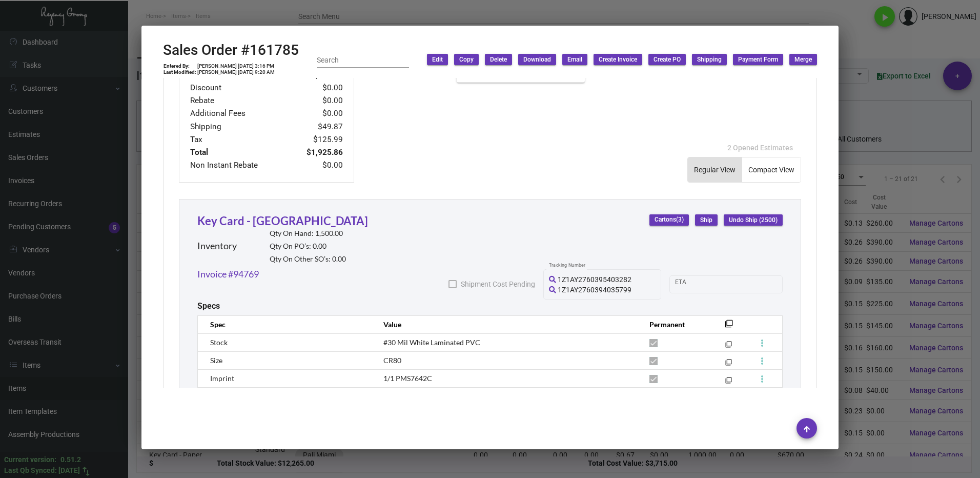
click at [663, 218] on span "Cartons (3)" at bounding box center [669, 219] width 29 height 9
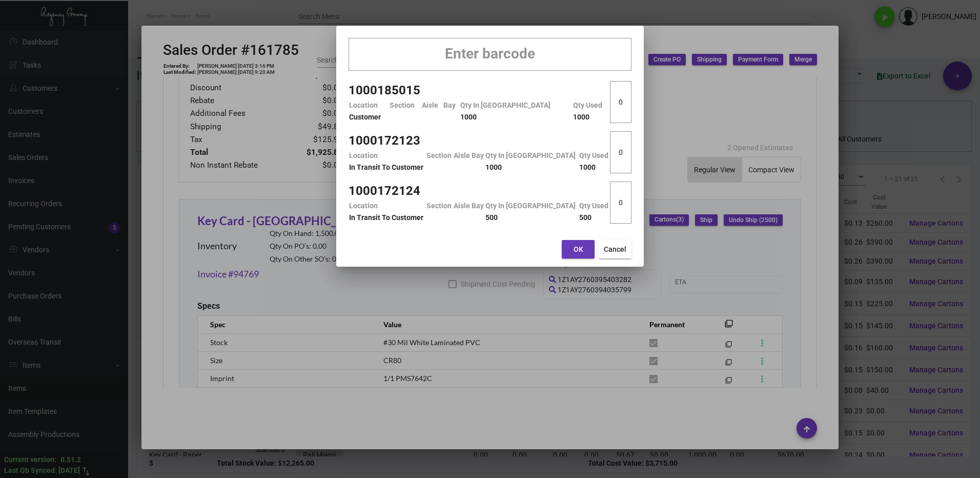
click at [532, 305] on div at bounding box center [490, 239] width 980 height 478
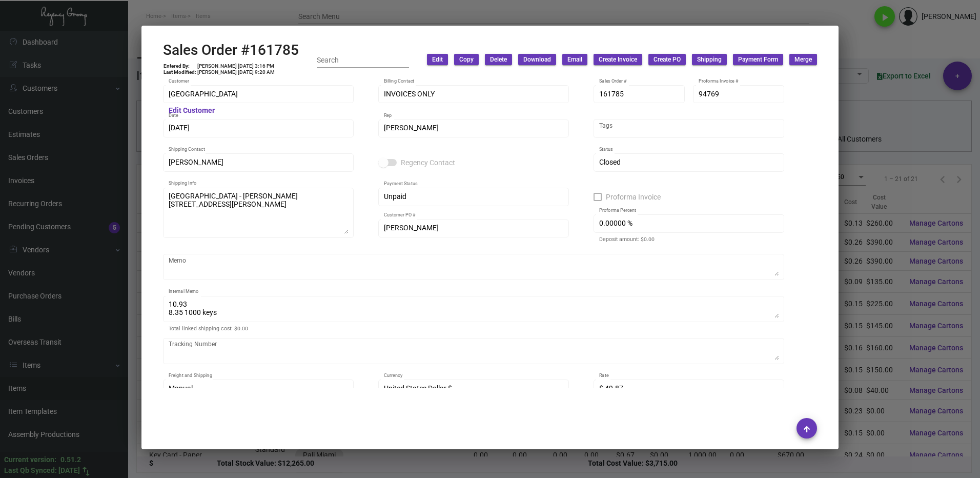
scroll to position [0, 0]
click at [876, 37] on div at bounding box center [490, 239] width 980 height 478
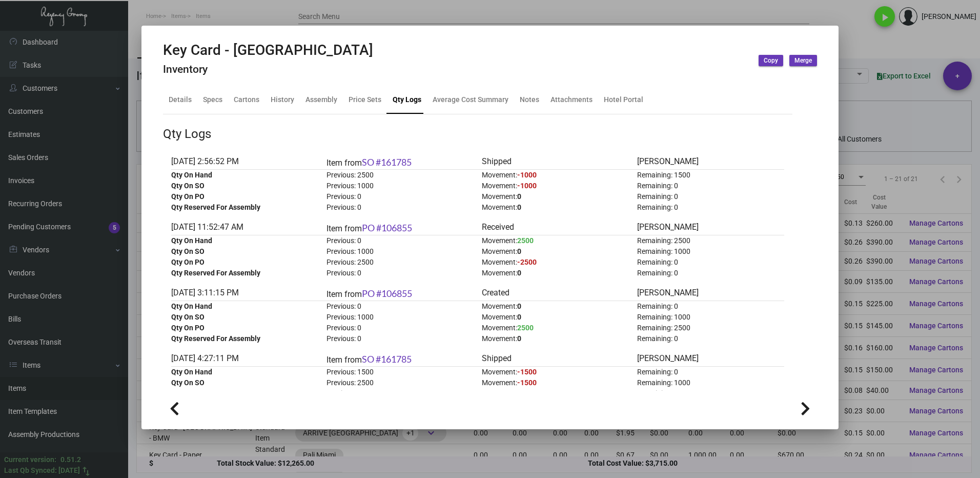
click at [851, 41] on div at bounding box center [490, 239] width 980 height 478
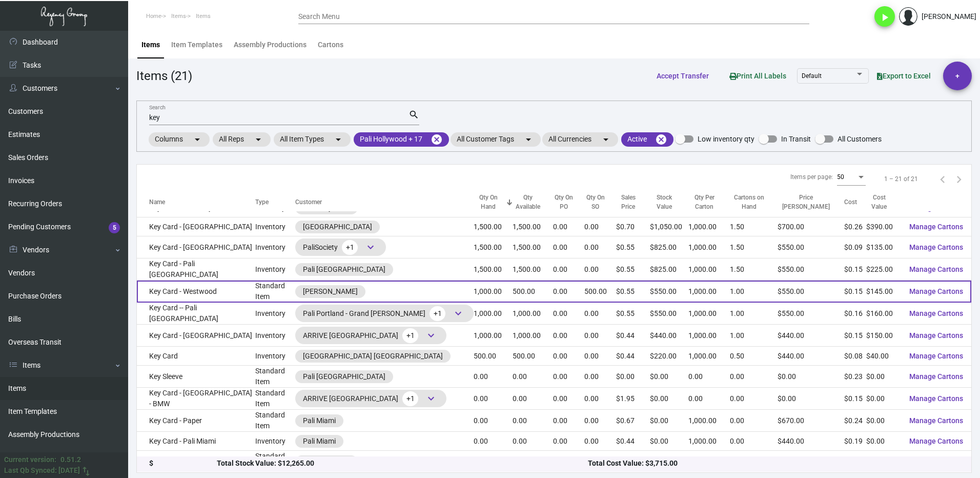
scroll to position [154, 0]
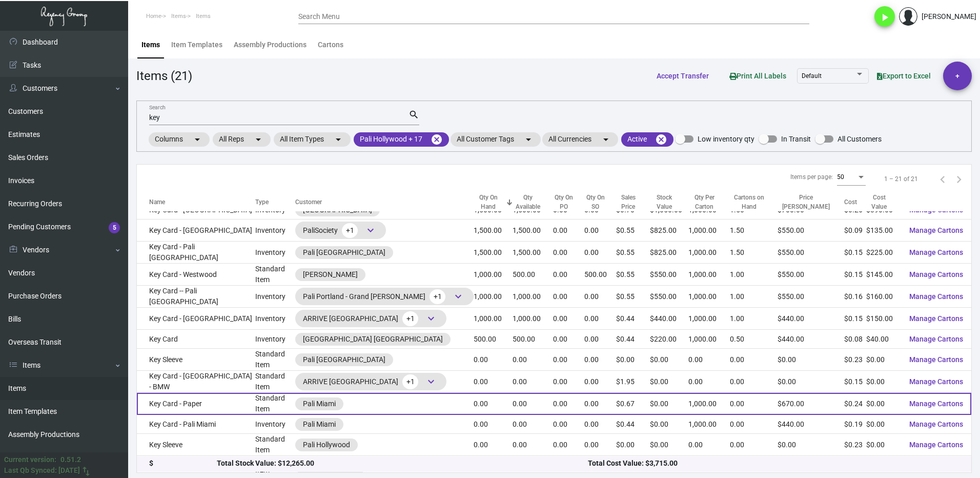
click at [222, 396] on td "Key Card - Paper" at bounding box center [196, 404] width 118 height 22
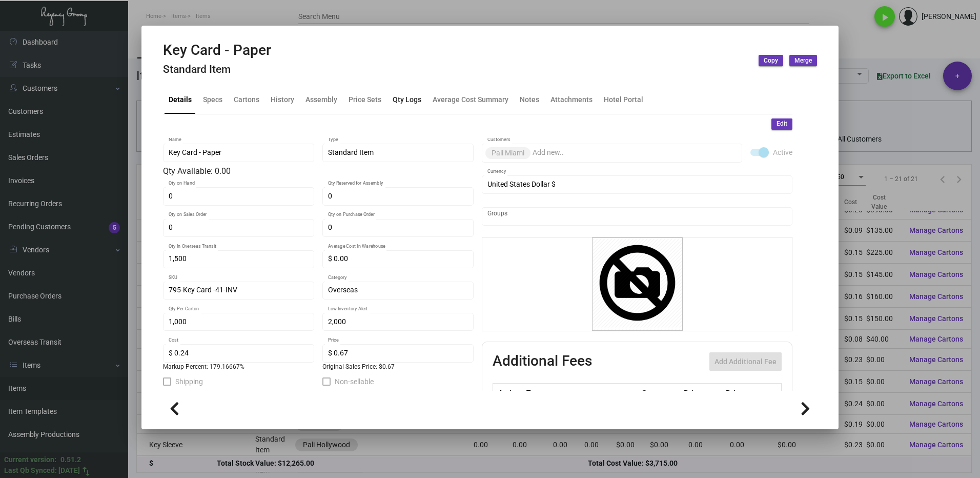
click at [406, 98] on div "Qty Logs" at bounding box center [407, 99] width 29 height 11
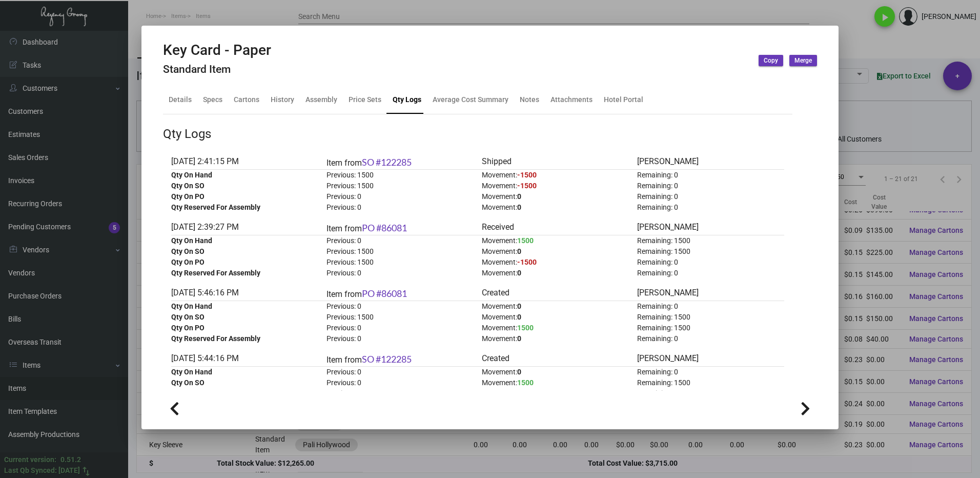
click at [870, 45] on div at bounding box center [490, 239] width 980 height 478
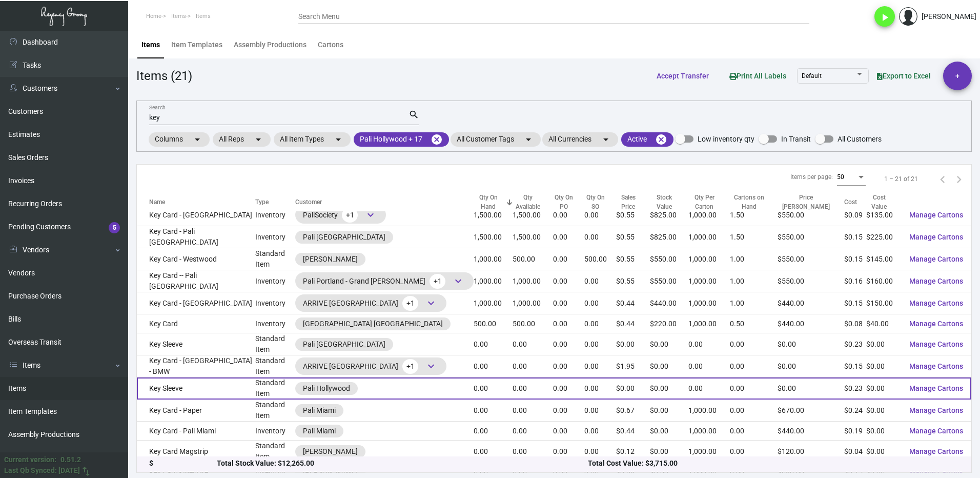
scroll to position [185, 0]
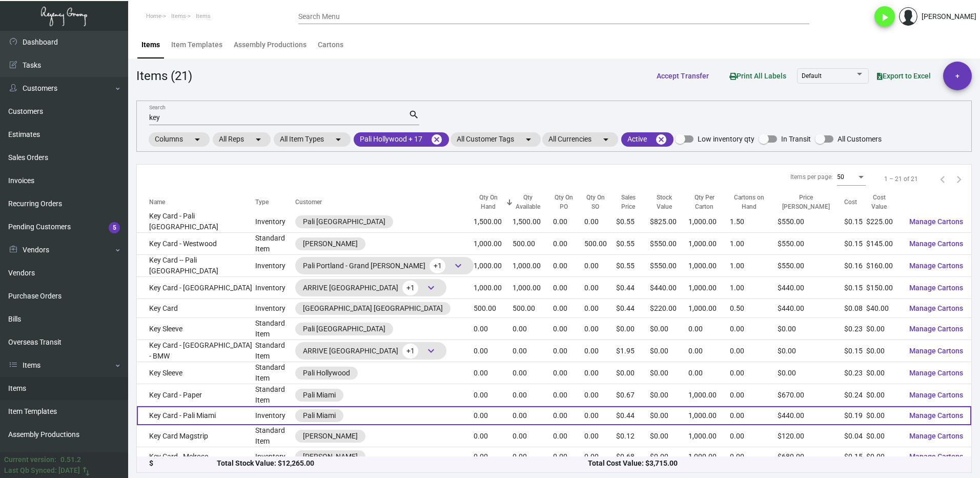
click at [403, 409] on div "Pali Miami" at bounding box center [384, 415] width 178 height 13
click at [197, 406] on td "Key Card - Pali Miami" at bounding box center [196, 415] width 118 height 19
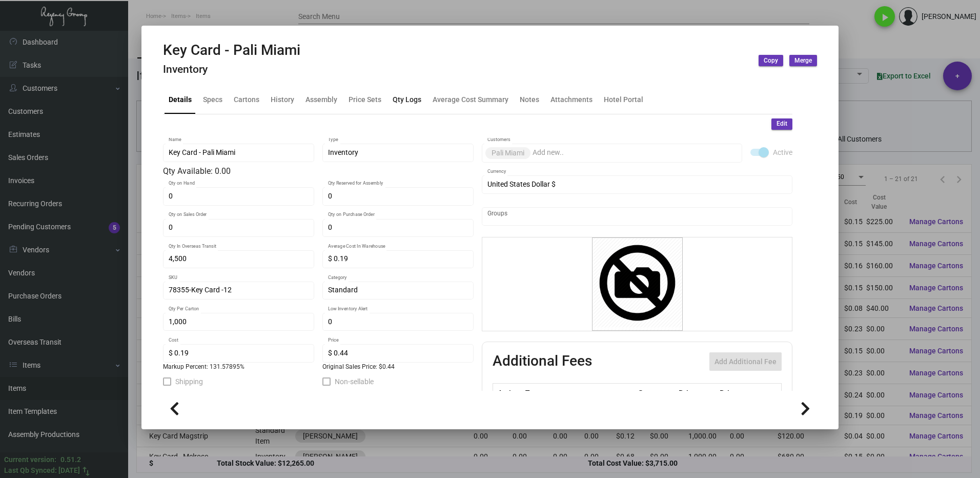
click at [403, 99] on div "Qty Logs" at bounding box center [407, 99] width 29 height 11
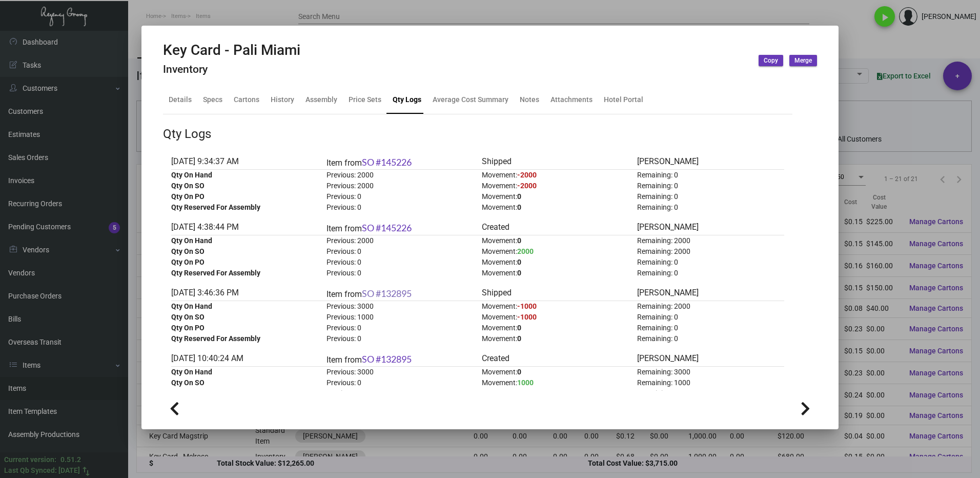
click at [401, 294] on link "SO #132895" at bounding box center [387, 293] width 50 height 11
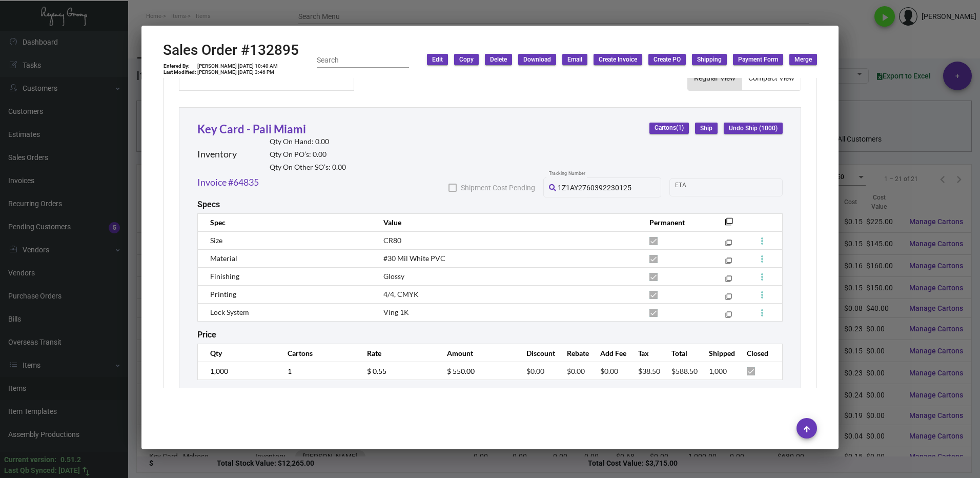
scroll to position [571, 0]
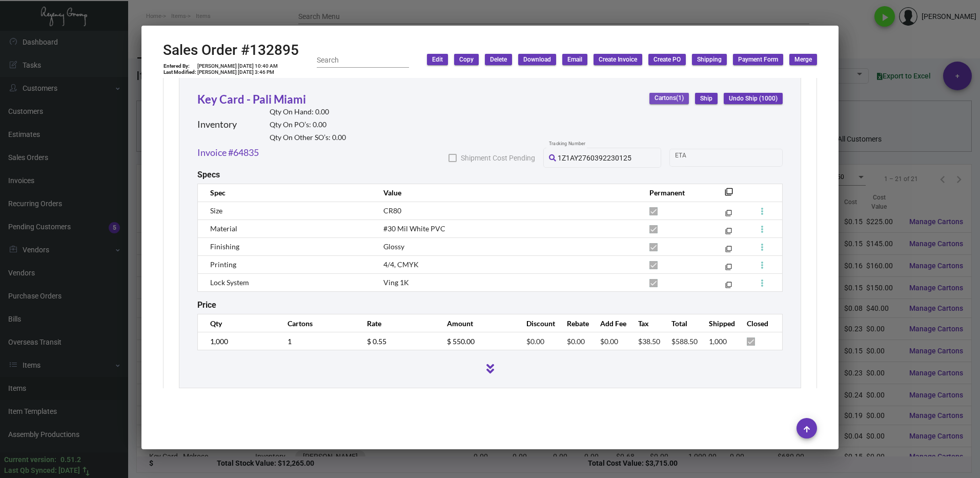
click at [661, 94] on span "Cartons (1)" at bounding box center [669, 98] width 29 height 9
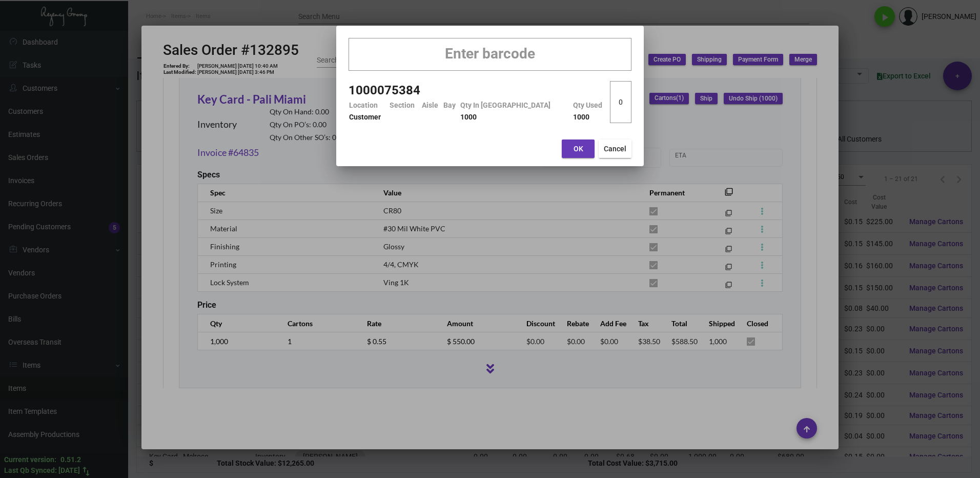
click at [505, 180] on div at bounding box center [490, 239] width 980 height 478
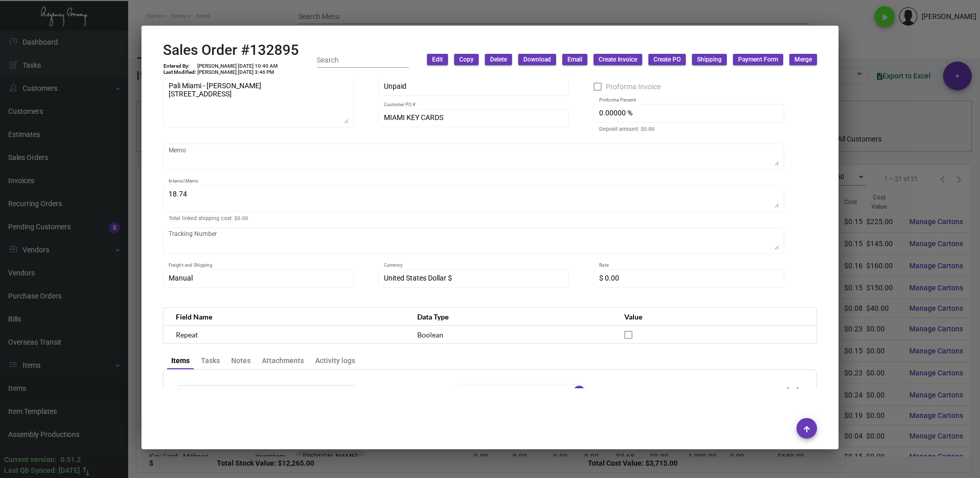
scroll to position [110, 0]
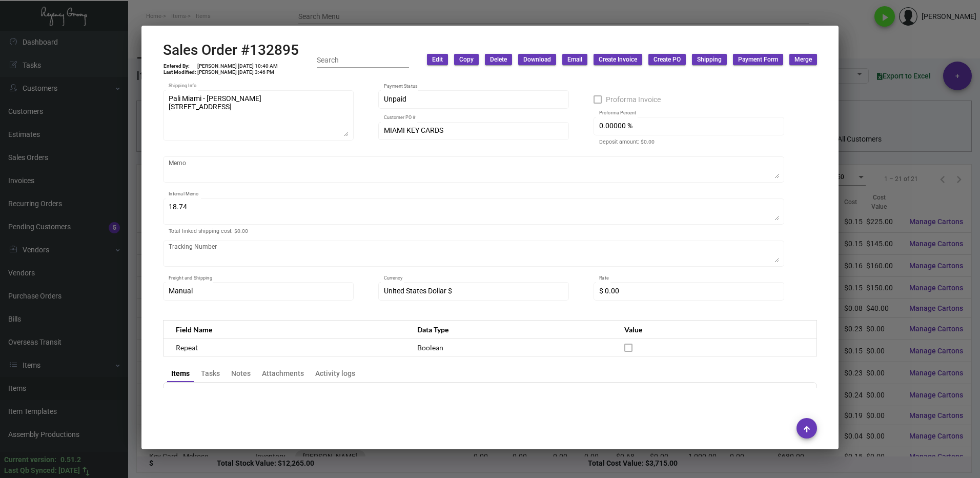
click at [842, 48] on div at bounding box center [490, 239] width 980 height 478
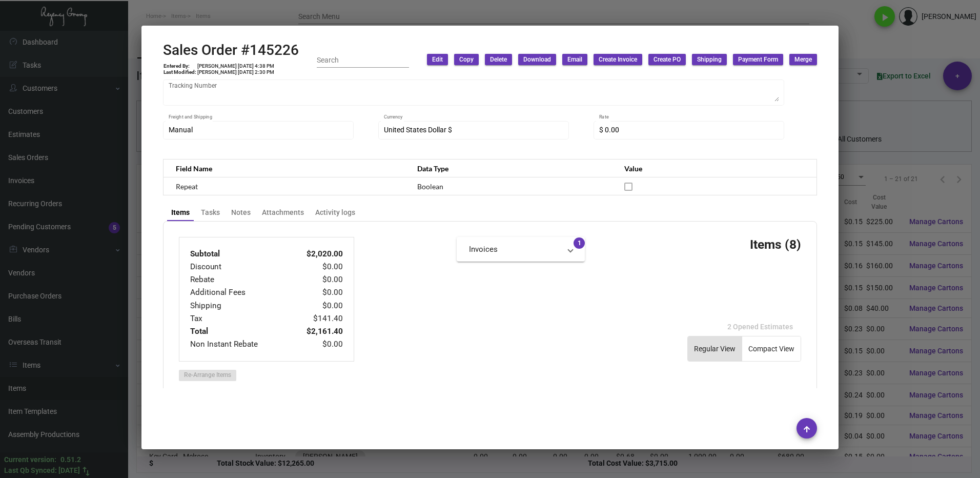
scroll to position [232, 0]
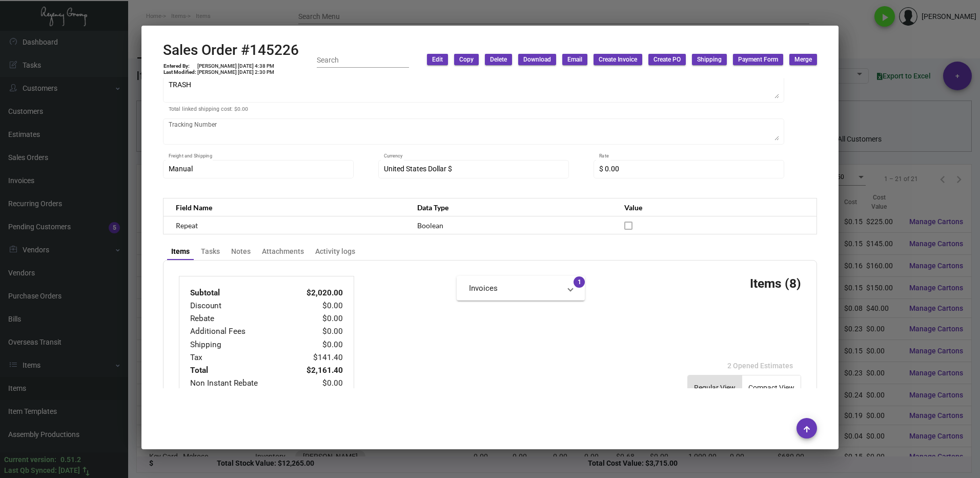
click at [500, 58] on span "Delete" at bounding box center [498, 59] width 17 height 9
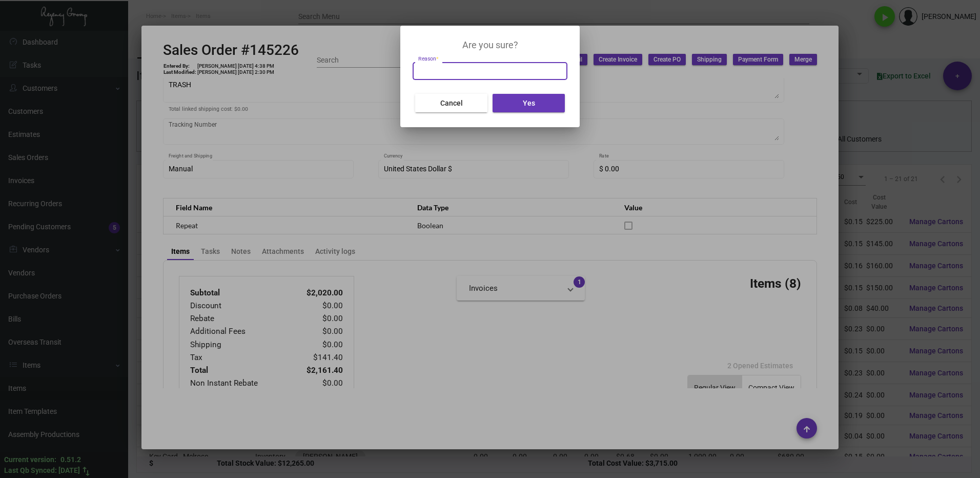
click at [618, 93] on div at bounding box center [490, 239] width 980 height 478
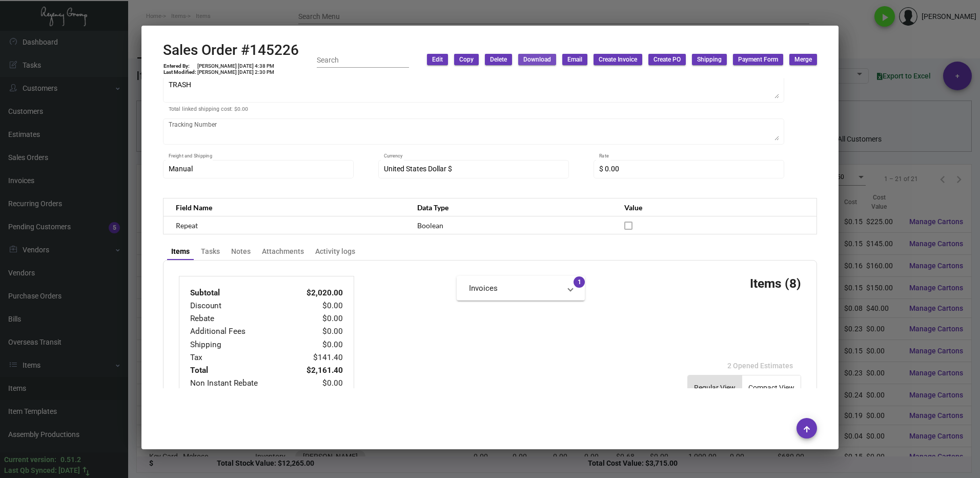
click at [535, 60] on span "Download" at bounding box center [537, 59] width 28 height 9
click at [478, 129] on div at bounding box center [490, 239] width 980 height 478
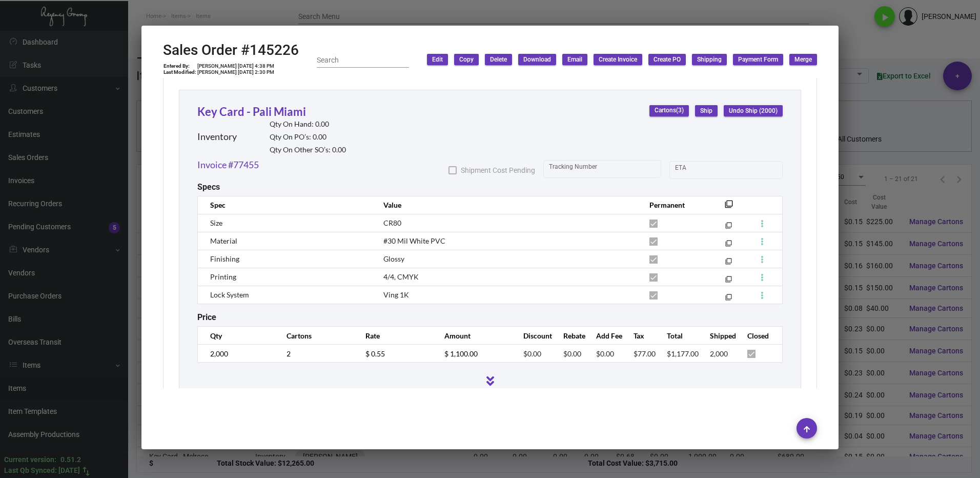
scroll to position [577, 0]
click at [854, 51] on div at bounding box center [490, 239] width 980 height 478
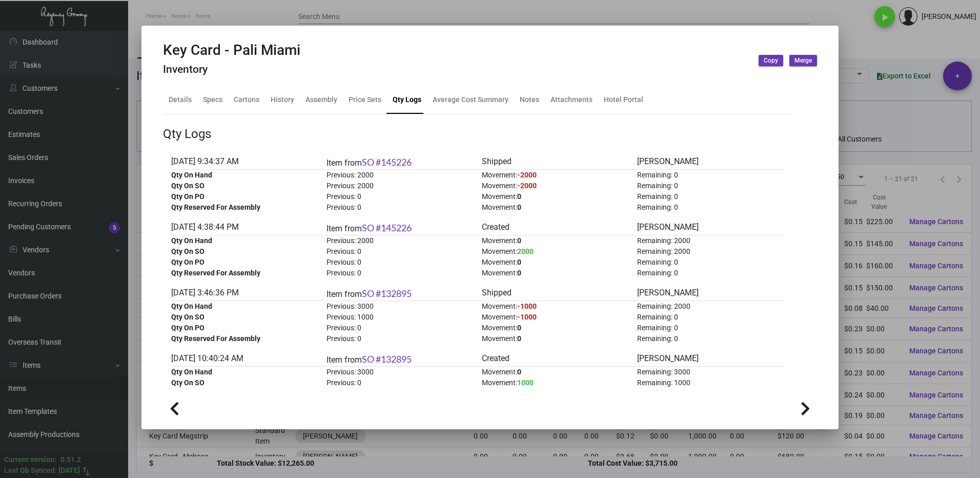
click at [888, 49] on div at bounding box center [490, 239] width 980 height 478
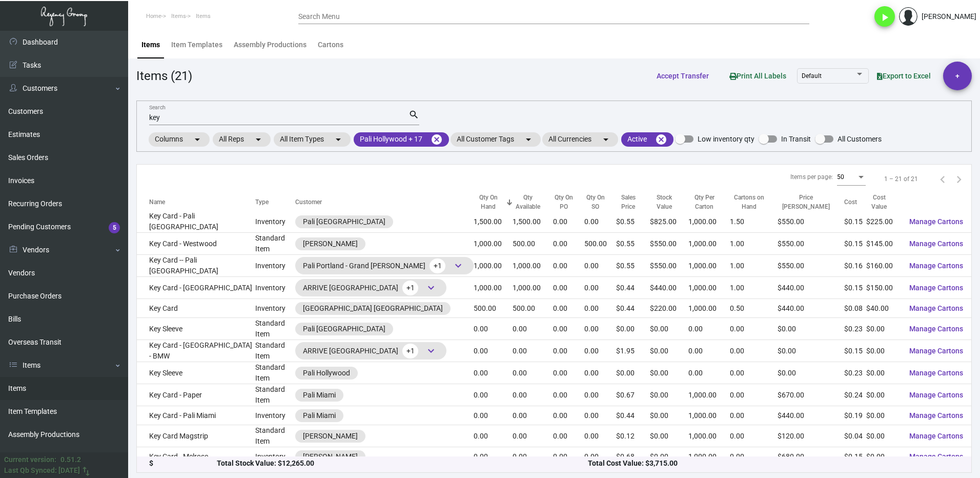
click at [173, 115] on input "key" at bounding box center [278, 118] width 259 height 8
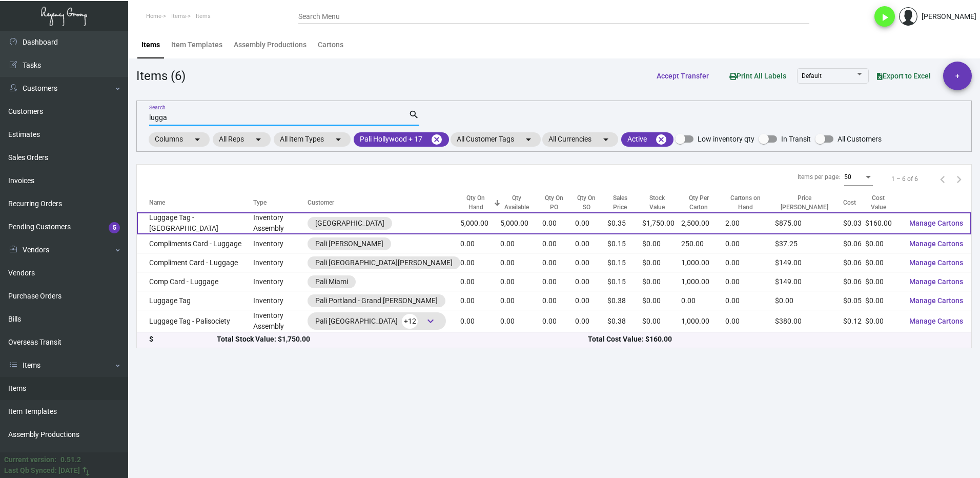
click at [217, 219] on td "Luggage Tag - [GEOGRAPHIC_DATA]" at bounding box center [195, 223] width 116 height 22
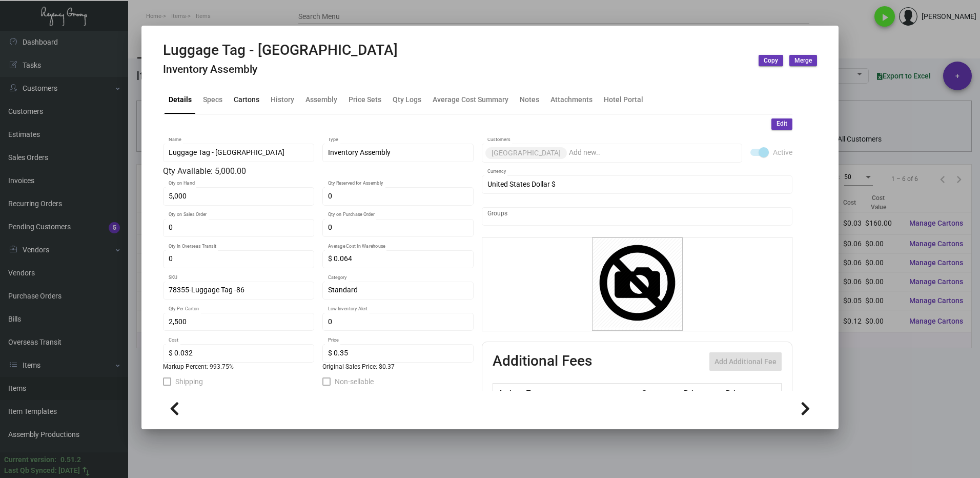
click at [246, 97] on div "Cartons" at bounding box center [247, 99] width 26 height 11
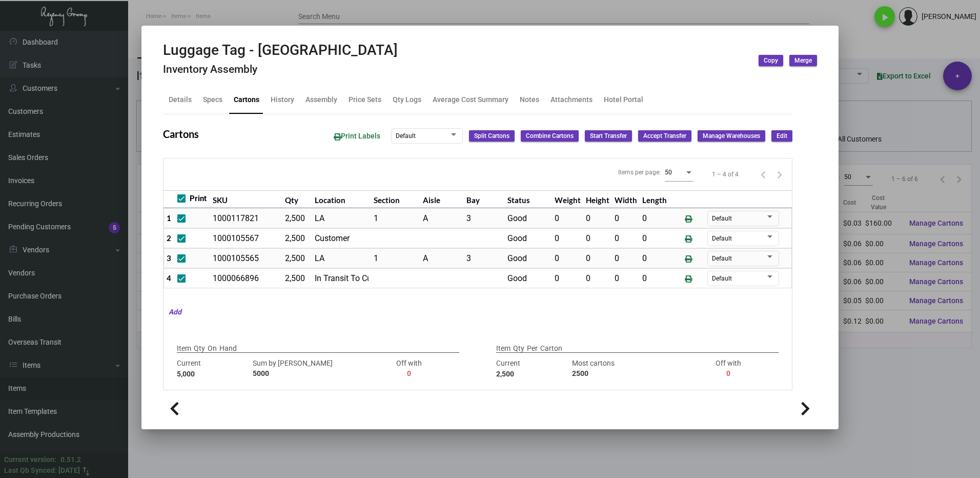
drag, startPoint x: 881, startPoint y: 349, endPoint x: 875, endPoint y: 348, distance: 6.7
click at [878, 349] on div at bounding box center [490, 239] width 980 height 478
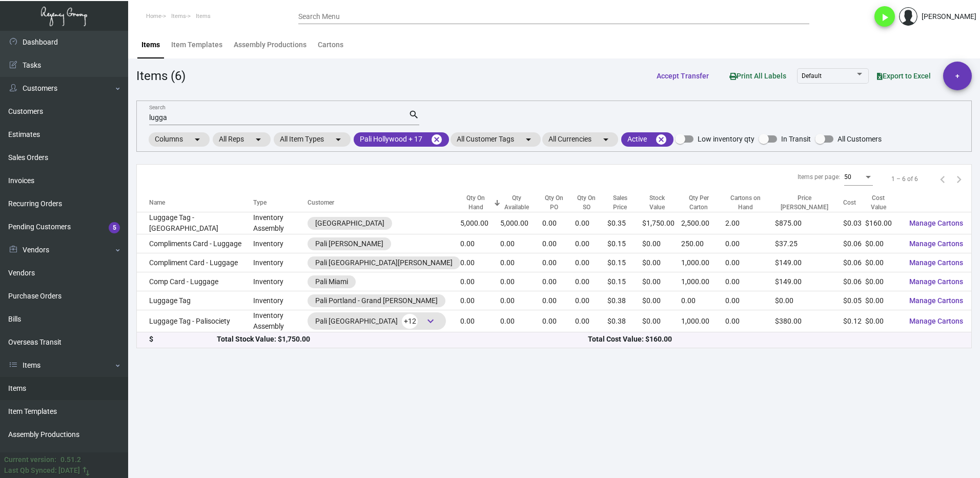
click at [185, 117] on input "lugga" at bounding box center [278, 118] width 259 height 8
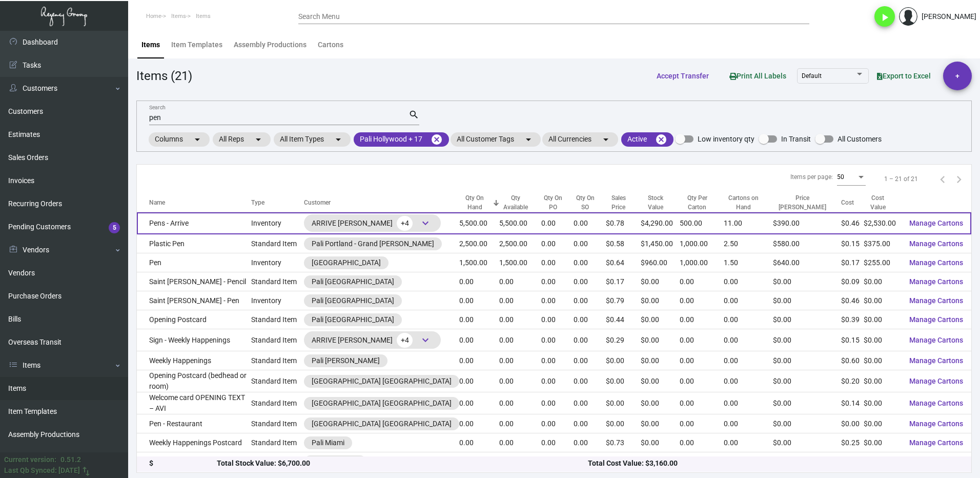
click at [234, 224] on td "Pens - Arrive" at bounding box center [194, 223] width 114 height 22
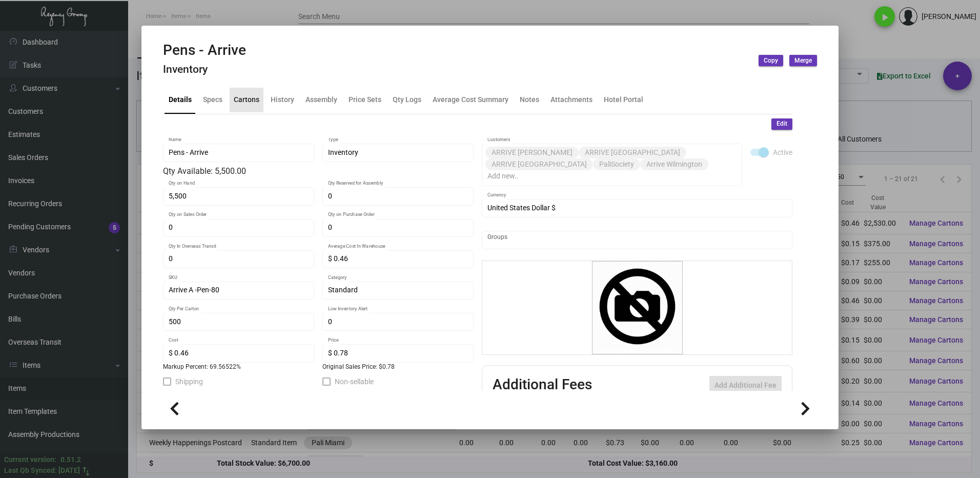
click at [245, 104] on div "Cartons" at bounding box center [247, 99] width 26 height 11
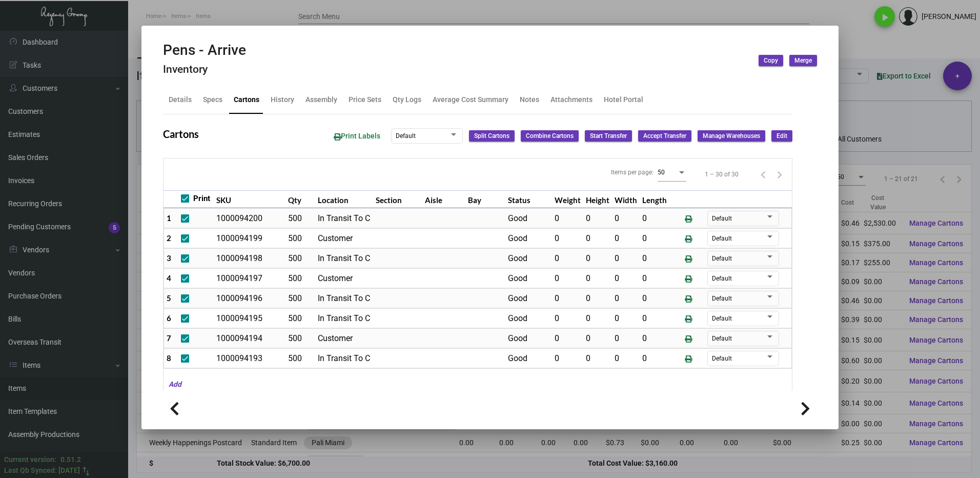
click at [867, 45] on div at bounding box center [490, 239] width 980 height 478
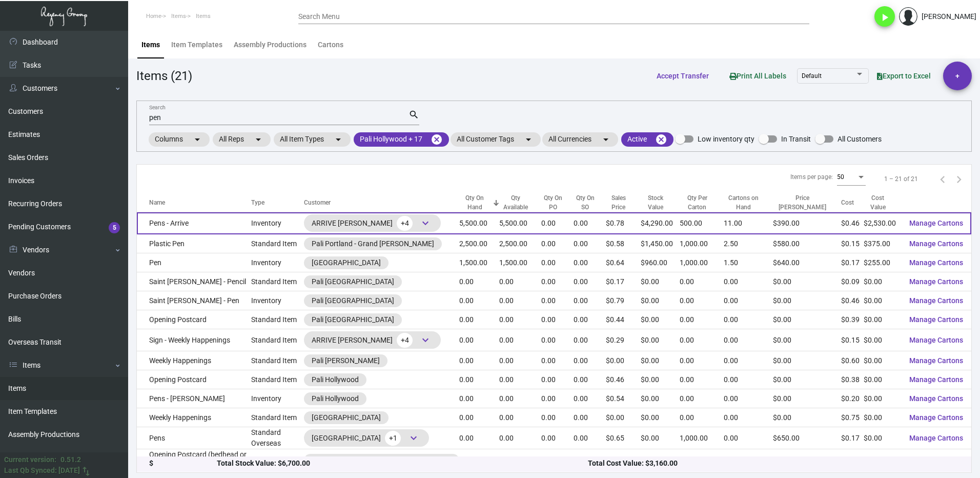
click at [419, 225] on span "keyboard_arrow_down" at bounding box center [425, 223] width 12 height 12
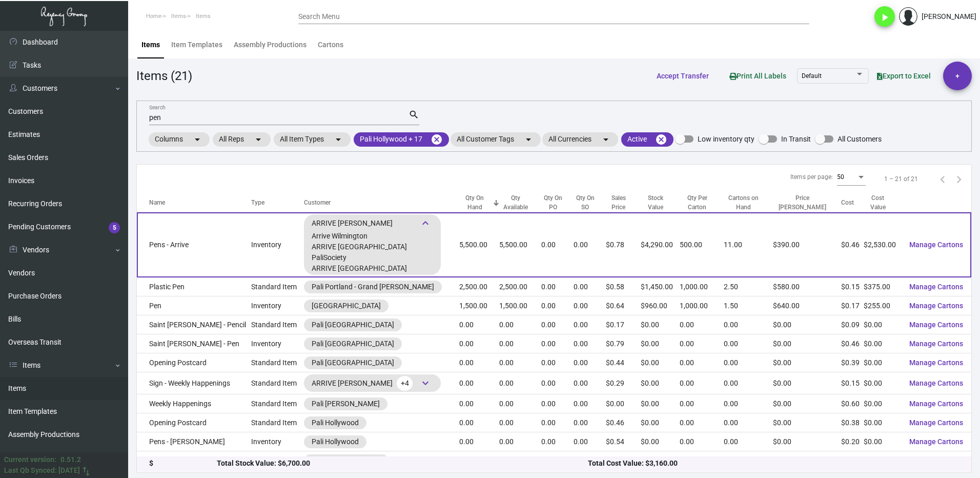
click at [203, 269] on td "Pens - Arrive" at bounding box center [194, 244] width 114 height 65
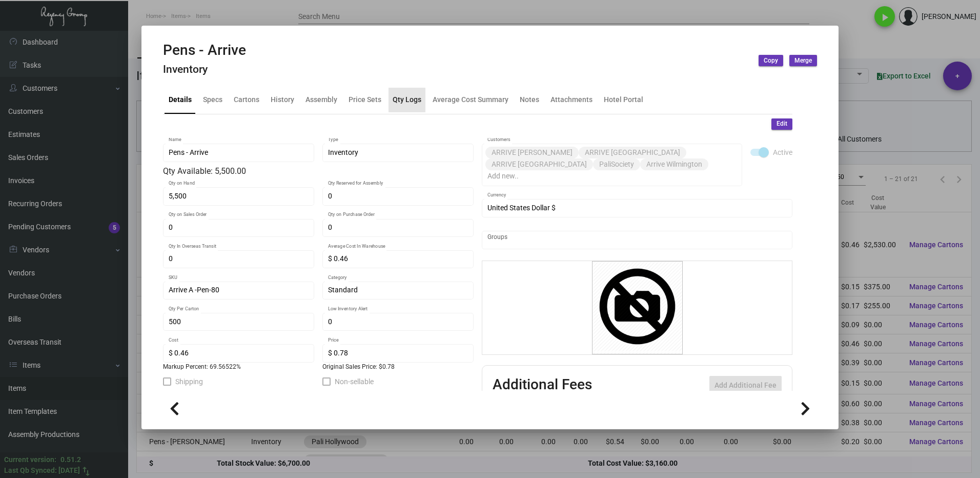
click at [404, 103] on div "Qty Logs" at bounding box center [407, 99] width 29 height 11
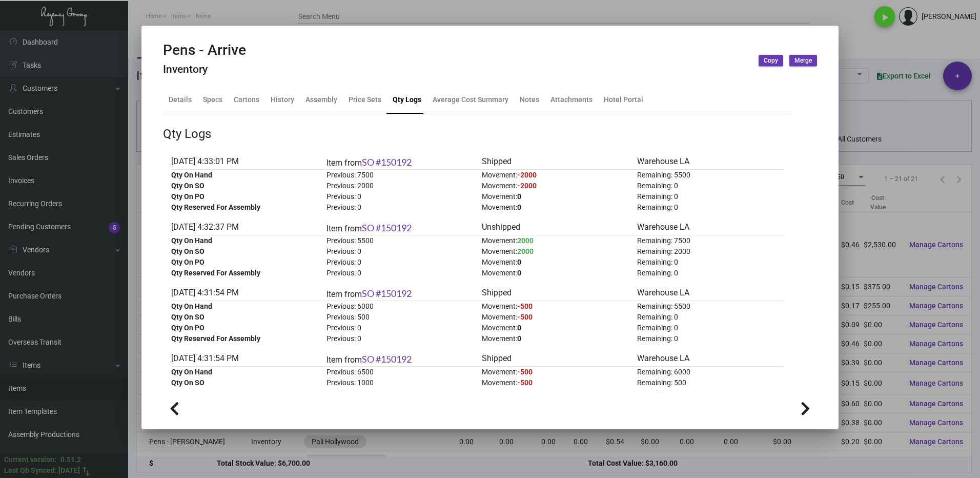
drag, startPoint x: 869, startPoint y: 99, endPoint x: 770, endPoint y: 136, distance: 106.3
click at [869, 99] on div at bounding box center [490, 239] width 980 height 478
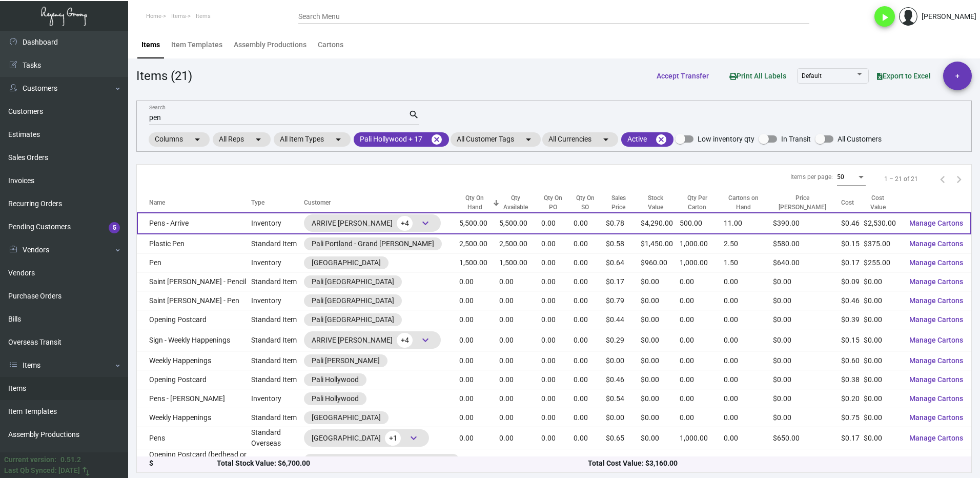
click at [419, 222] on span "keyboard_arrow_down" at bounding box center [425, 223] width 12 height 12
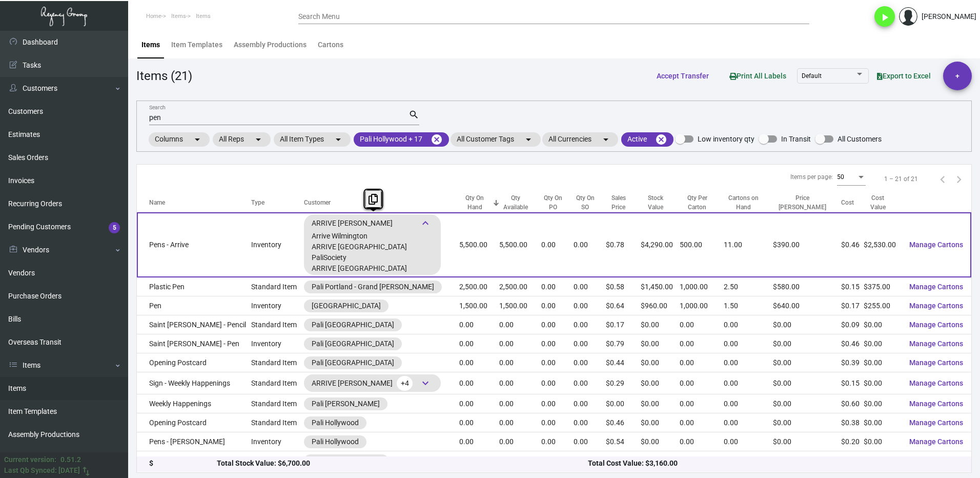
drag, startPoint x: 390, startPoint y: 271, endPoint x: 328, endPoint y: 224, distance: 77.5
click at [328, 224] on div "ARRIVE [PERSON_NAME] +4 keyboard_arrow_down Arrive [PERSON_NAME] ARRIVE [GEOGRA…" at bounding box center [372, 244] width 137 height 60
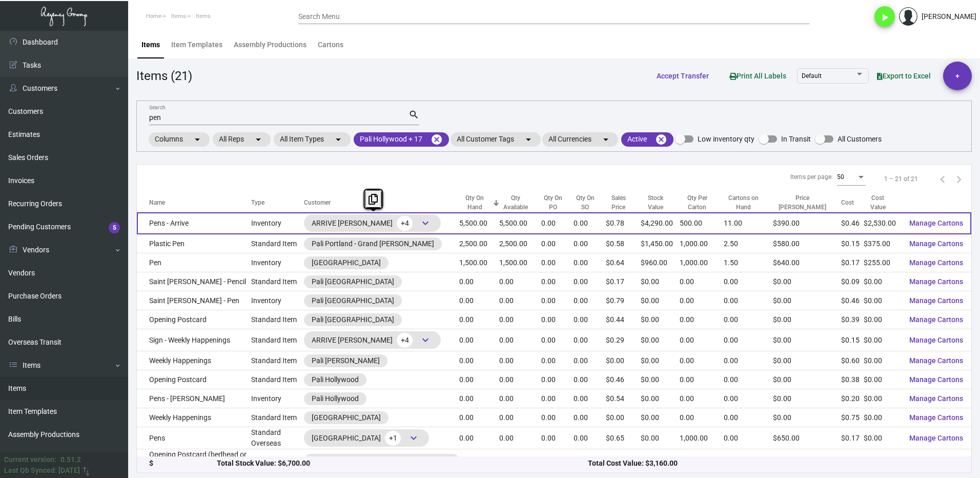
click at [419, 225] on span "keyboard_arrow_down" at bounding box center [425, 223] width 12 height 12
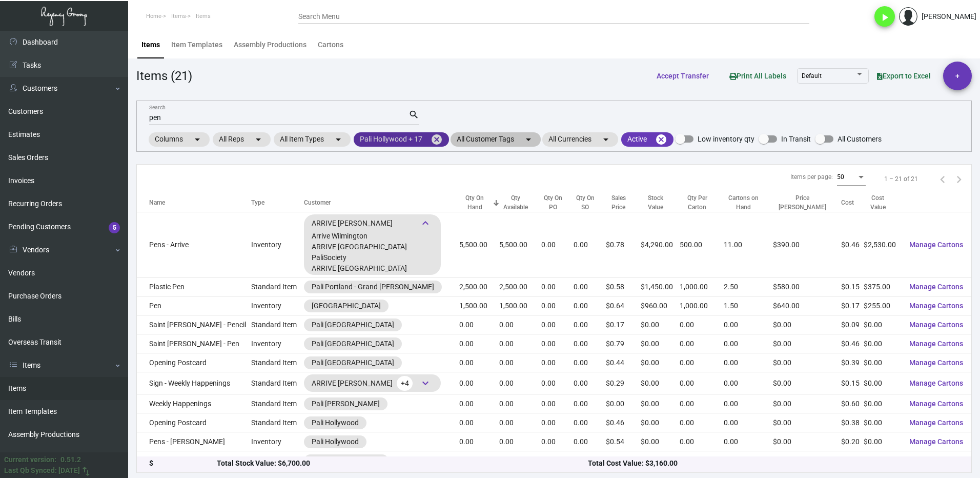
click at [440, 144] on mat-icon "cancel" at bounding box center [437, 139] width 12 height 12
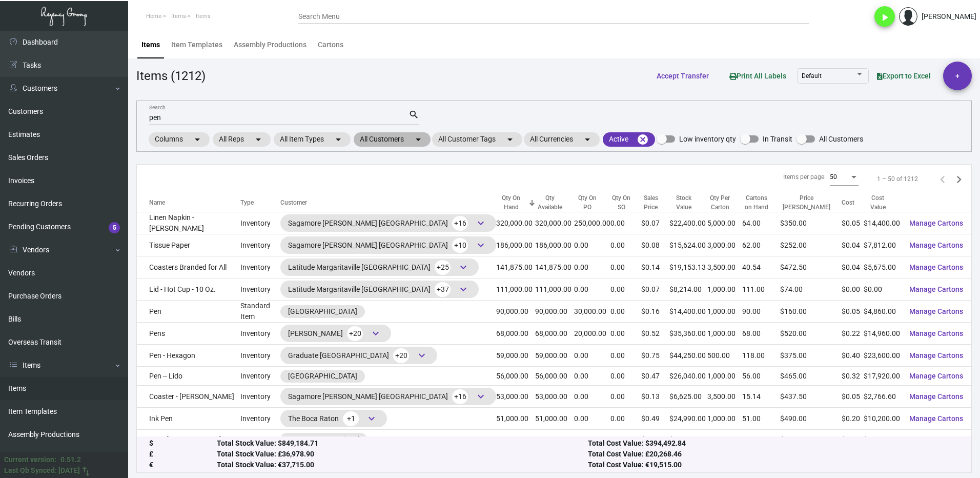
click at [375, 135] on mat-chip "All Customers arrow_drop_down" at bounding box center [392, 139] width 77 height 14
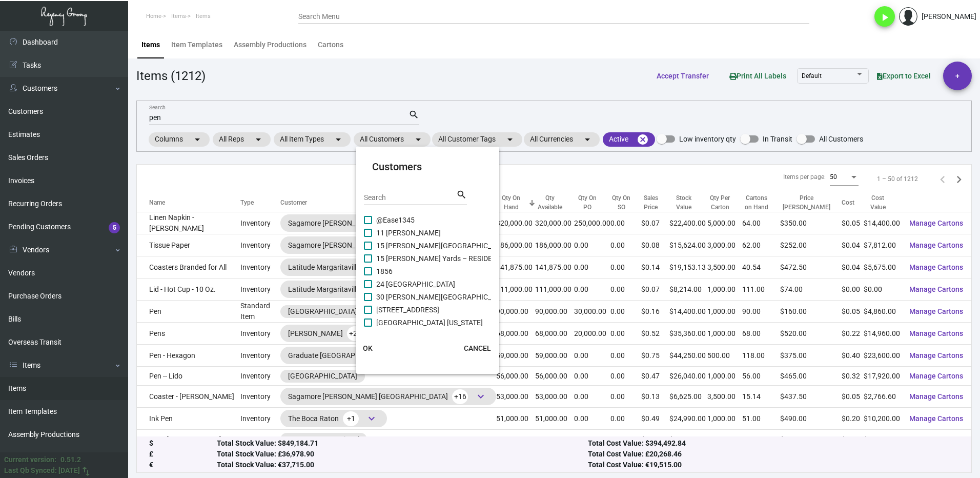
click at [379, 199] on input "Search" at bounding box center [410, 198] width 92 height 8
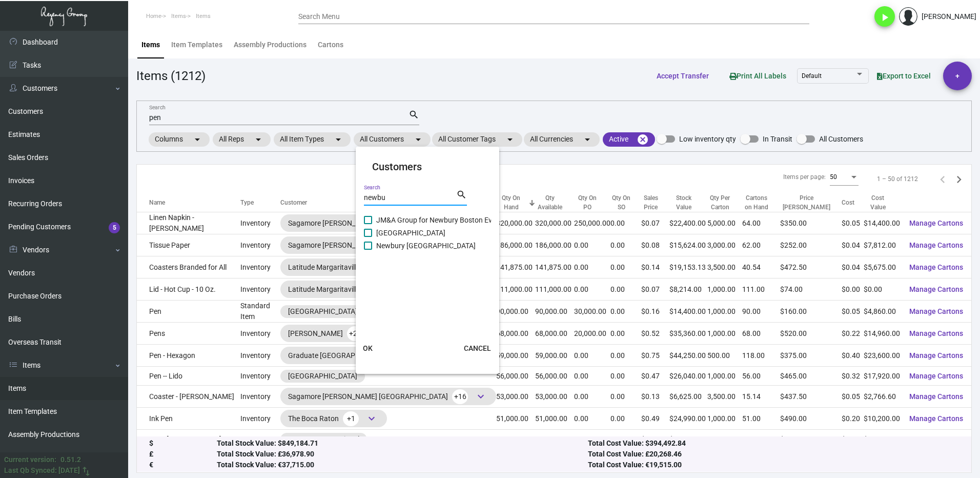
drag, startPoint x: 372, startPoint y: 248, endPoint x: 383, endPoint y: 277, distance: 31.0
click at [372, 248] on span at bounding box center [368, 245] width 8 height 8
click at [368, 250] on input "Newbury [GEOGRAPHIC_DATA]" at bounding box center [368, 250] width 1 height 1
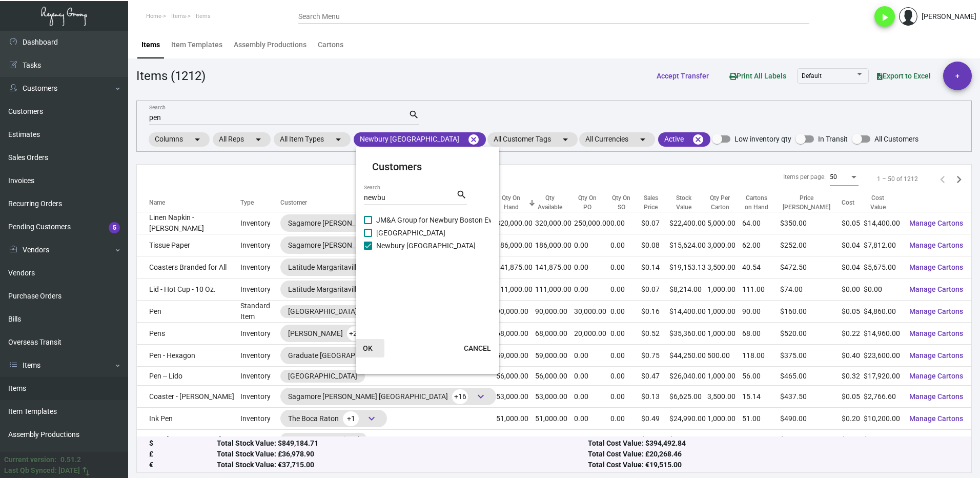
drag, startPoint x: 371, startPoint y: 341, endPoint x: 286, endPoint y: 159, distance: 200.4
click at [370, 340] on button "OK" at bounding box center [368, 348] width 33 height 18
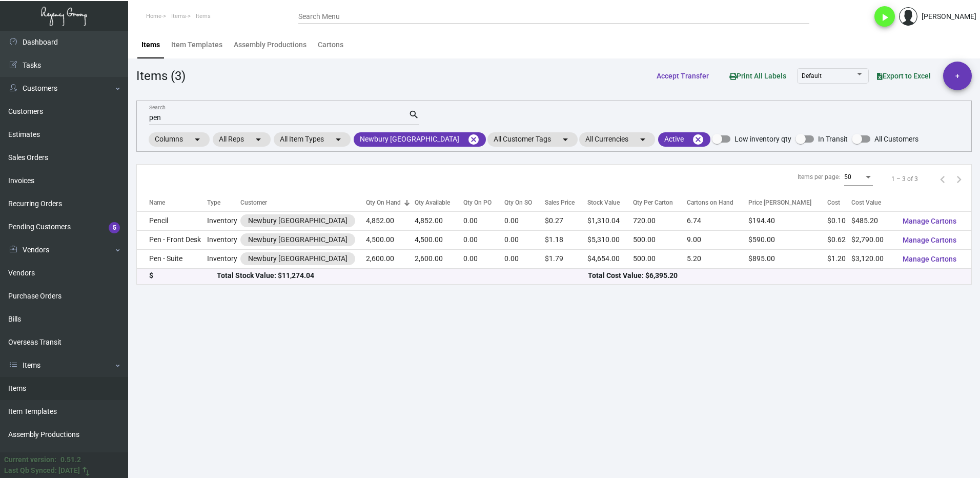
click at [173, 114] on input "pen" at bounding box center [278, 118] width 259 height 8
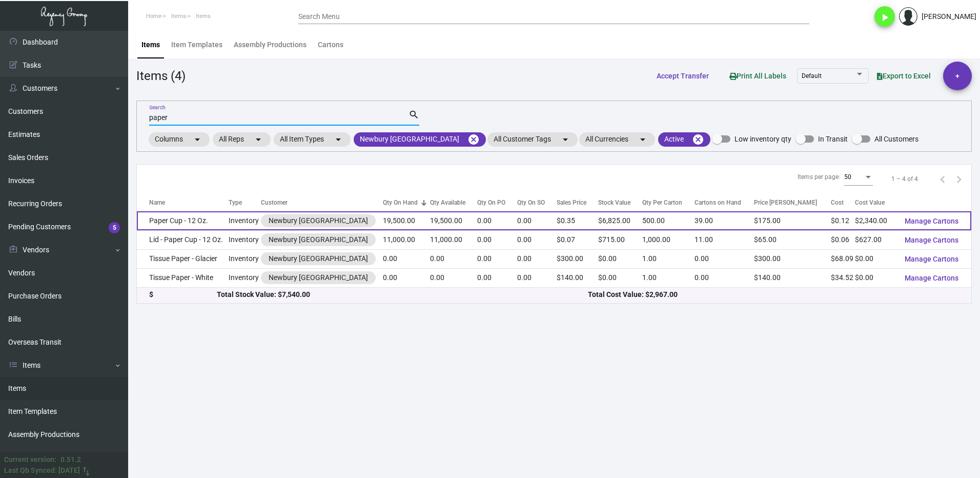
click at [202, 223] on td "Paper Cup - 12 Oz." at bounding box center [183, 220] width 92 height 19
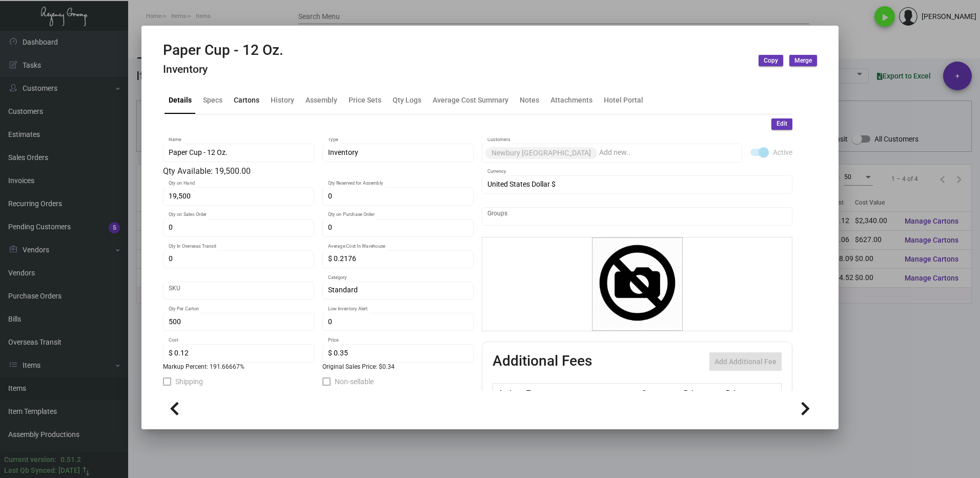
click at [241, 94] on div "Cartons" at bounding box center [247, 100] width 34 height 25
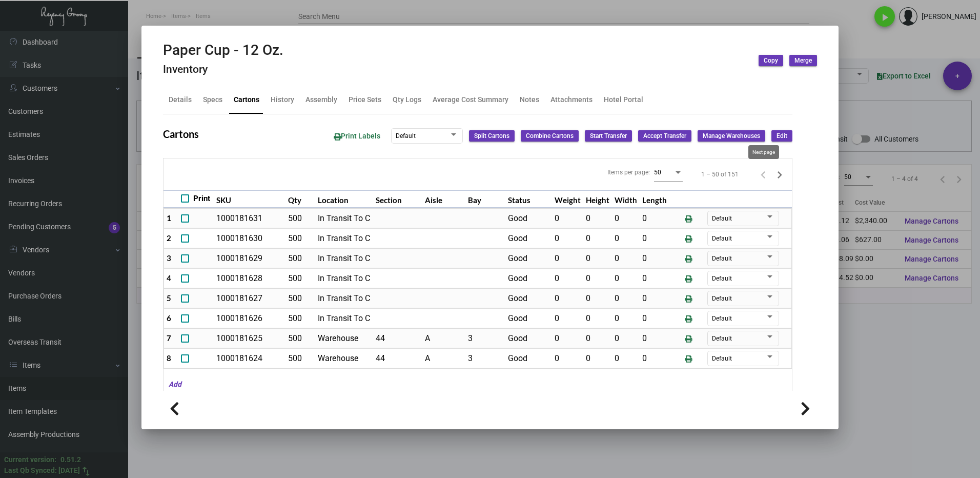
click at [773, 173] on icon "Next page" at bounding box center [780, 175] width 14 height 14
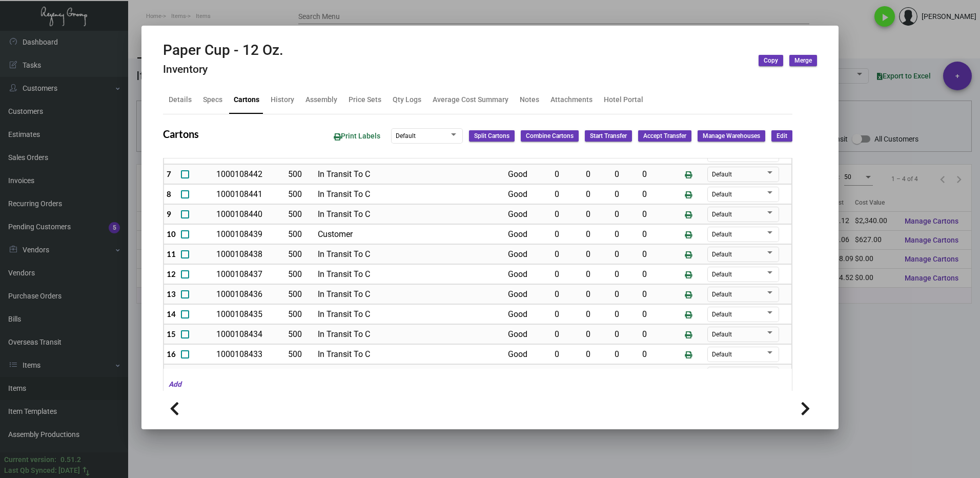
scroll to position [123, 0]
click at [397, 104] on div "Qty Logs" at bounding box center [407, 99] width 29 height 11
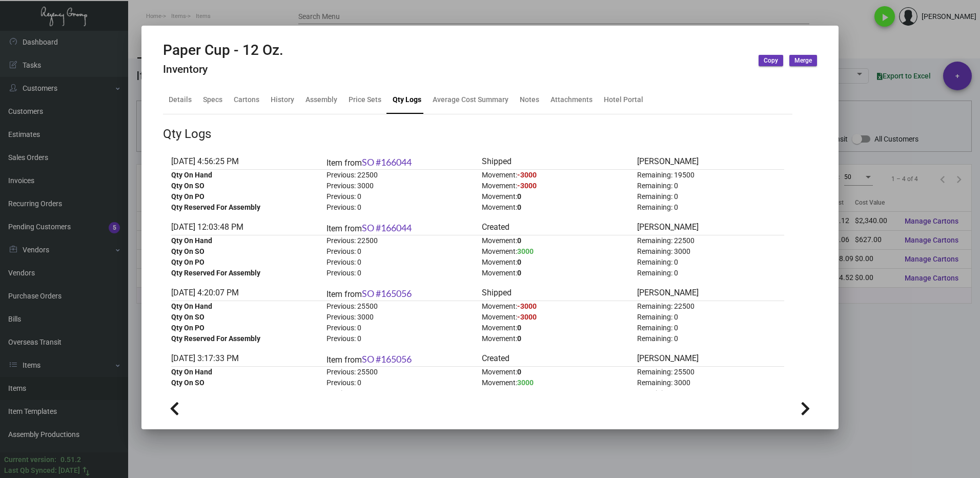
click at [877, 368] on div at bounding box center [490, 239] width 980 height 478
